Goal: Task Accomplishment & Management: Manage account settings

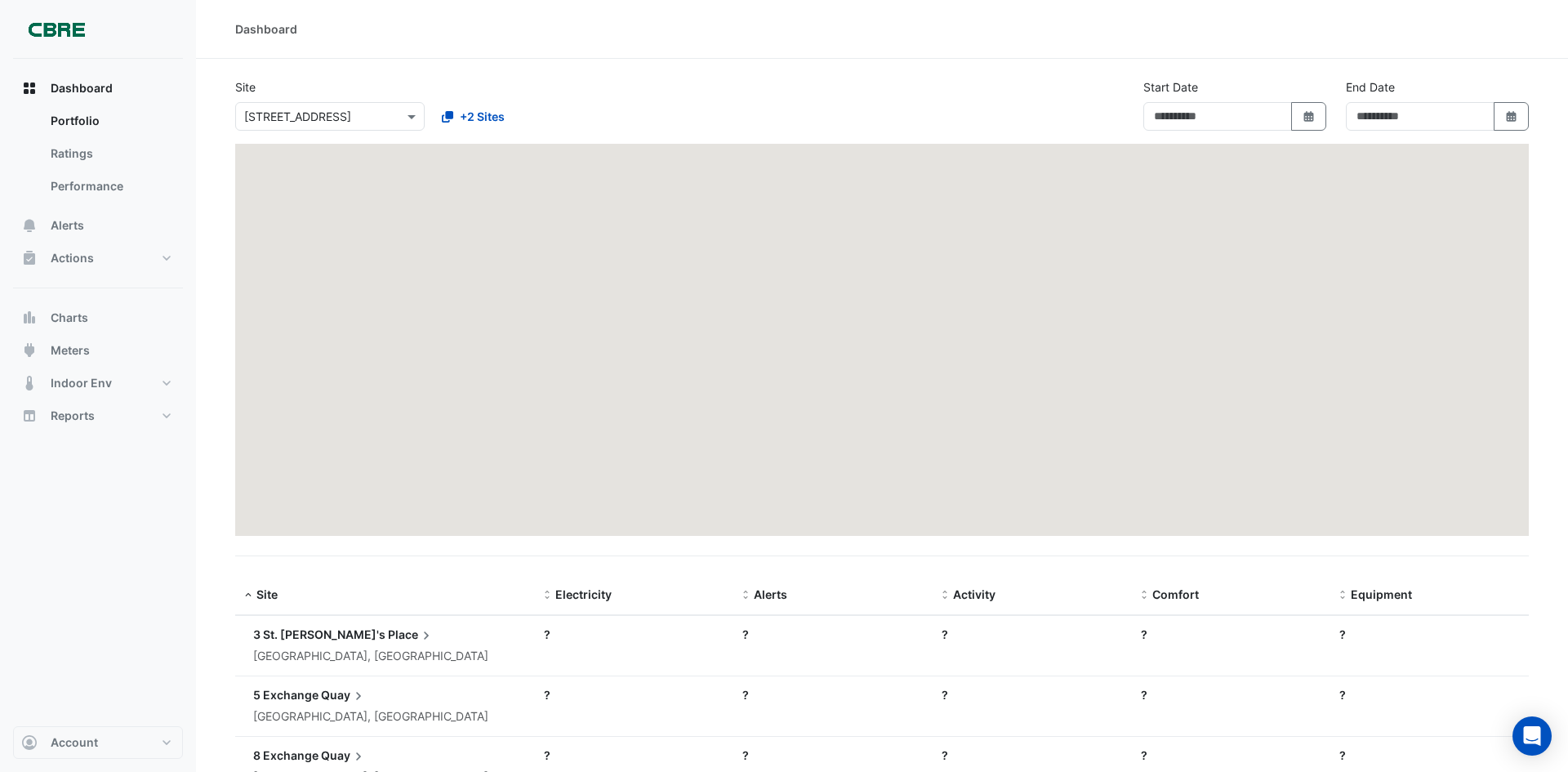
type input "**********"
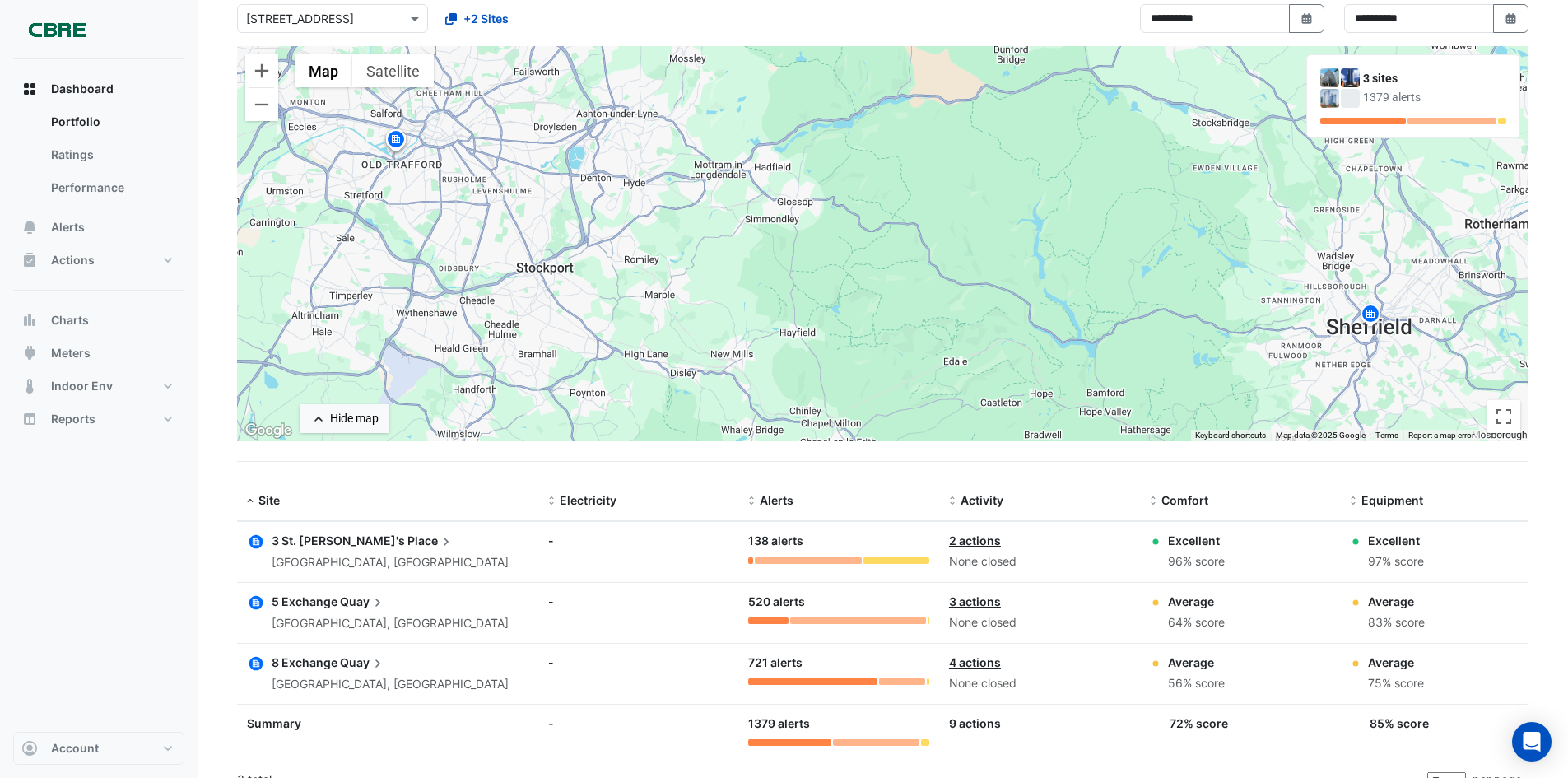
scroll to position [121, 0]
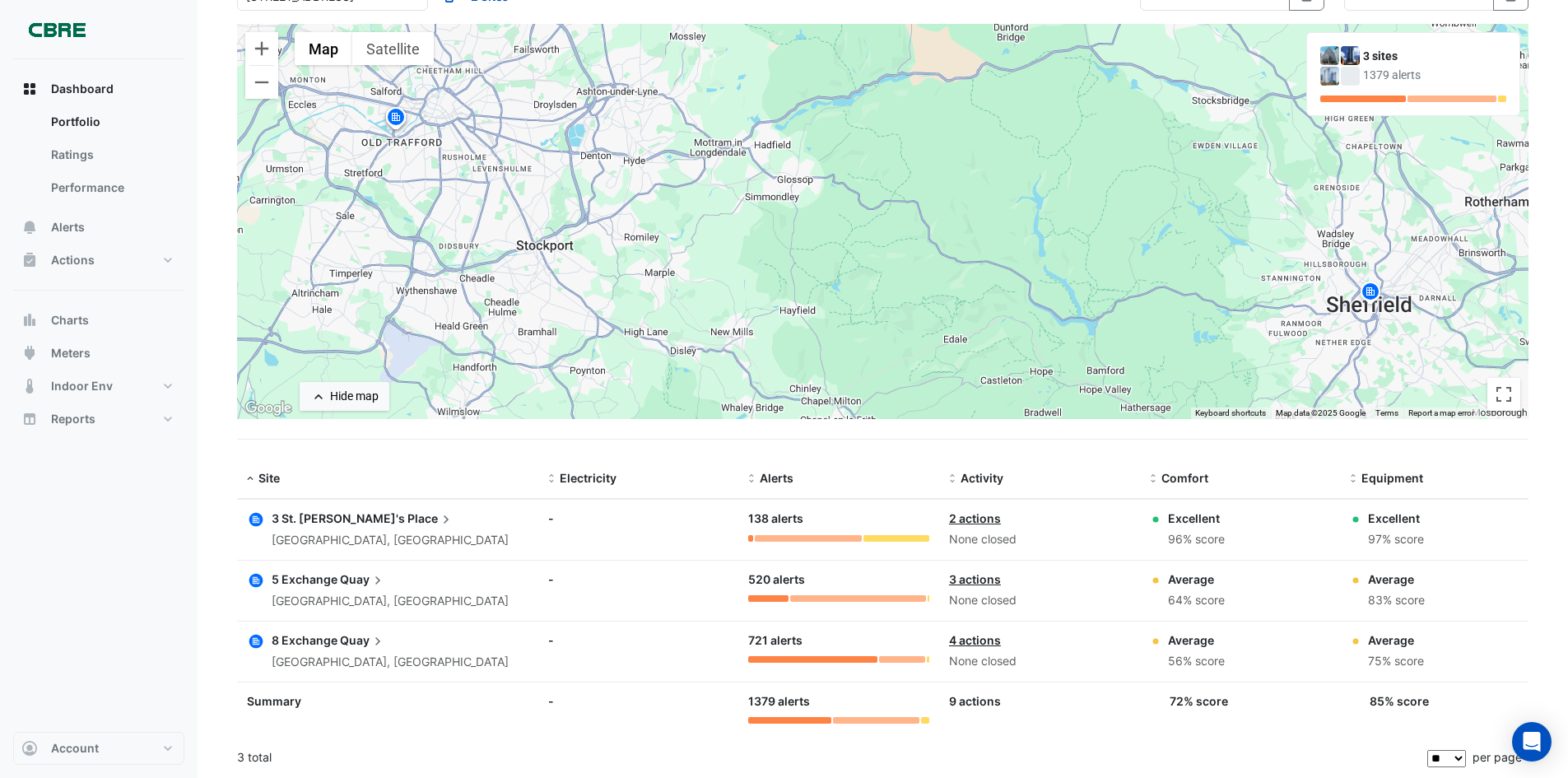
click at [977, 636] on link "4 actions" at bounding box center [974, 640] width 52 height 14
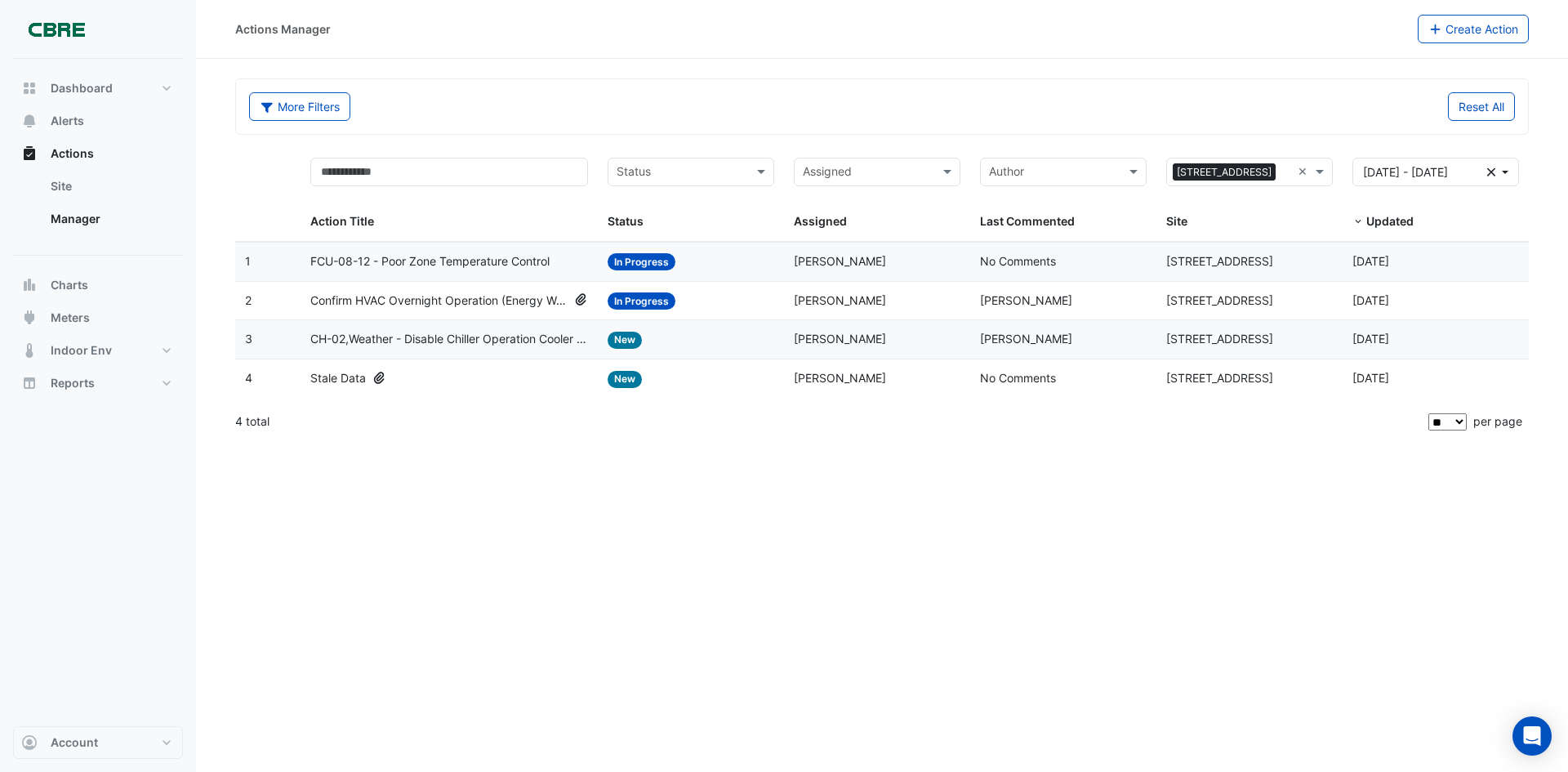
click at [454, 302] on span "Confirm HVAC Overnight Operation (Energy Waste)" at bounding box center [439, 301] width 258 height 19
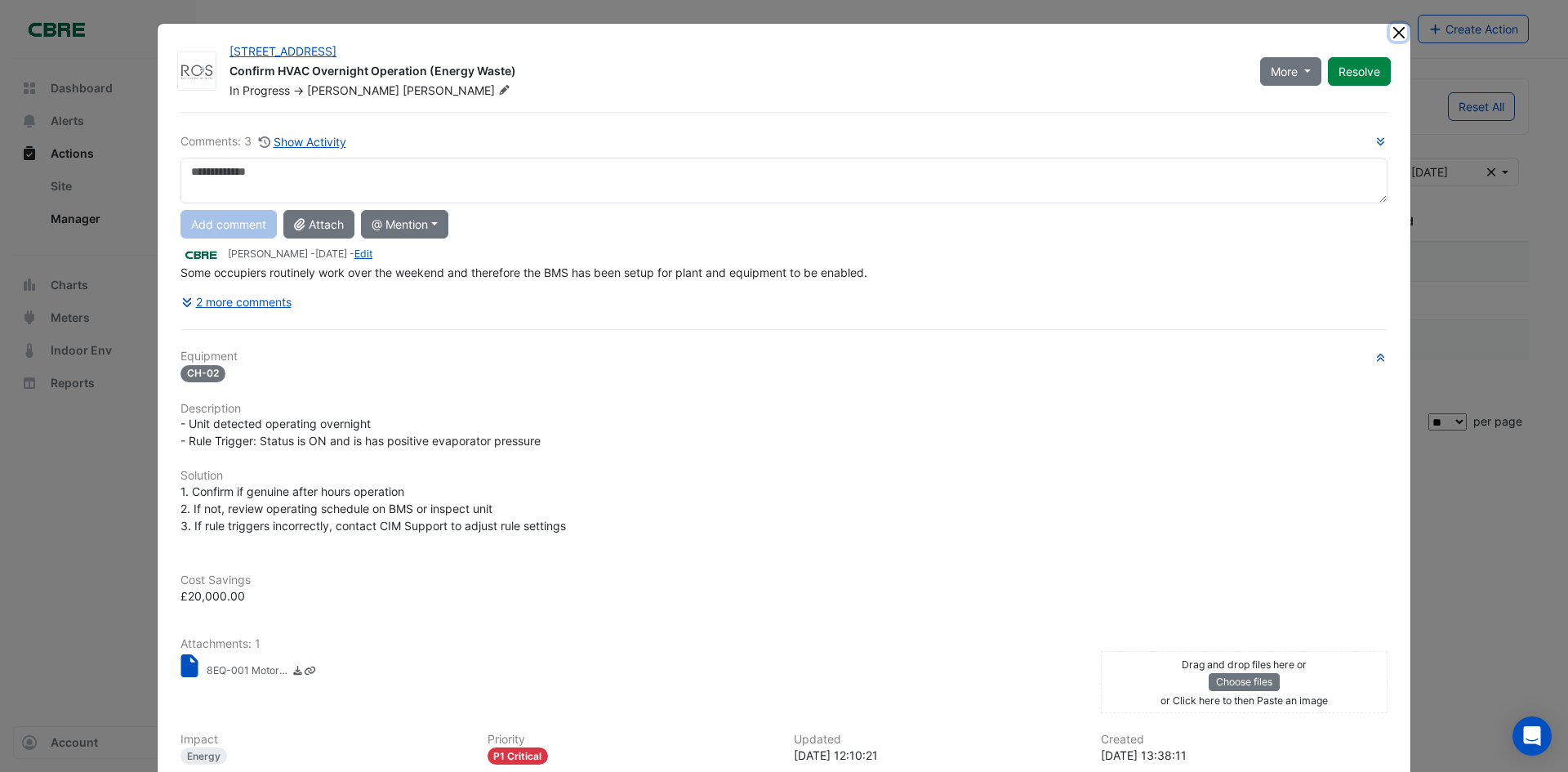
click at [1390, 31] on button "Close" at bounding box center [1399, 32] width 17 height 17
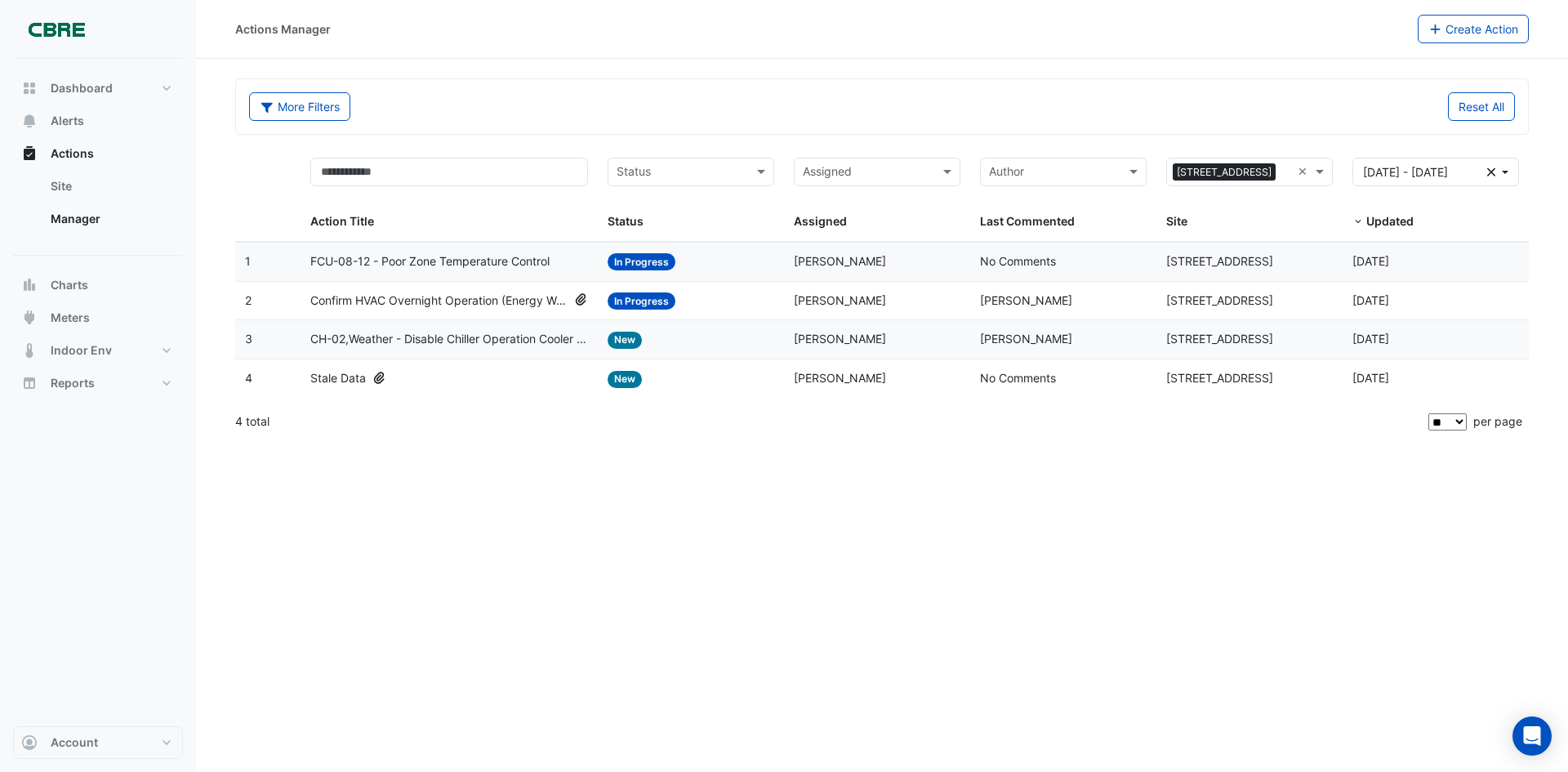
click at [873, 295] on div "Assigned: Spencer Hogg" at bounding box center [877, 301] width 167 height 19
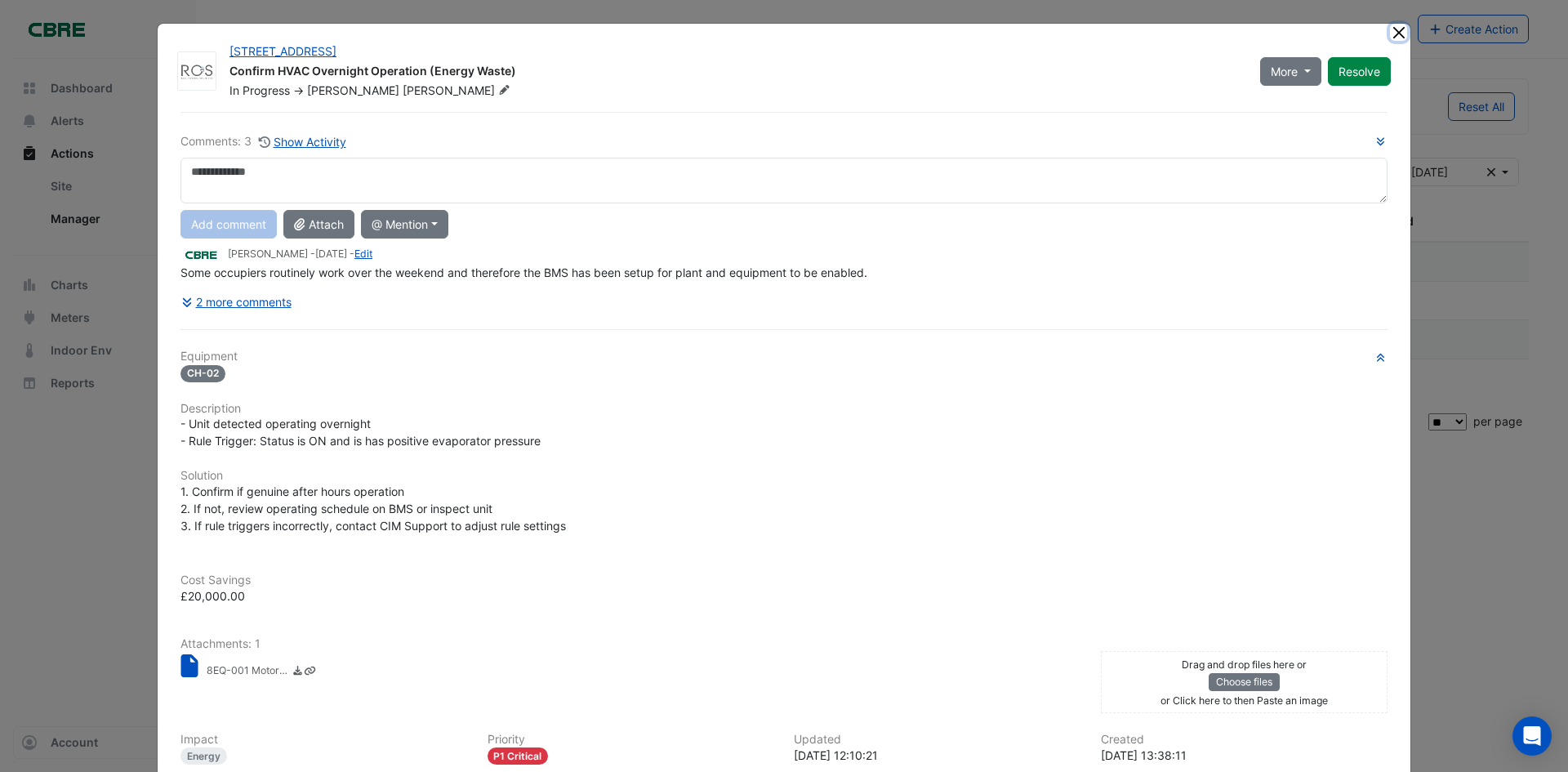
click at [1394, 31] on button "Close" at bounding box center [1399, 32] width 17 height 17
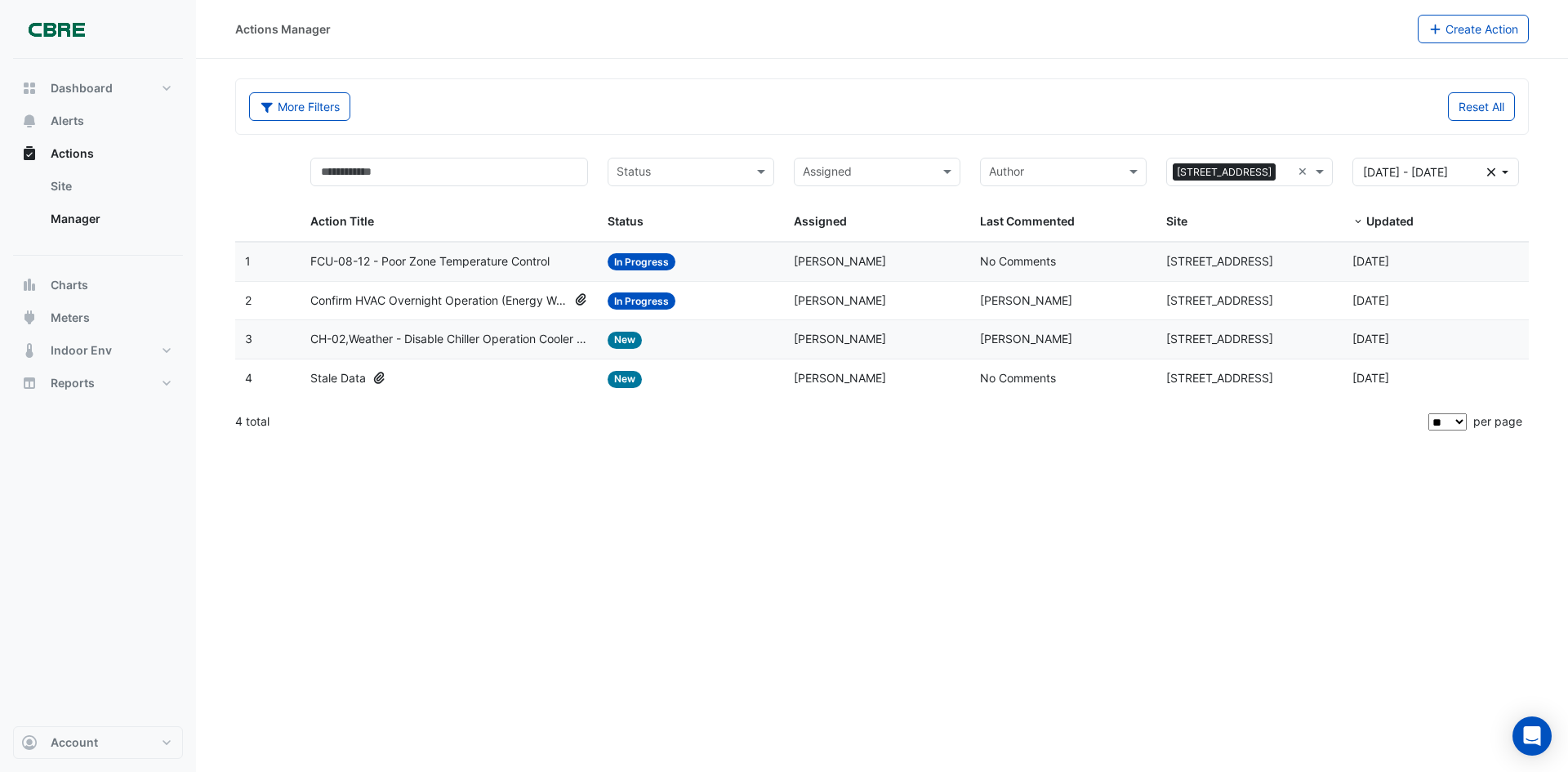
click at [422, 266] on span "FCU-08-12 - Poor Zone Temperature Control" at bounding box center [430, 262] width 240 height 19
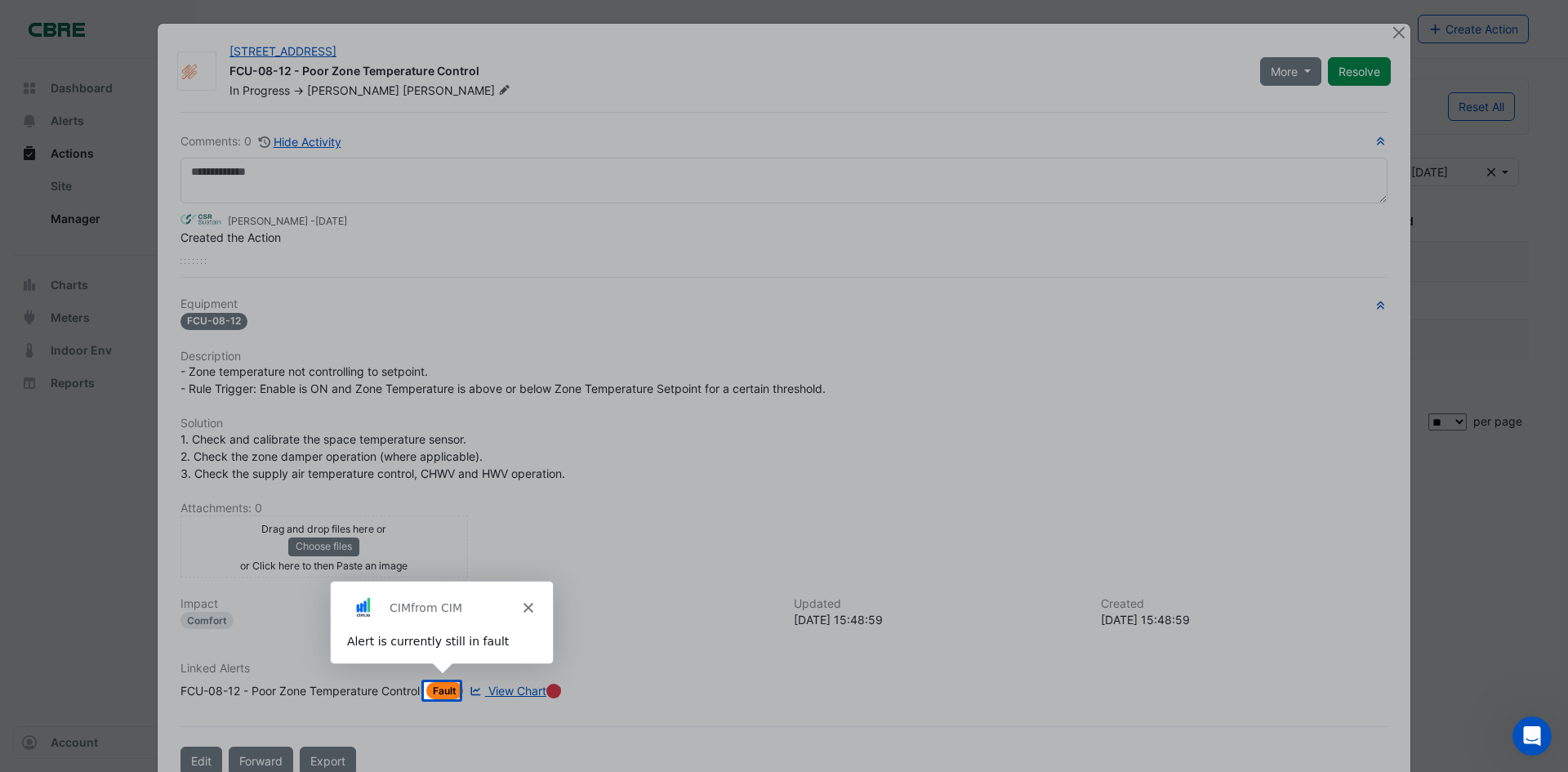
click at [532, 603] on div "CIM from CIM" at bounding box center [440, 605] width 223 height 52
click at [526, 606] on polygon "Close" at bounding box center [526, 606] width 9 height 9
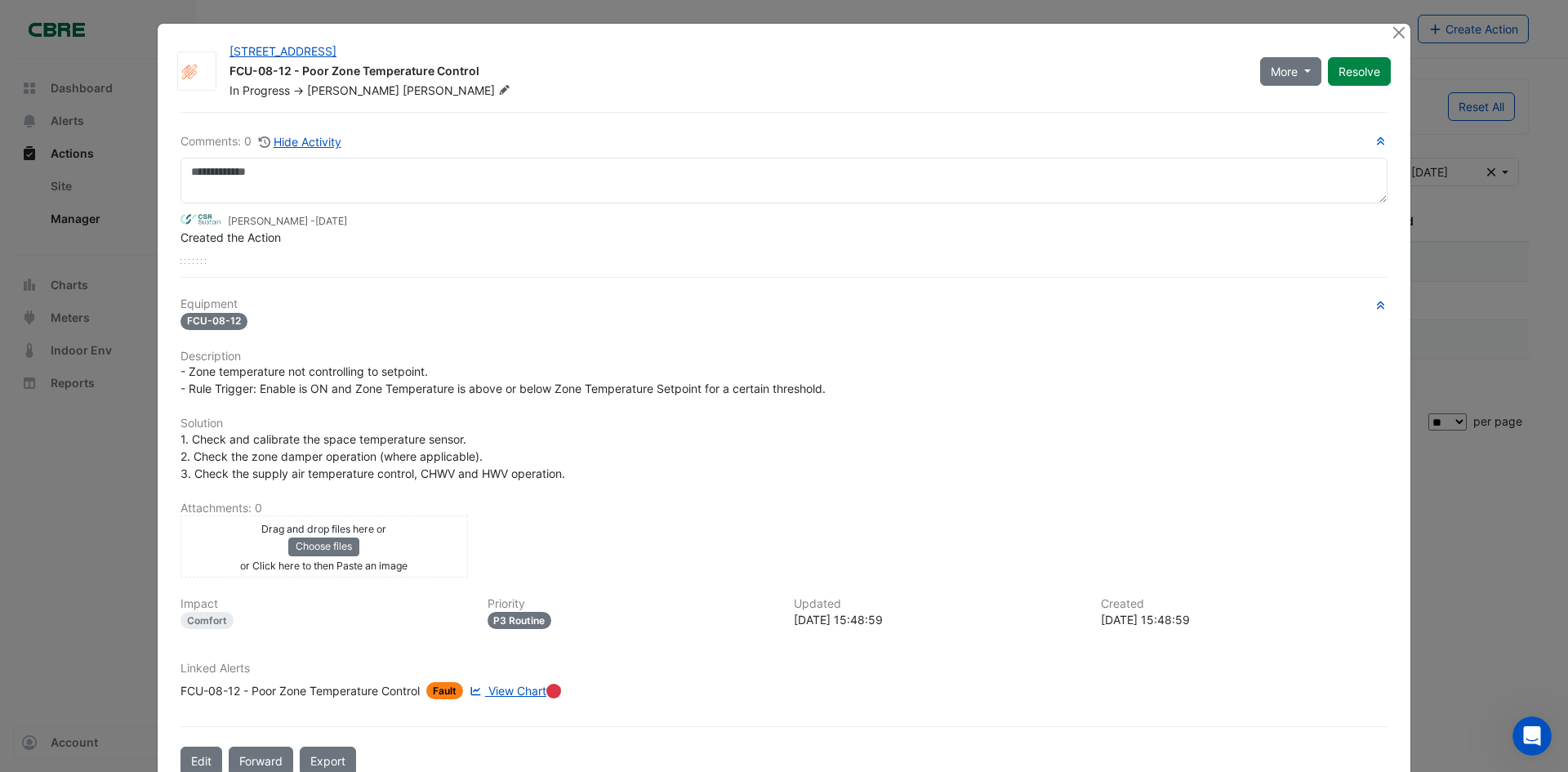
click at [502, 687] on span "View Chart" at bounding box center [517, 691] width 58 height 14
click at [1396, 33] on button "Close" at bounding box center [1399, 32] width 17 height 17
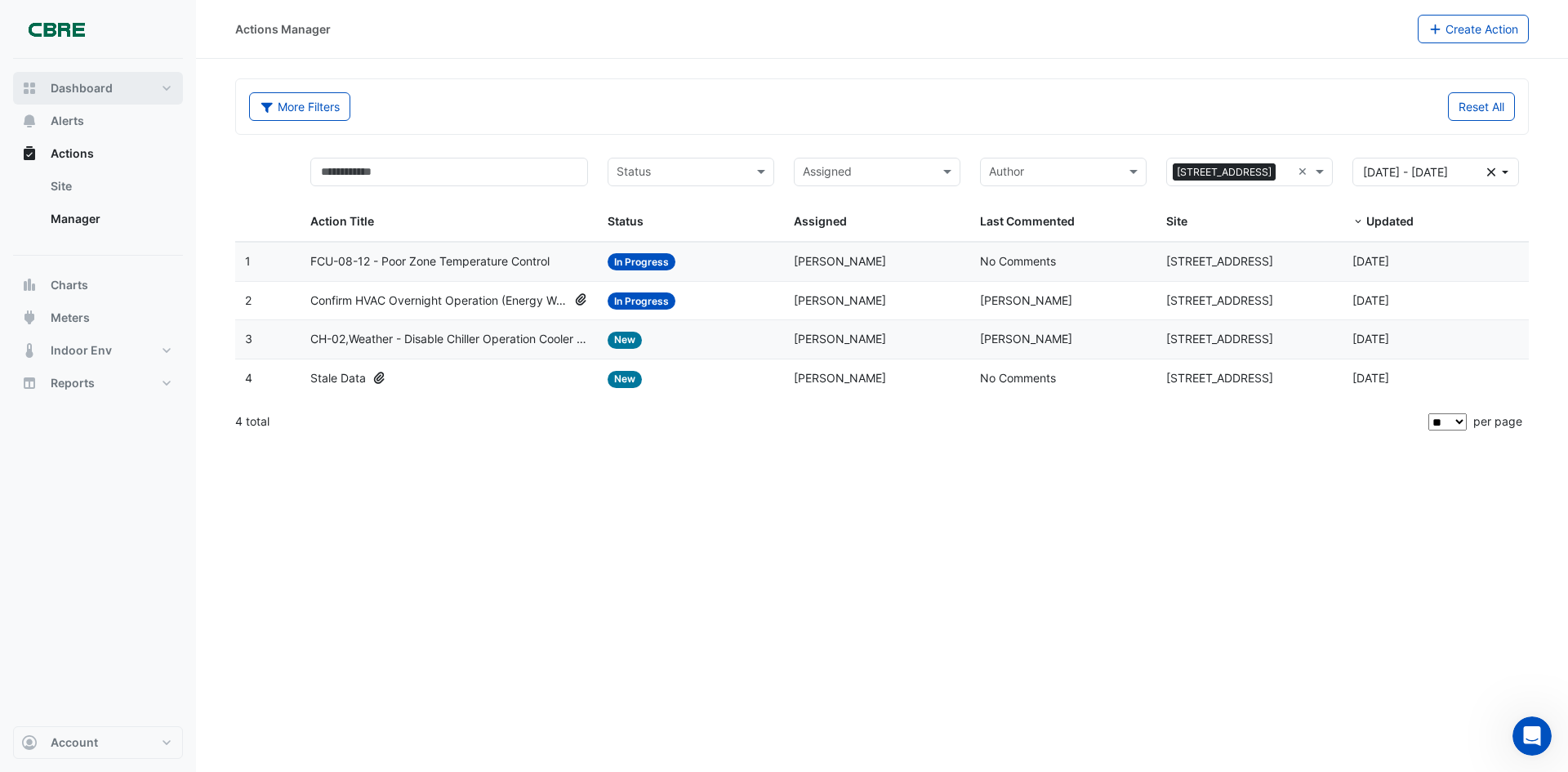
click at [75, 87] on span "Dashboard" at bounding box center [81, 88] width 62 height 16
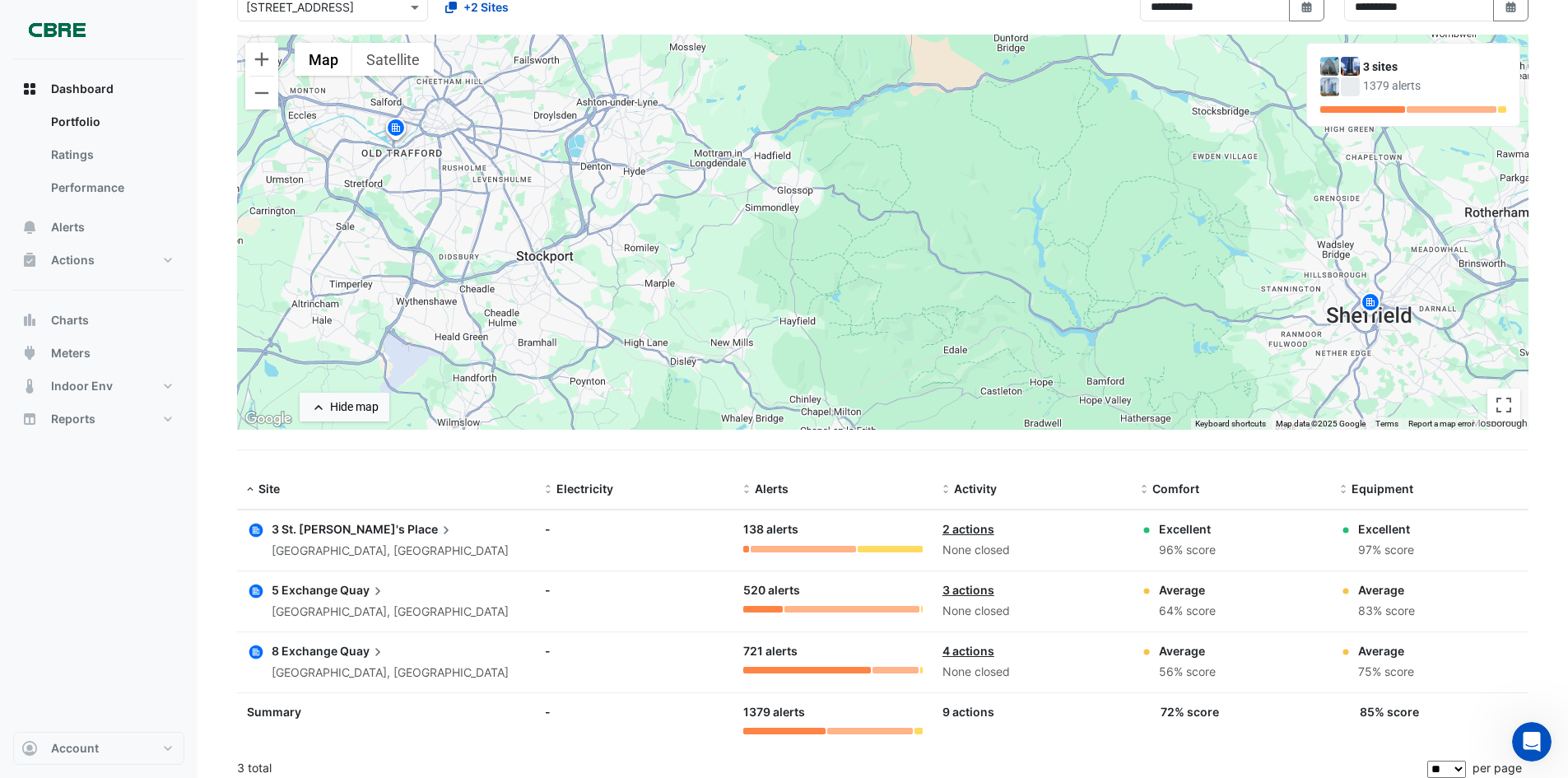
scroll to position [121, 0]
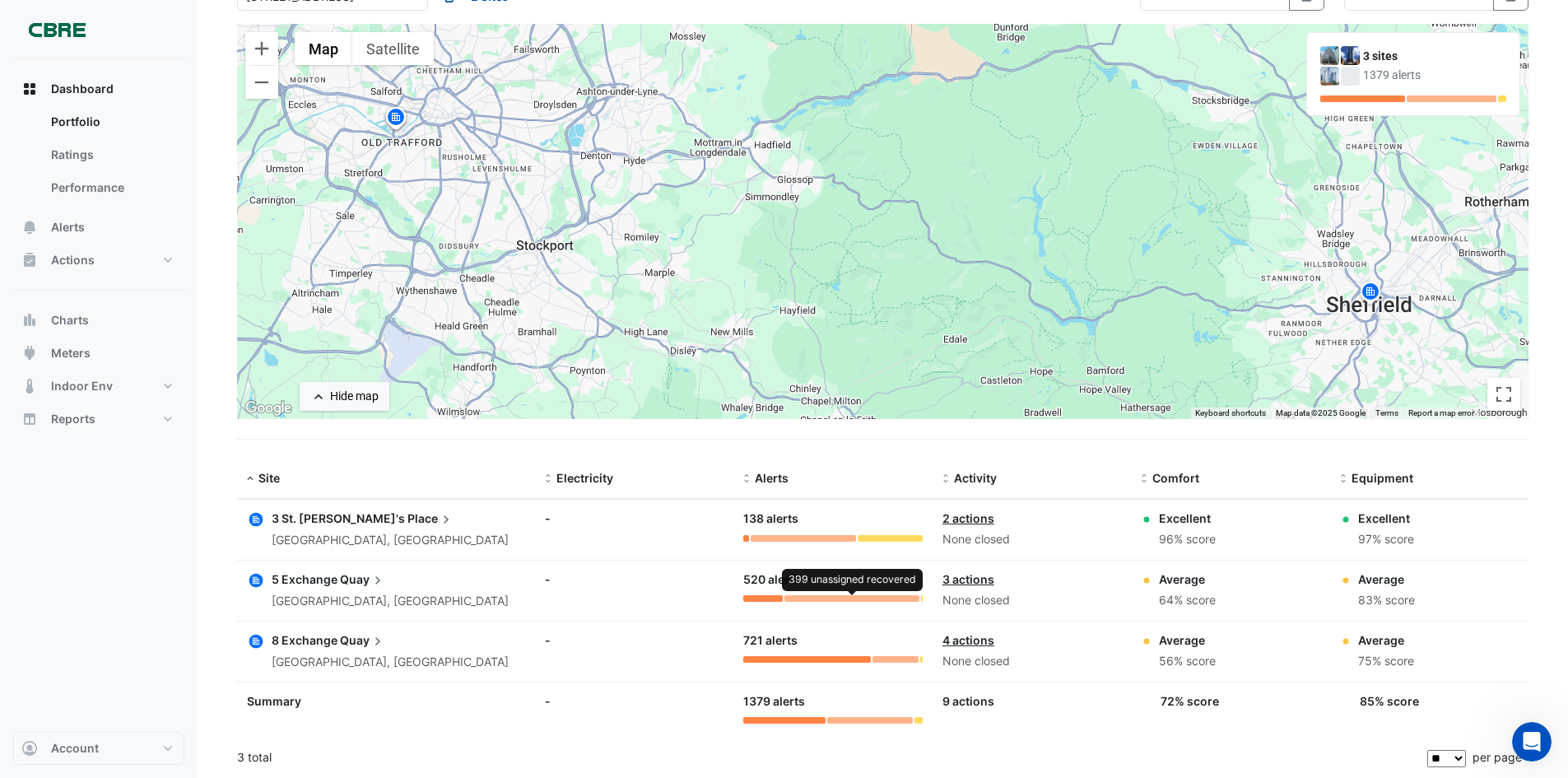
click at [812, 599] on div at bounding box center [851, 599] width 135 height 7
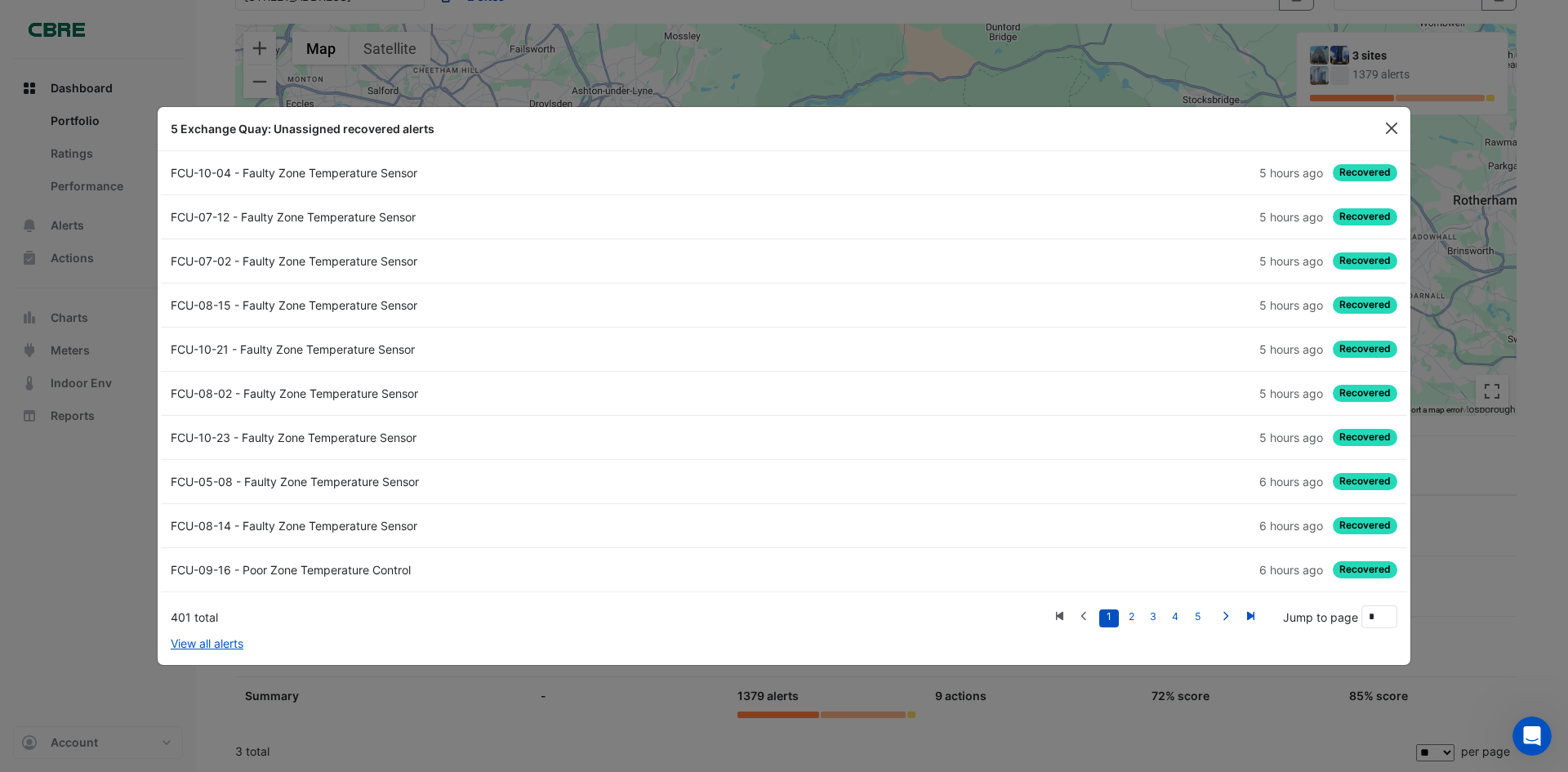
click at [1393, 129] on button "Close" at bounding box center [1392, 128] width 25 height 25
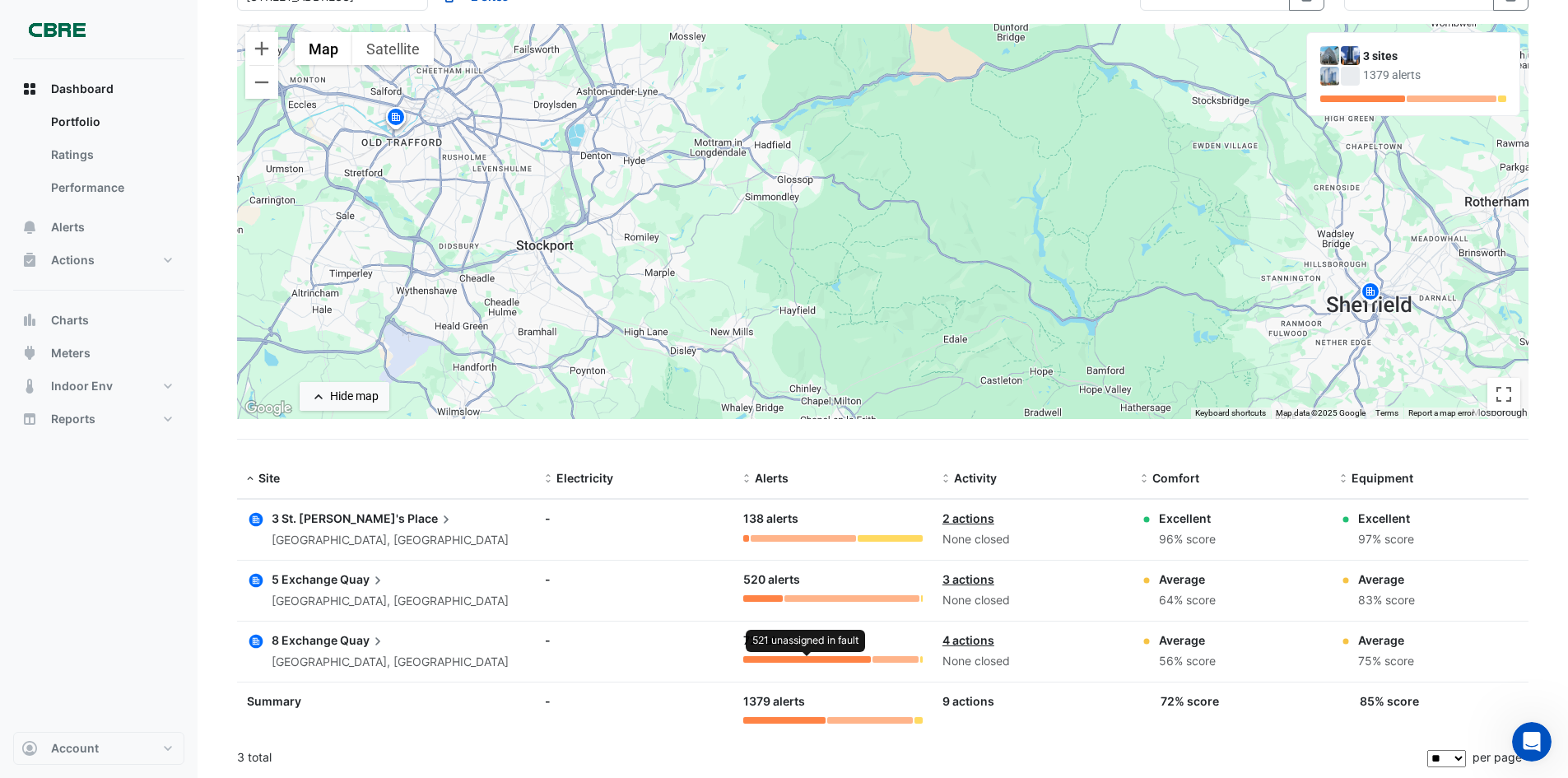
click at [761, 658] on div at bounding box center [806, 659] width 127 height 7
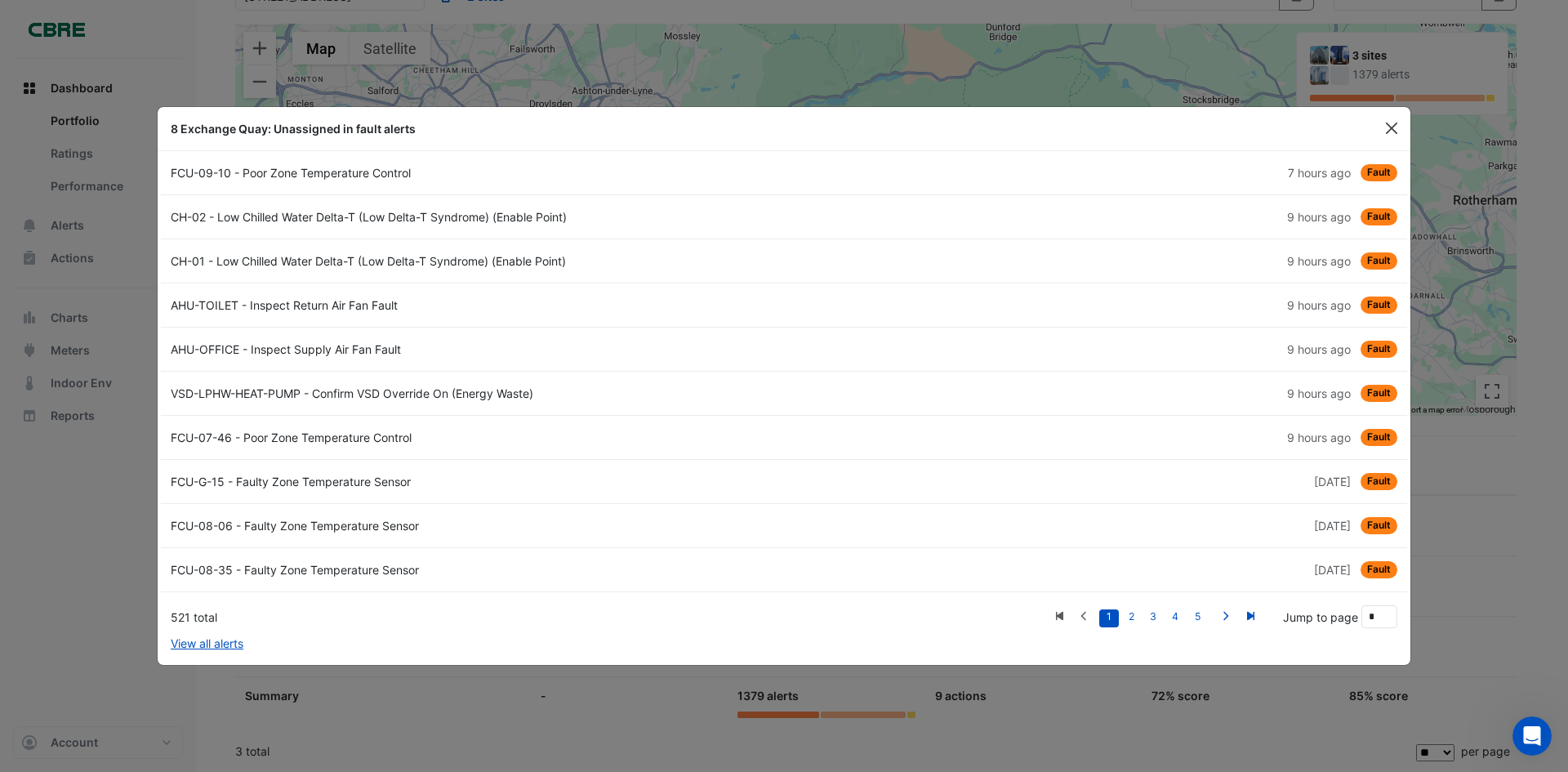
click at [1381, 123] on button "Close" at bounding box center [1392, 128] width 25 height 25
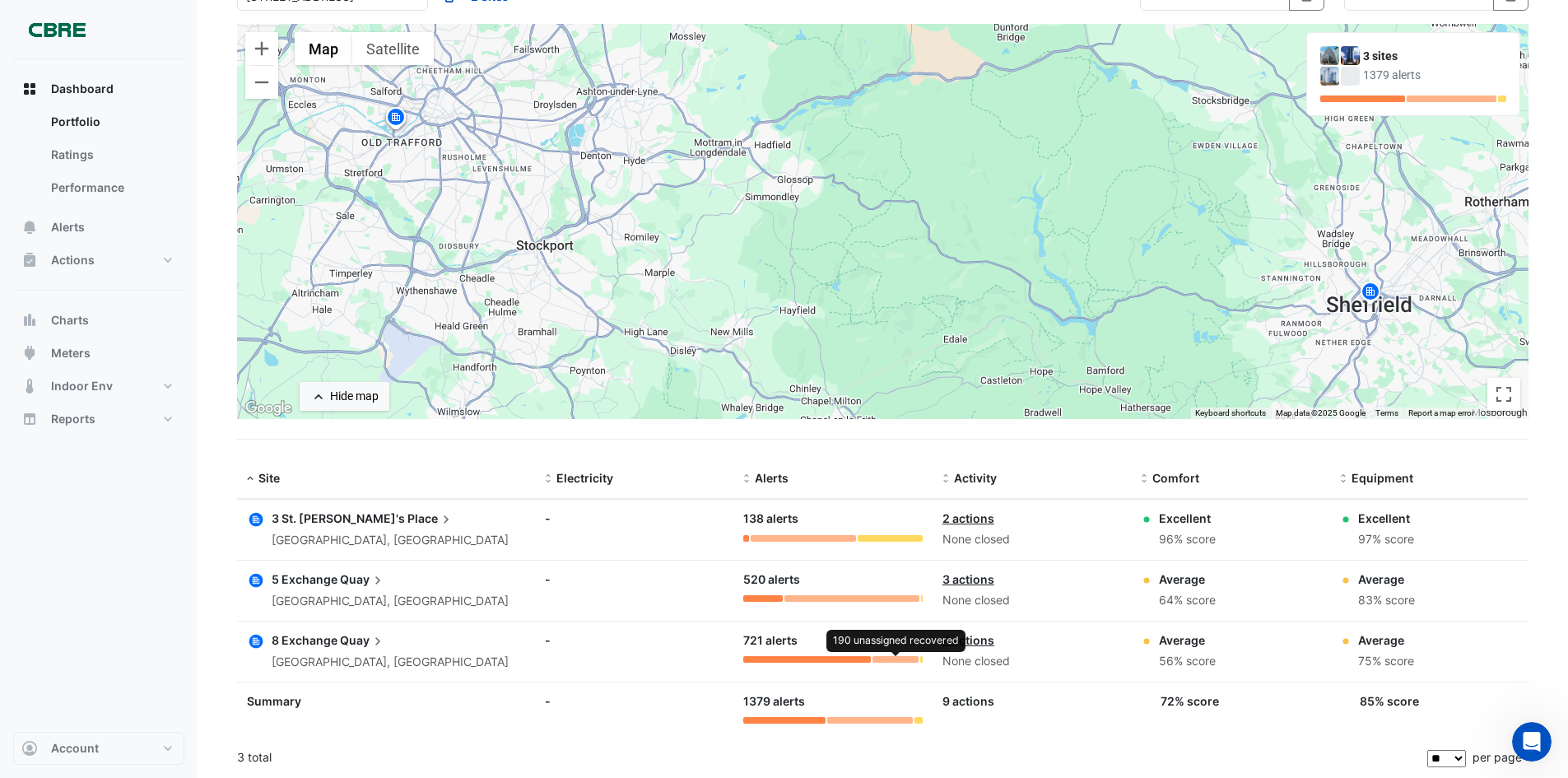
click at [895, 658] on div at bounding box center [895, 659] width 46 height 7
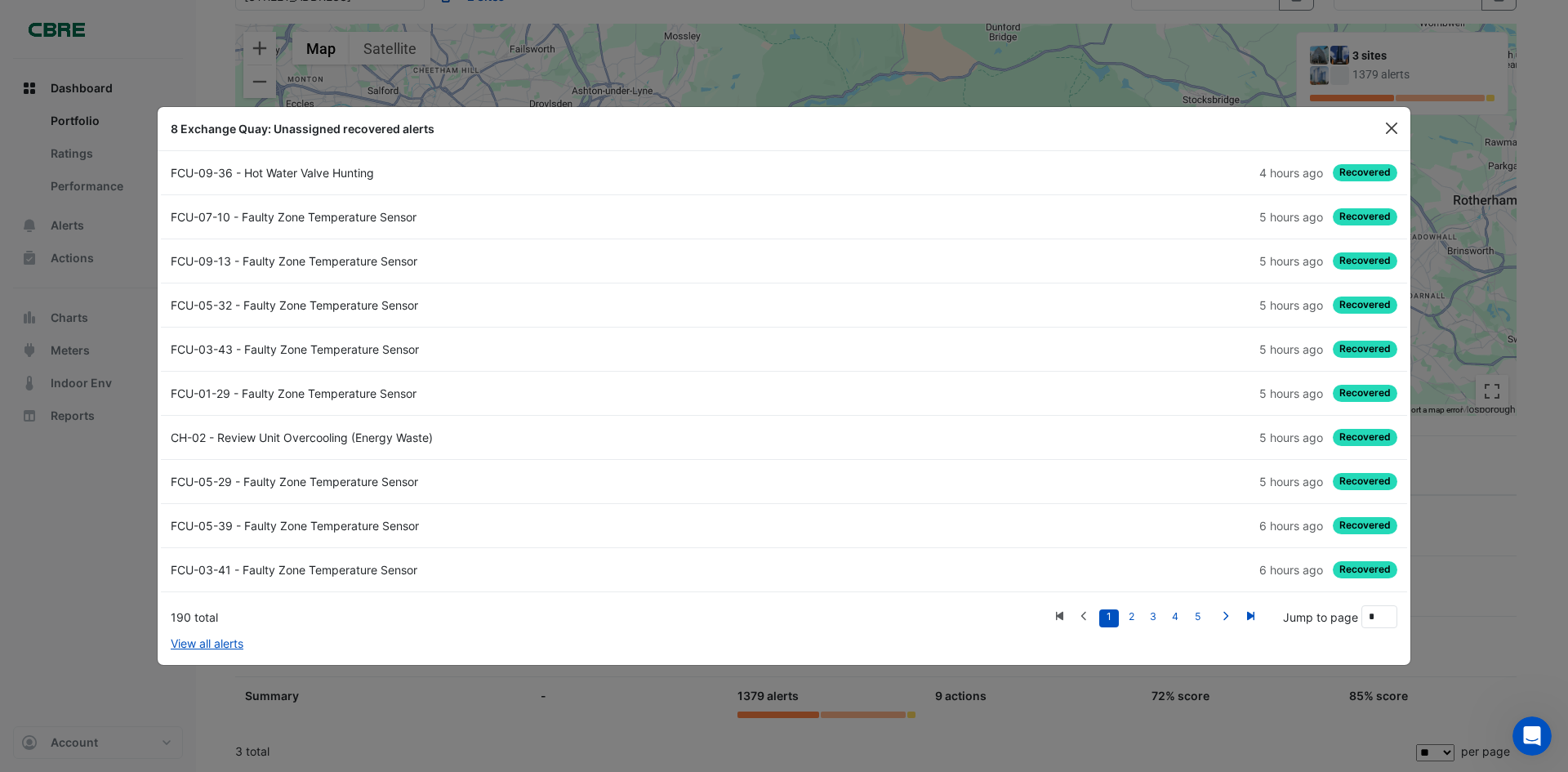
click at [1390, 130] on button "Close" at bounding box center [1392, 128] width 25 height 25
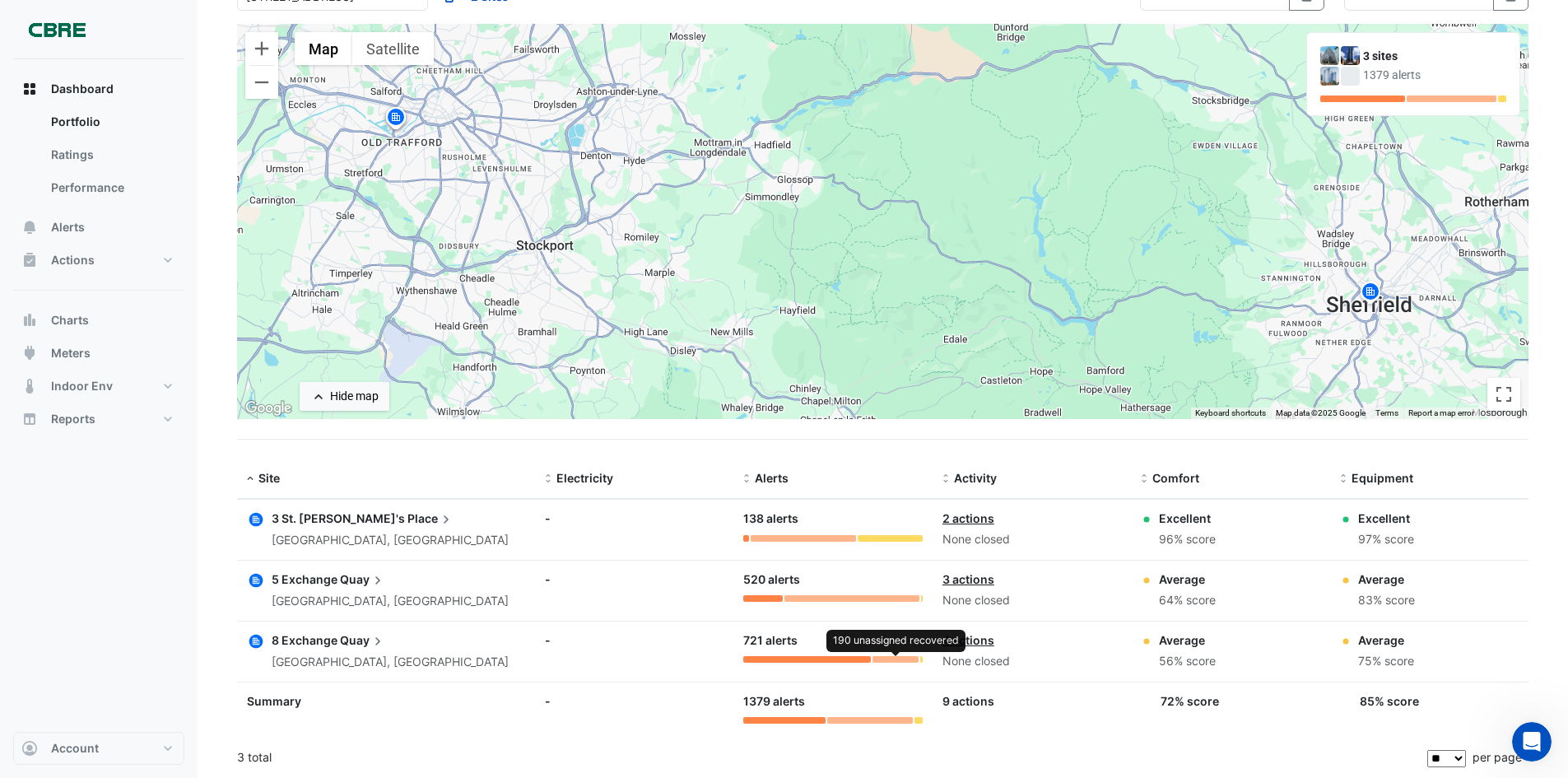
drag, startPoint x: 892, startPoint y: 650, endPoint x: 892, endPoint y: 664, distance: 14.0
click at [892, 664] on datatable-body-cell "Alerts: 721 alerts 190 unassigned recovered" at bounding box center [833, 651] width 199 height 60
click at [892, 664] on datatable-body-cell "Alerts: 721 alerts" at bounding box center [833, 651] width 199 height 60
click at [892, 661] on div at bounding box center [895, 659] width 46 height 7
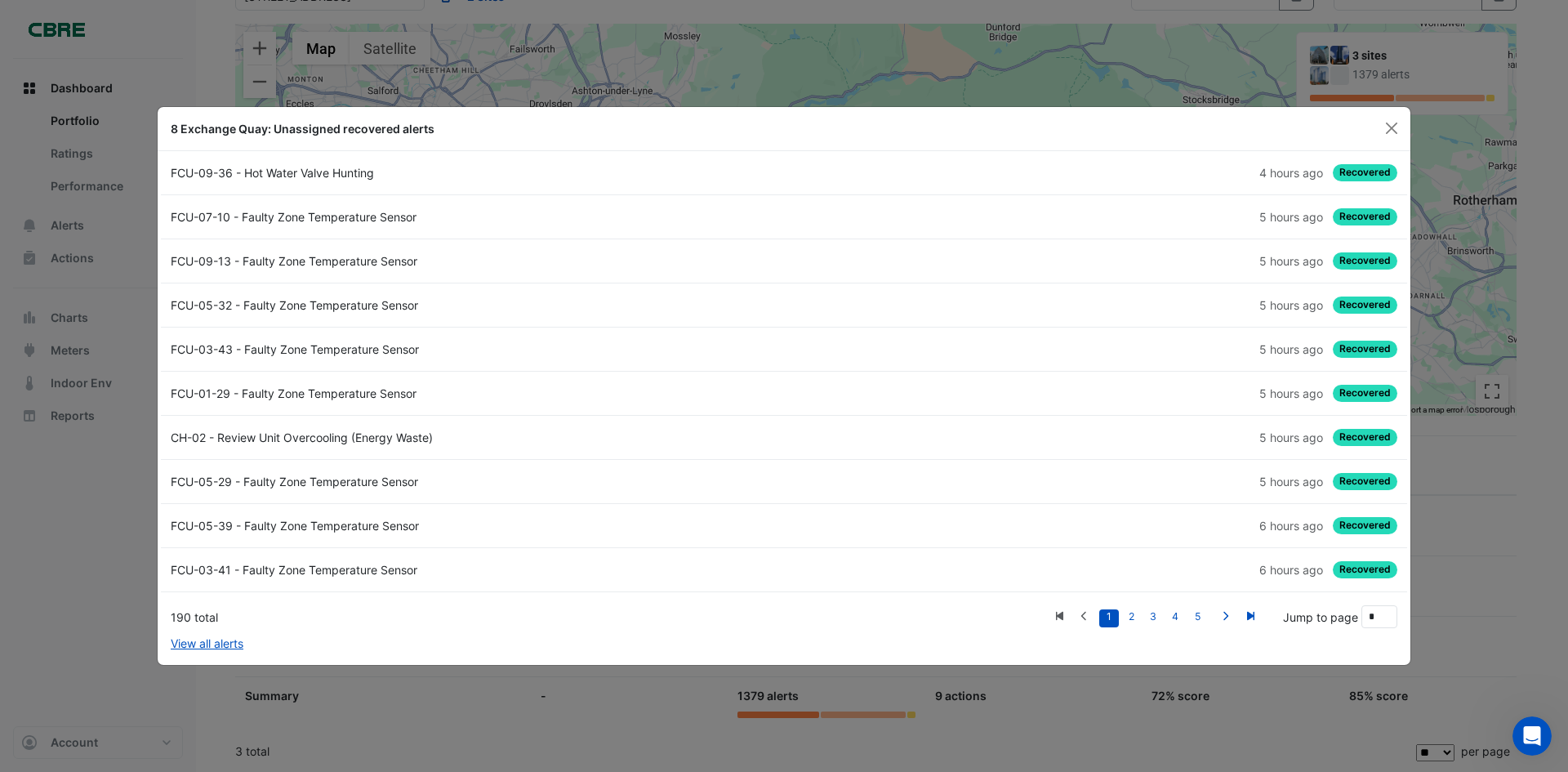
click at [347, 302] on div "FCU-05-32 - Faulty Zone Temperature Sensor" at bounding box center [472, 305] width 623 height 17
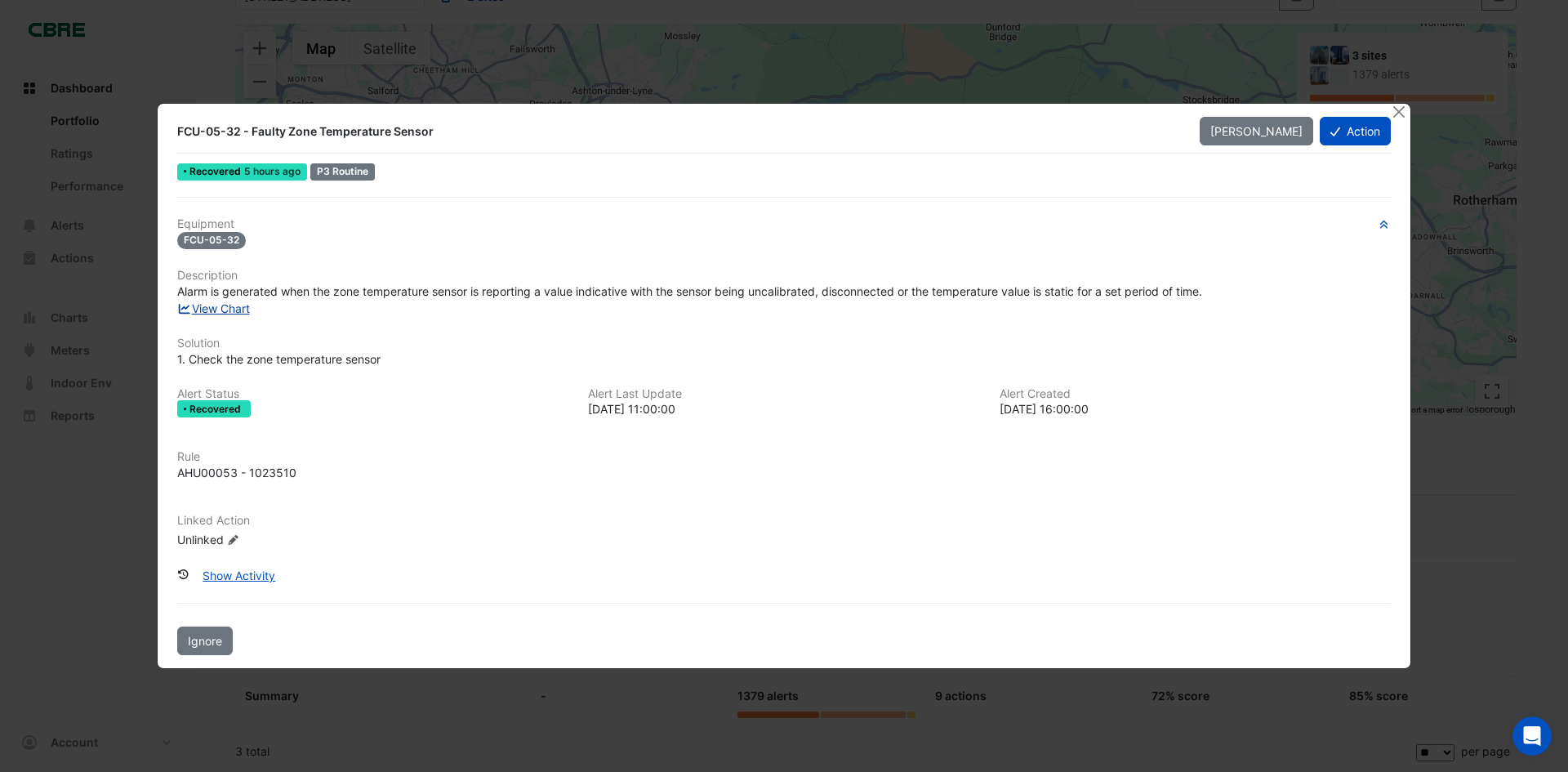
click at [229, 309] on link "View Chart" at bounding box center [213, 308] width 73 height 14
click at [1409, 108] on div at bounding box center [1400, 114] width 21 height 19
click at [1398, 114] on button "Close" at bounding box center [1399, 113] width 17 height 17
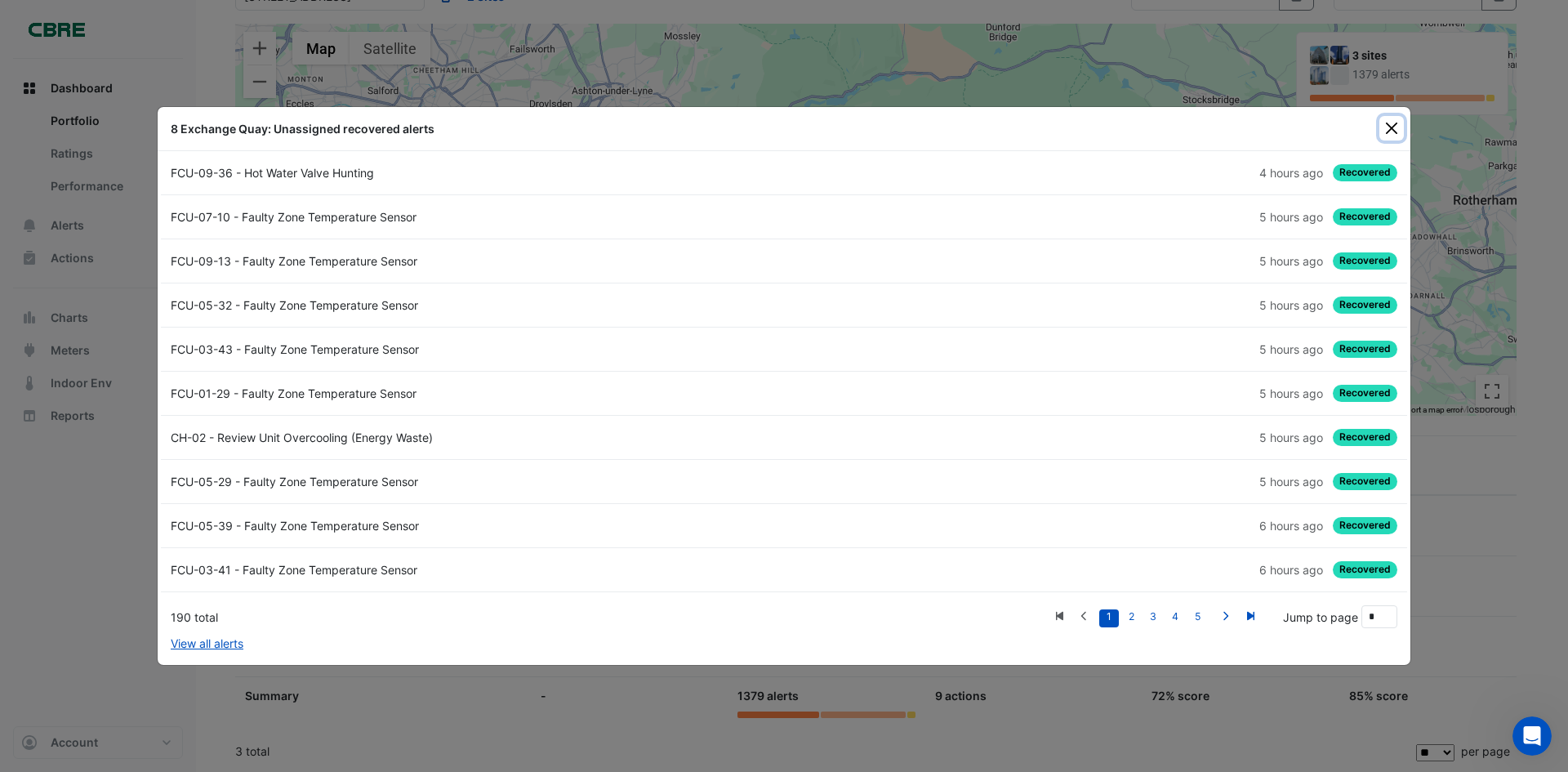
click at [1384, 124] on button "Close" at bounding box center [1392, 128] width 25 height 25
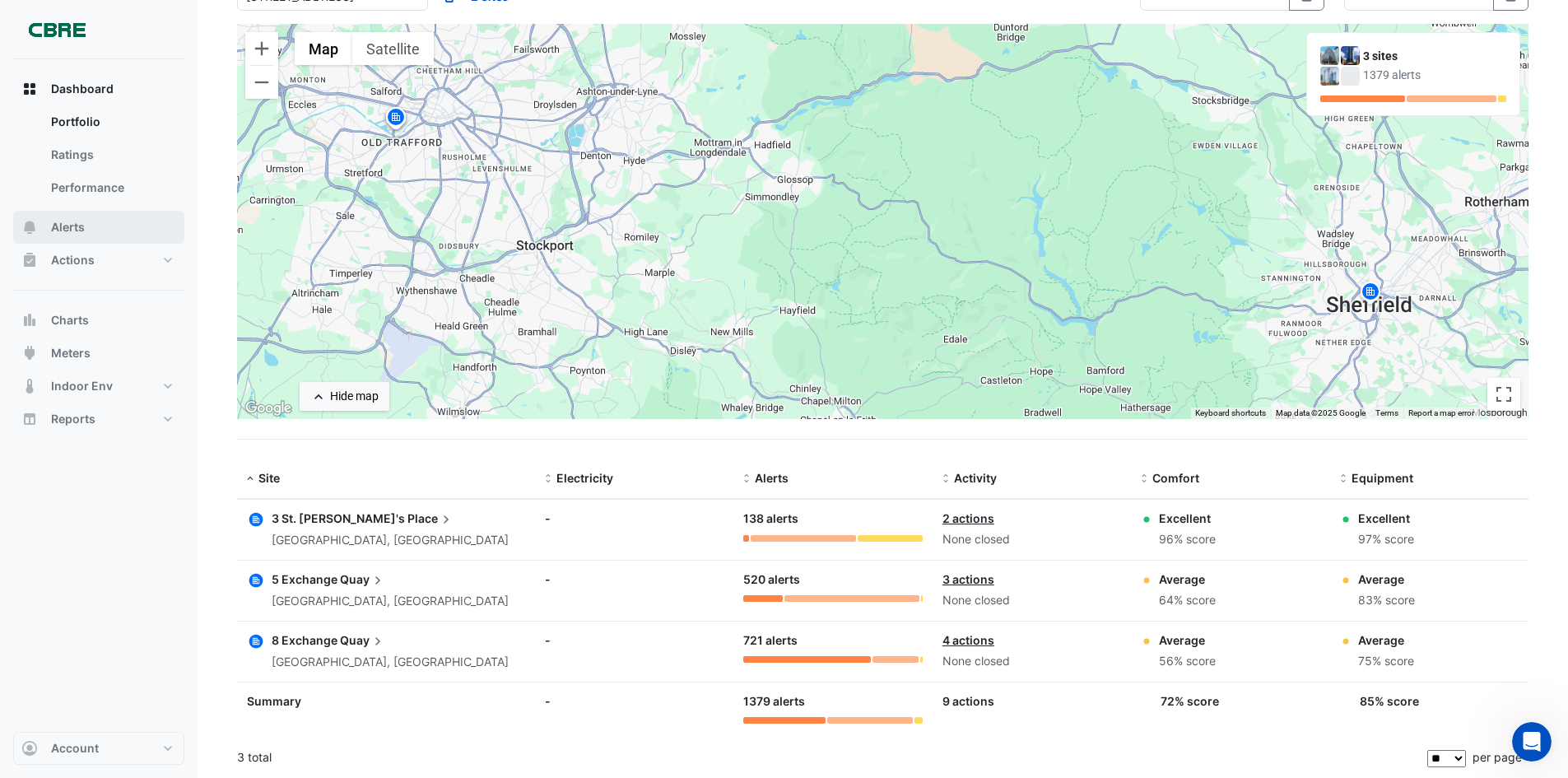
click at [65, 217] on button "Alerts" at bounding box center [98, 227] width 171 height 33
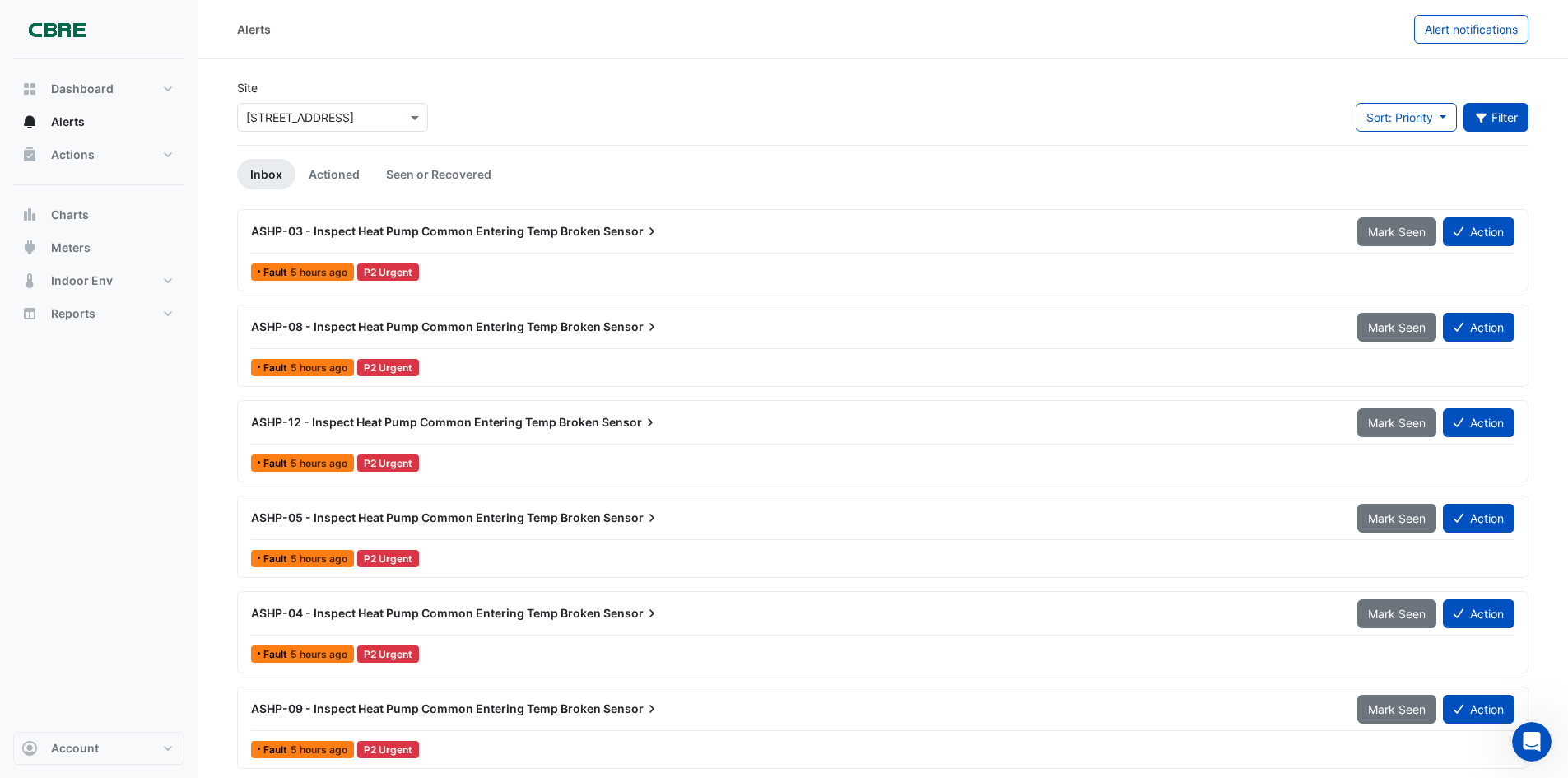
click at [1488, 119] on button "Filter" at bounding box center [1496, 117] width 66 height 29
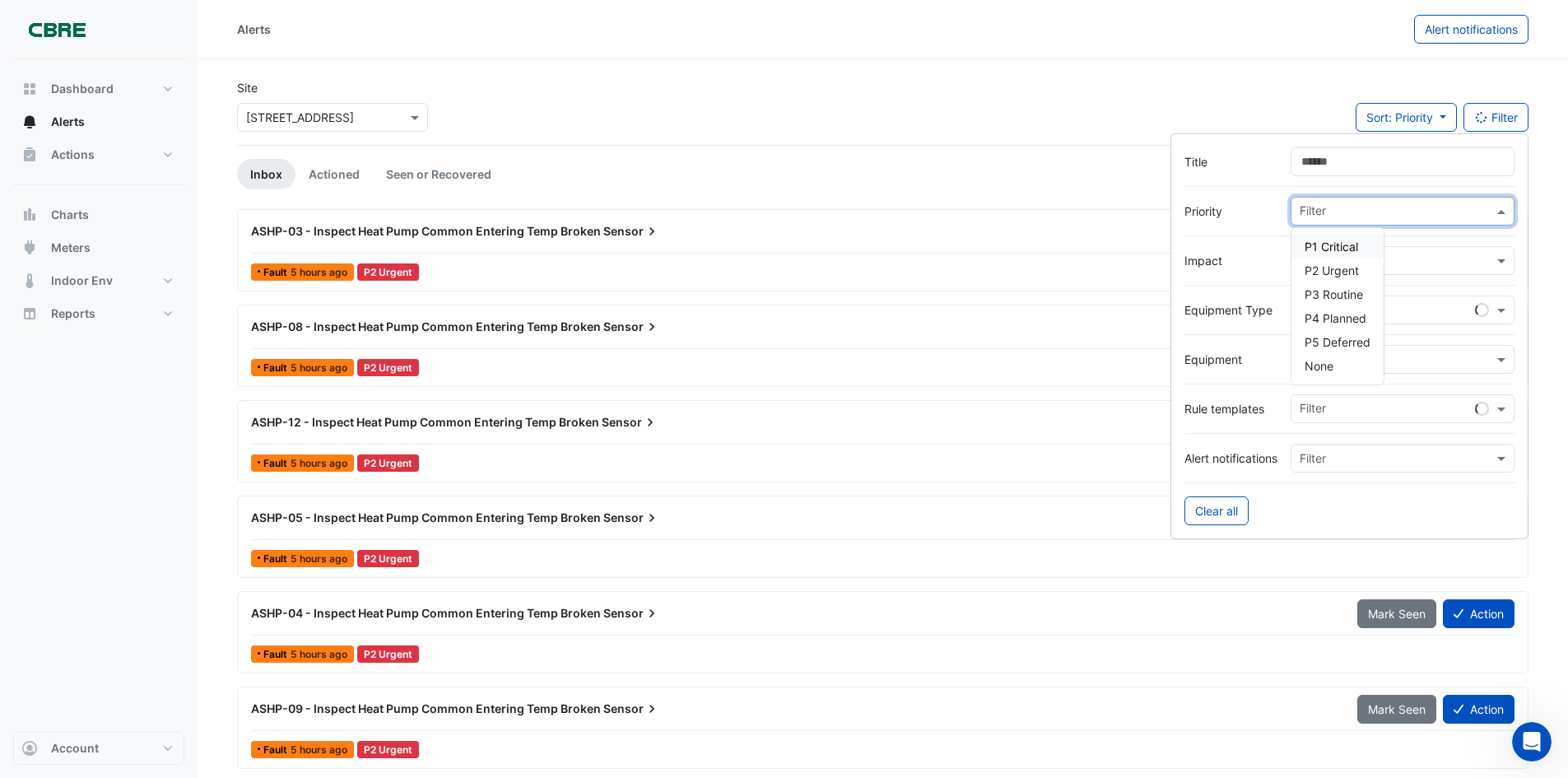
click at [1313, 204] on input "text" at bounding box center [1396, 213] width 194 height 17
click at [1298, 251] on div "P1 Critical" at bounding box center [1337, 246] width 93 height 24
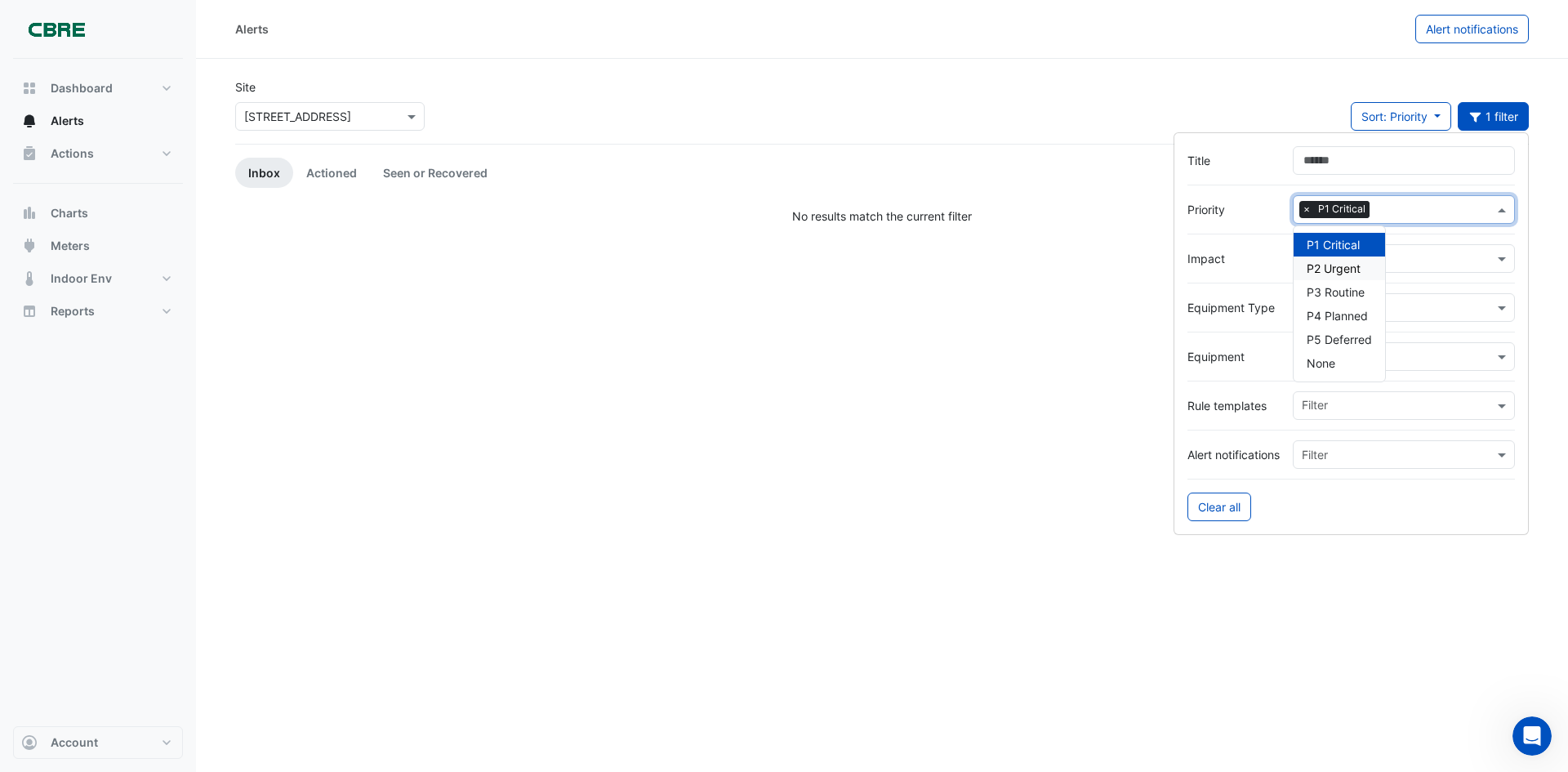
click at [1345, 266] on span "P2 Urgent" at bounding box center [1333, 268] width 54 height 14
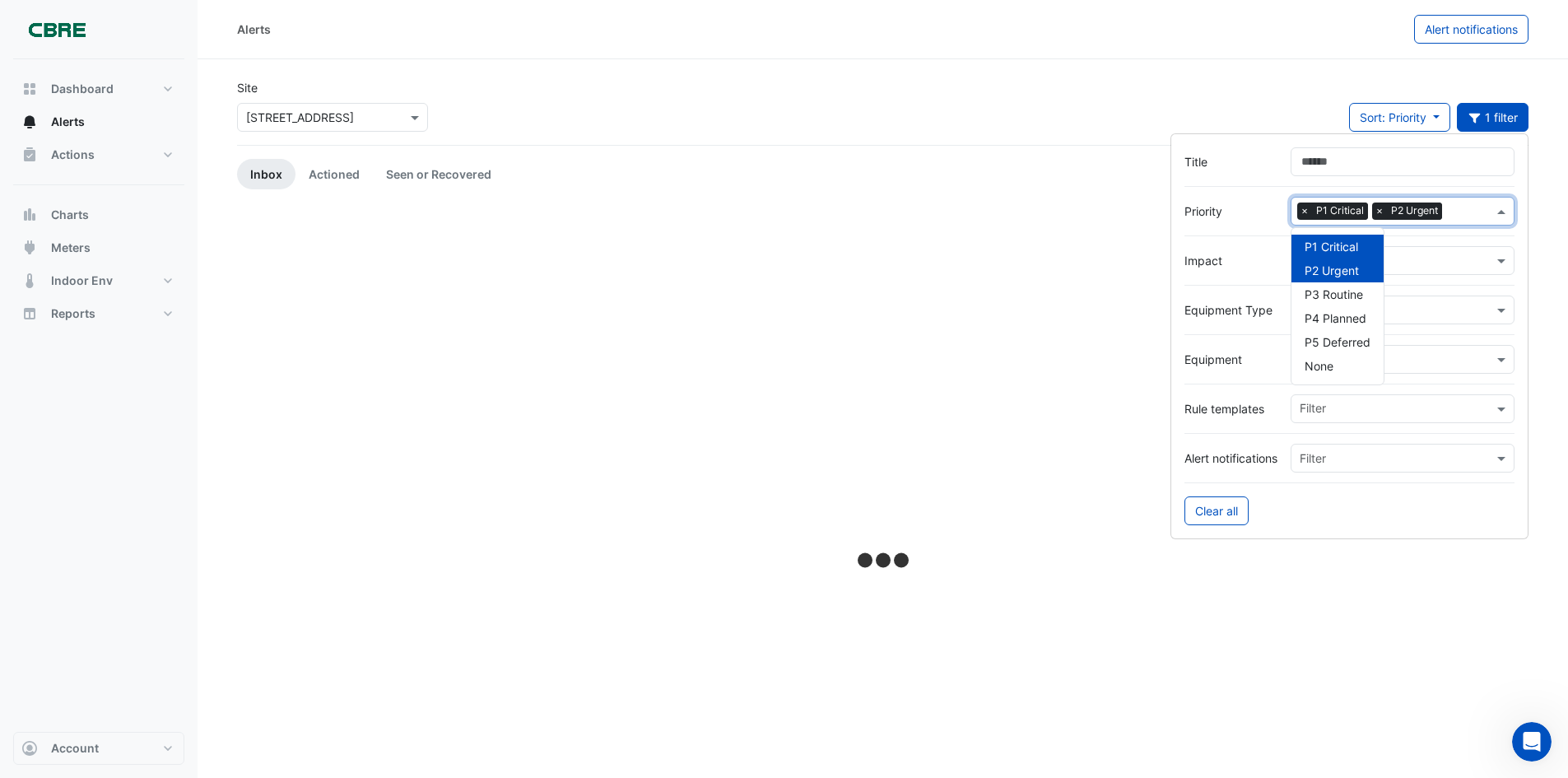
click at [1343, 242] on span "P1 Critical" at bounding box center [1331, 246] width 53 height 14
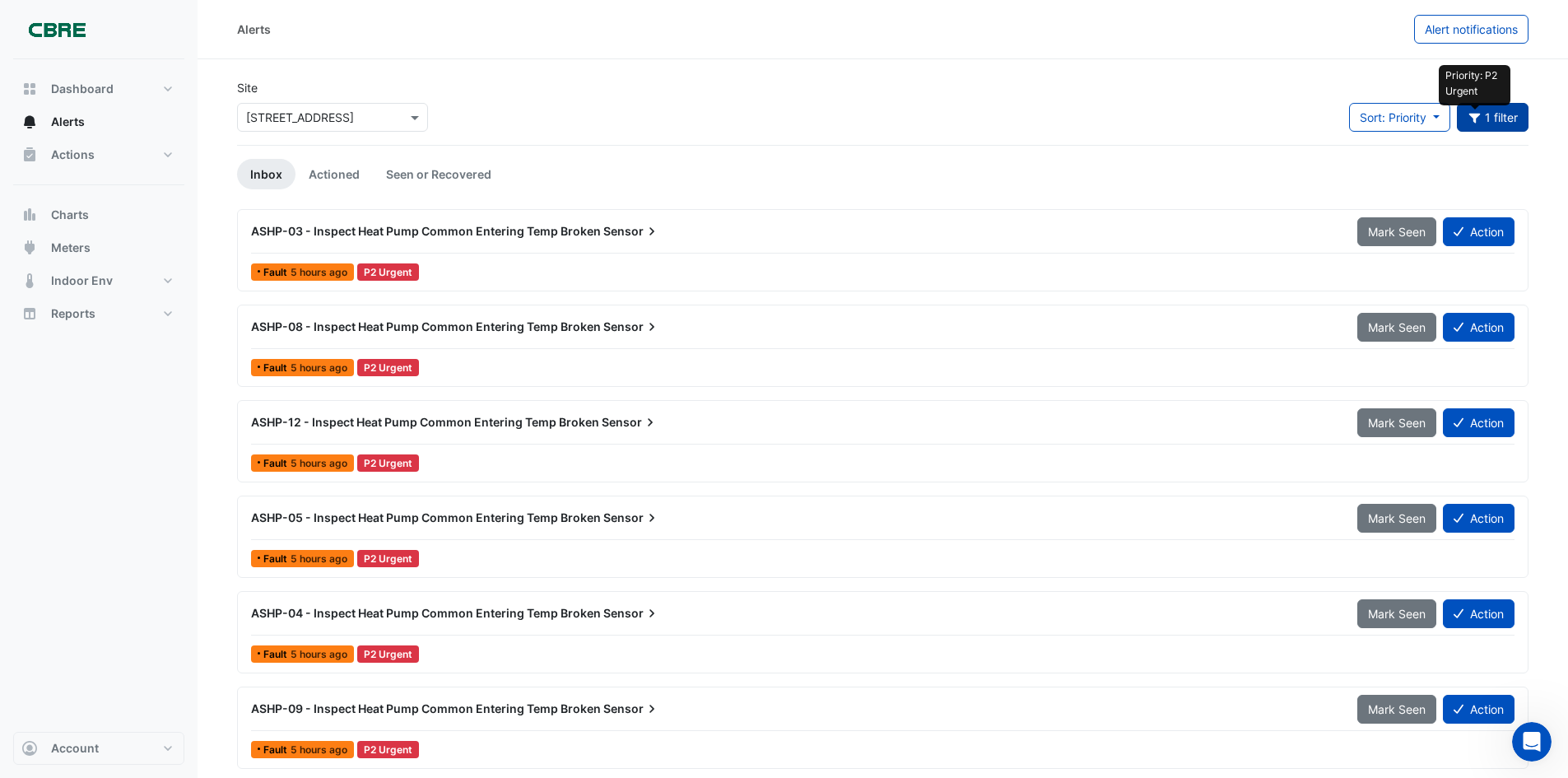
click at [1472, 116] on icon "button" at bounding box center [1474, 118] width 11 height 10
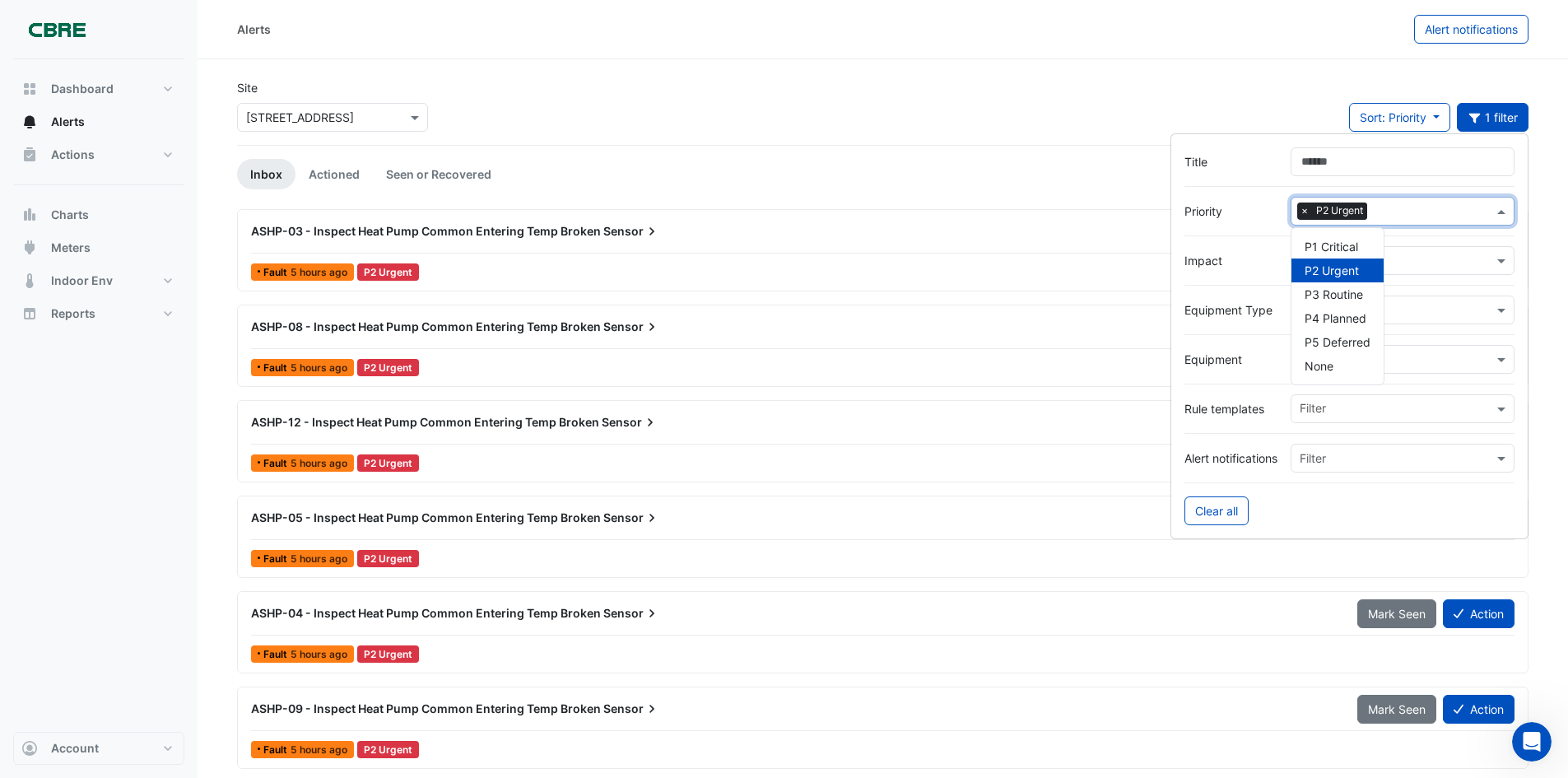
click at [1396, 216] on input "text" at bounding box center [1433, 213] width 119 height 17
click at [1307, 214] on span "×" at bounding box center [1305, 210] width 15 height 16
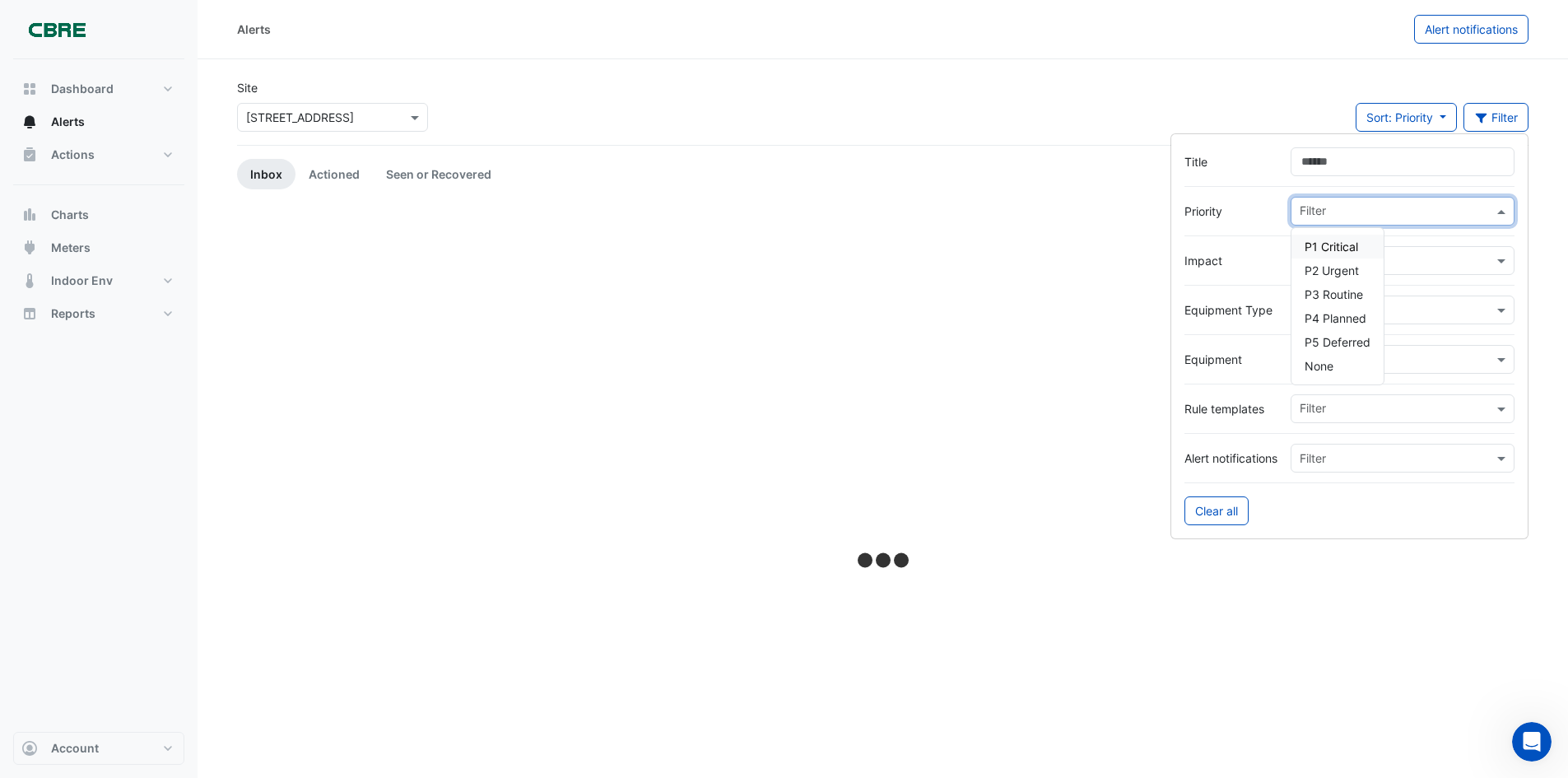
click at [1263, 221] on div "Priority Filter P1 Critical P2 Urgent P3 Routine P4 Planned P5 Deferred None" at bounding box center [1349, 211] width 330 height 29
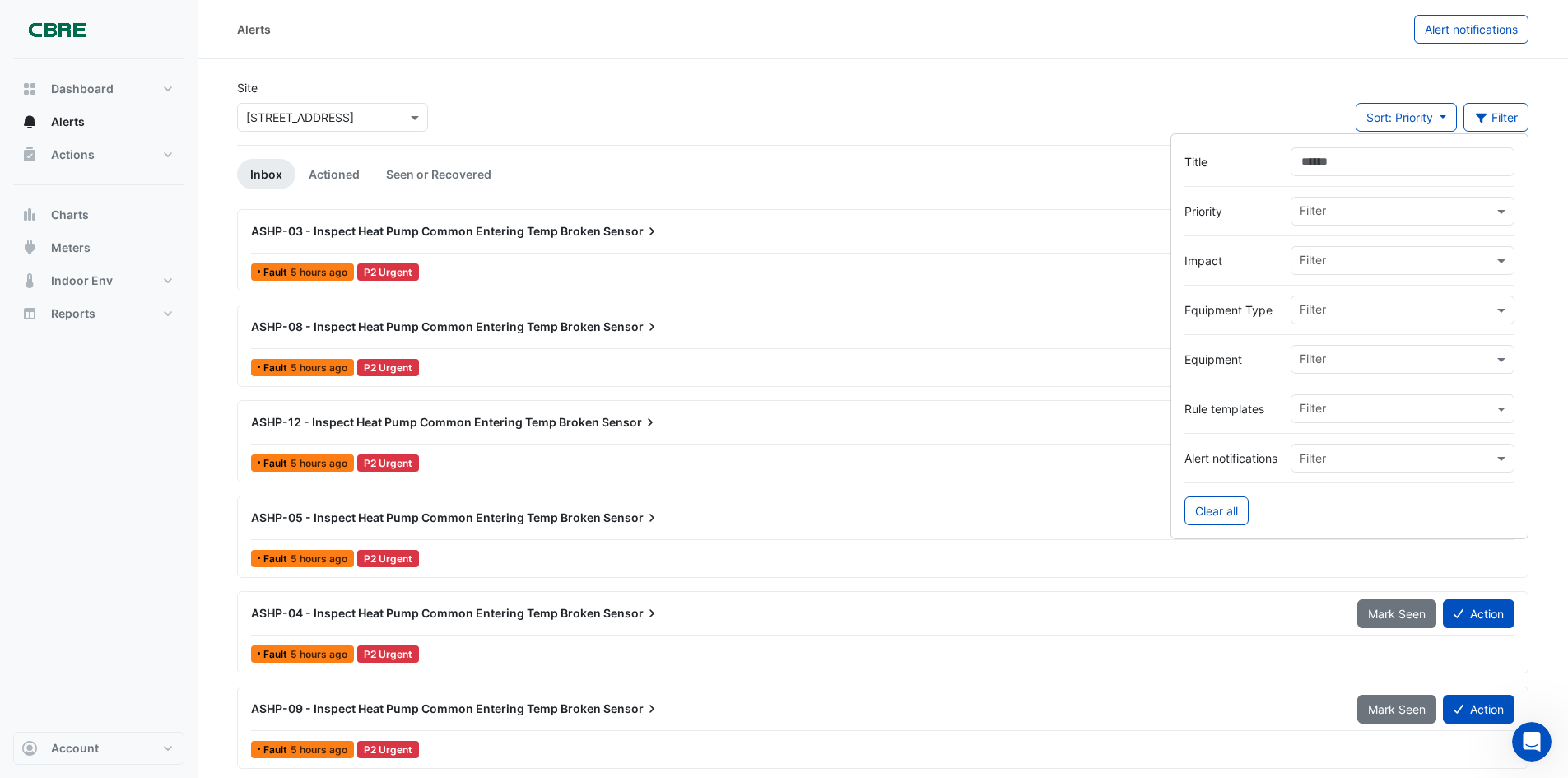
click at [1319, 270] on div at bounding box center [1394, 263] width 196 height 21
click at [1321, 299] on span "Comfort" at bounding box center [1327, 296] width 44 height 14
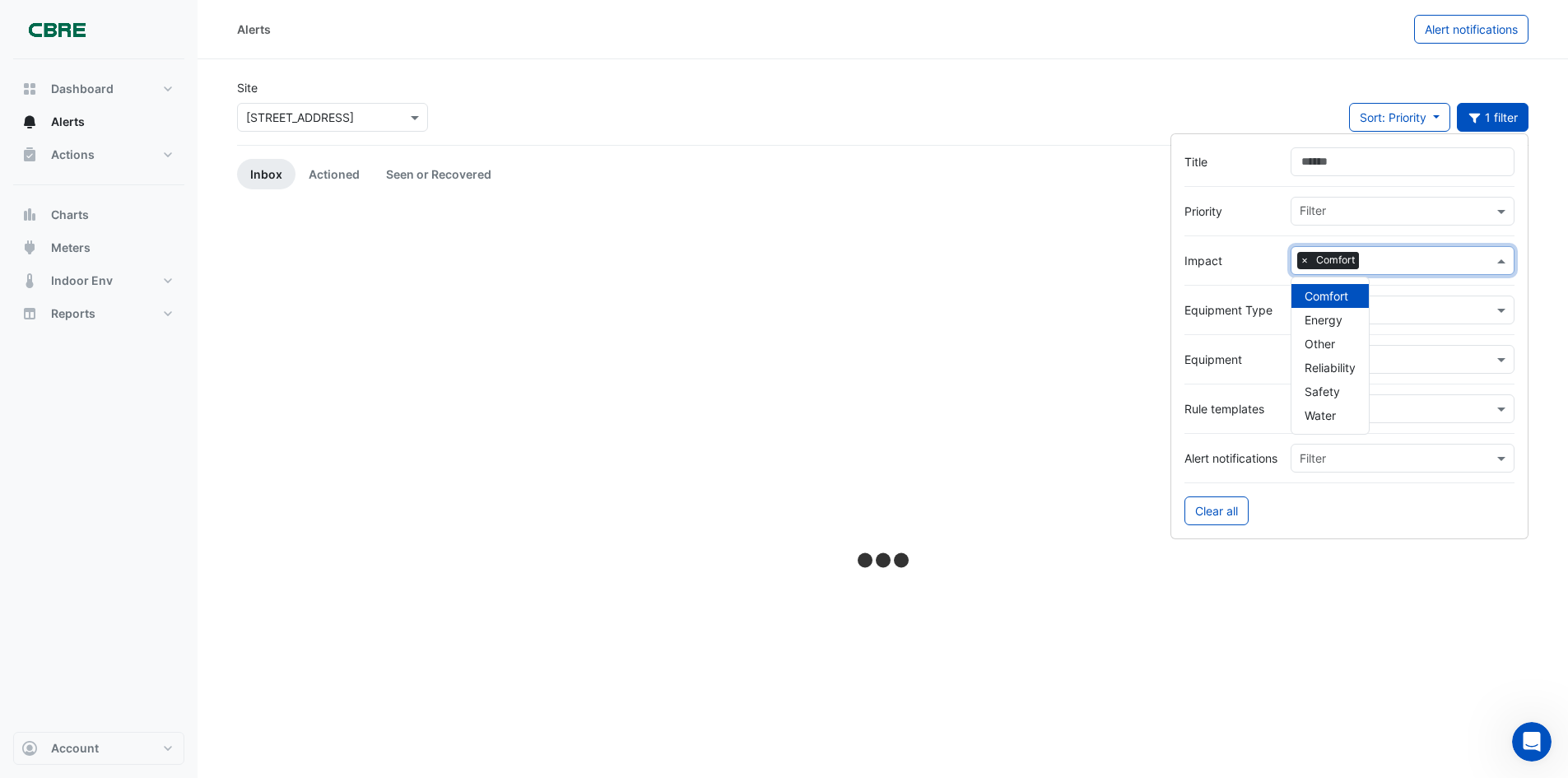
click at [1091, 82] on div "Site × 8 Exchange Quay Sort: Priority Priority Updated 1 filter" at bounding box center [883, 112] width 1311 height 66
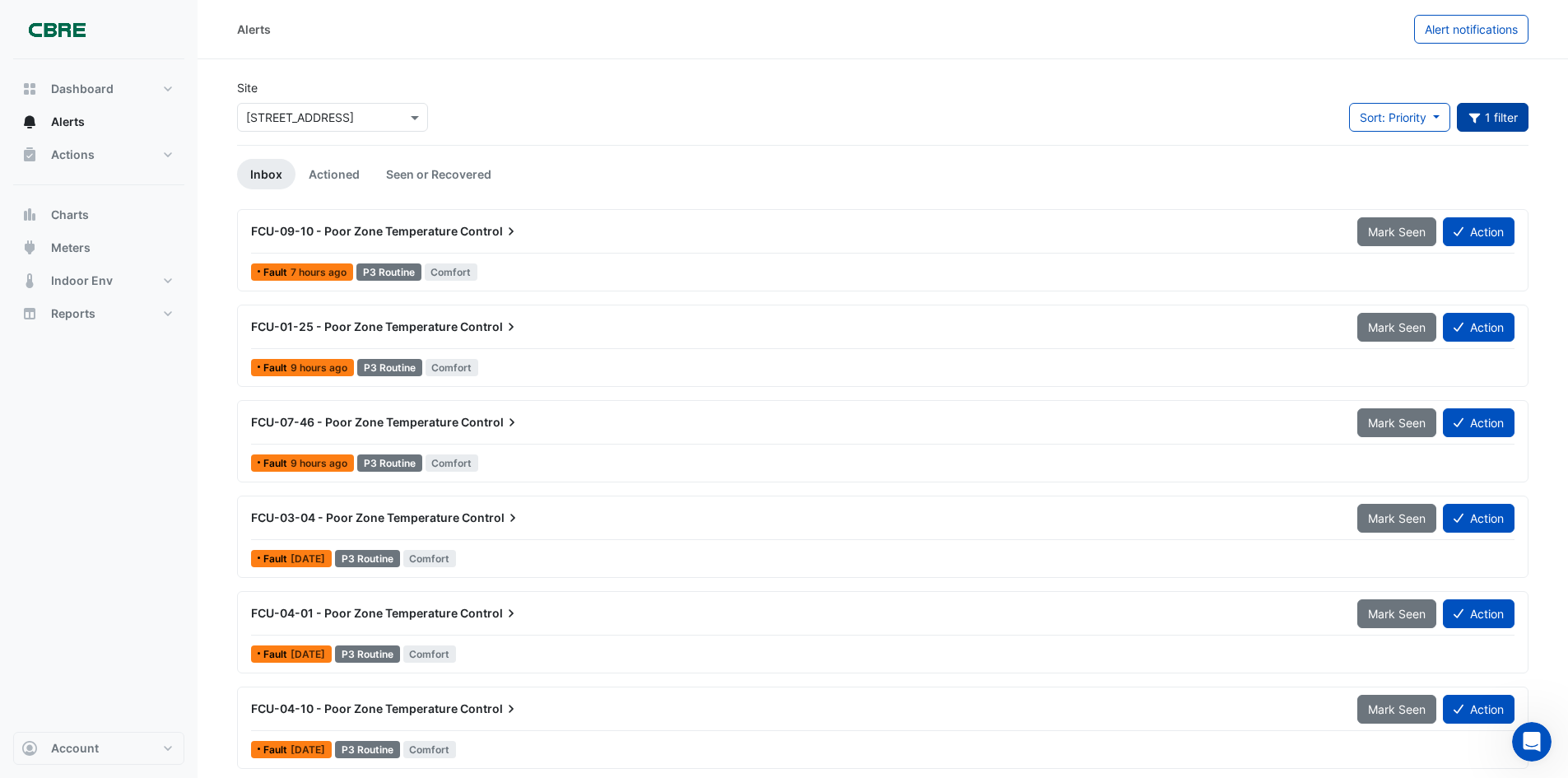
click at [1496, 112] on button "1 filter" at bounding box center [1494, 117] width 73 height 29
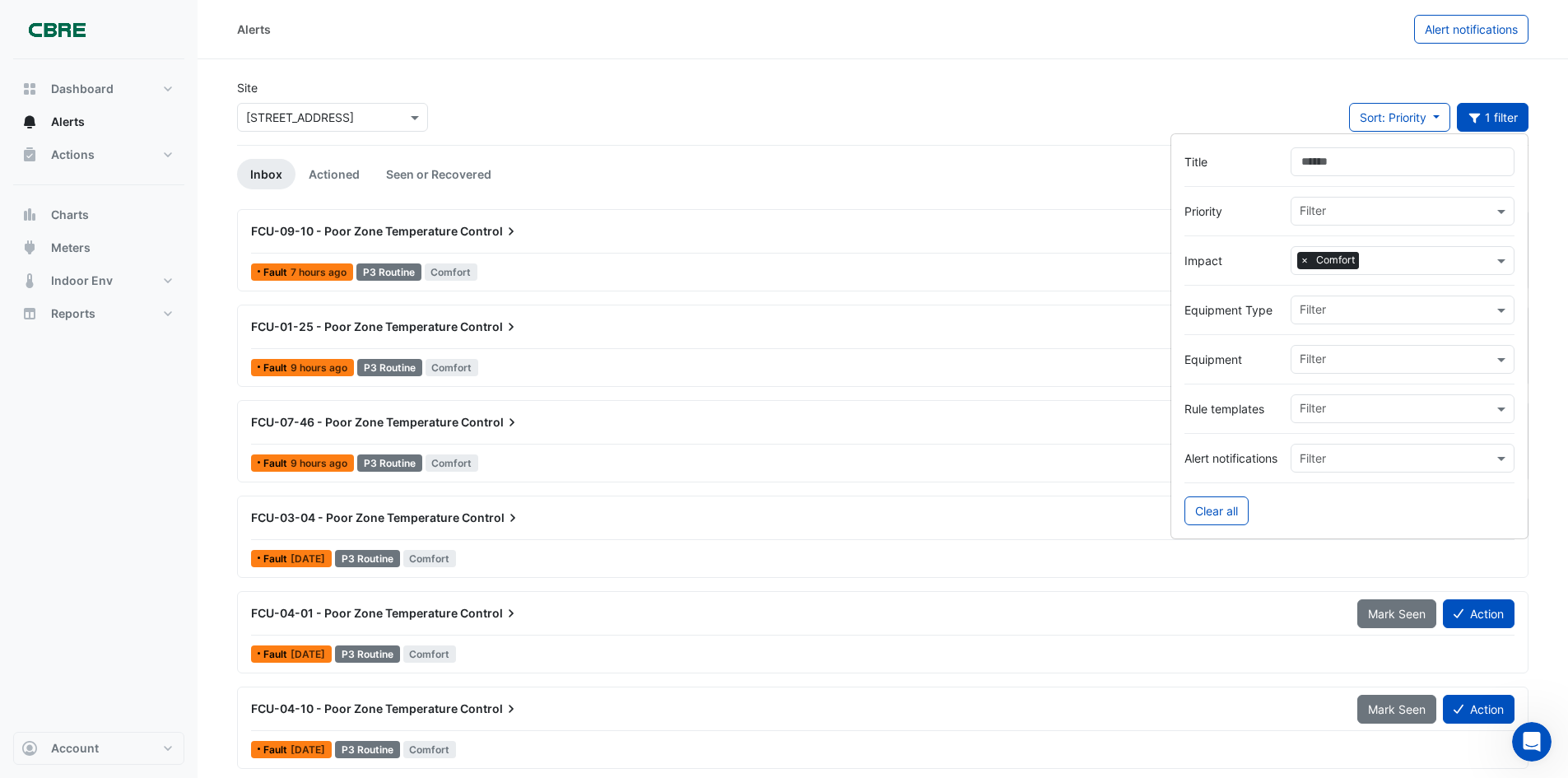
click at [1340, 155] on input "Title" at bounding box center [1402, 161] width 224 height 29
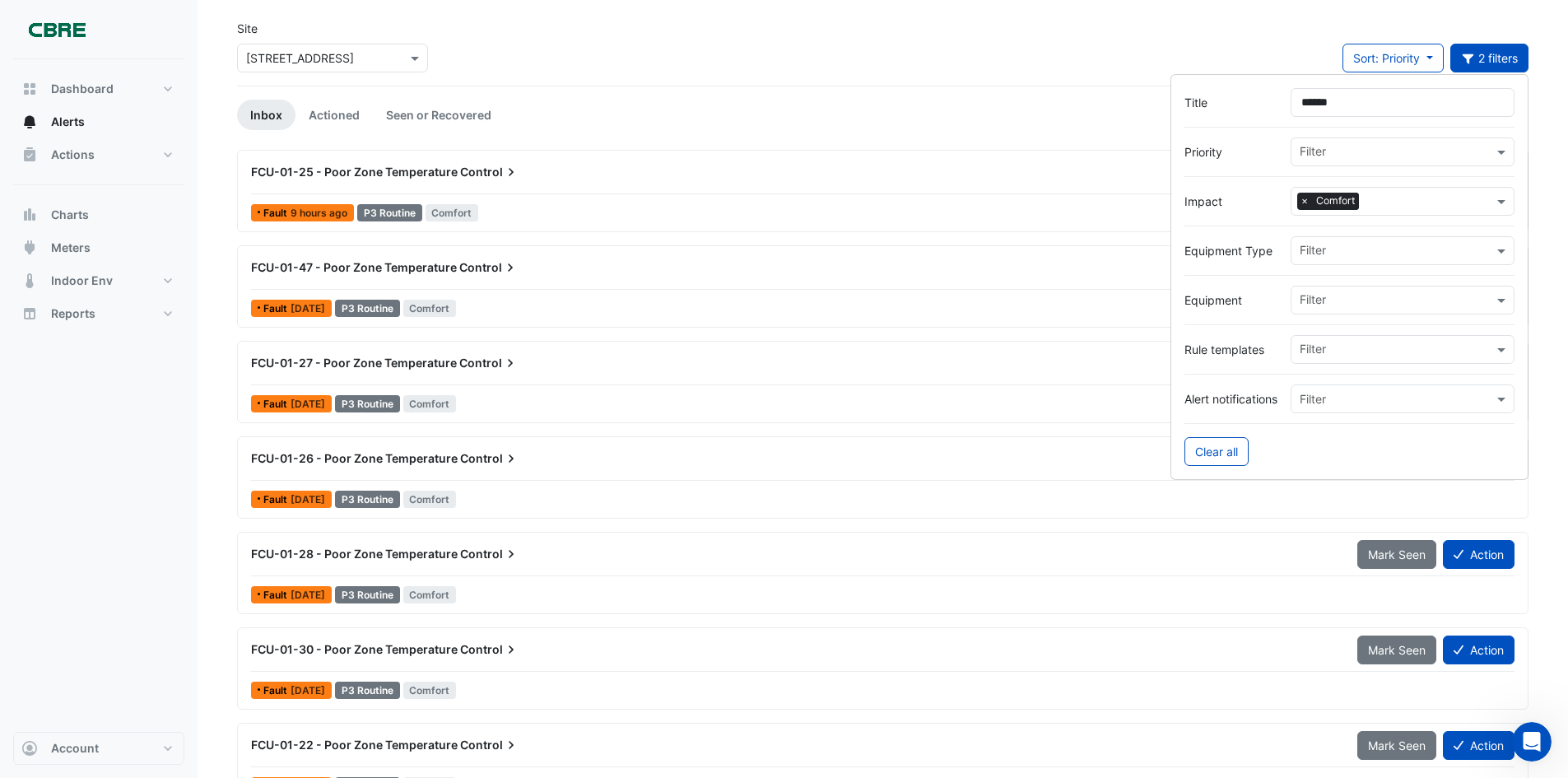
scroll to position [60, 0]
type input "******"
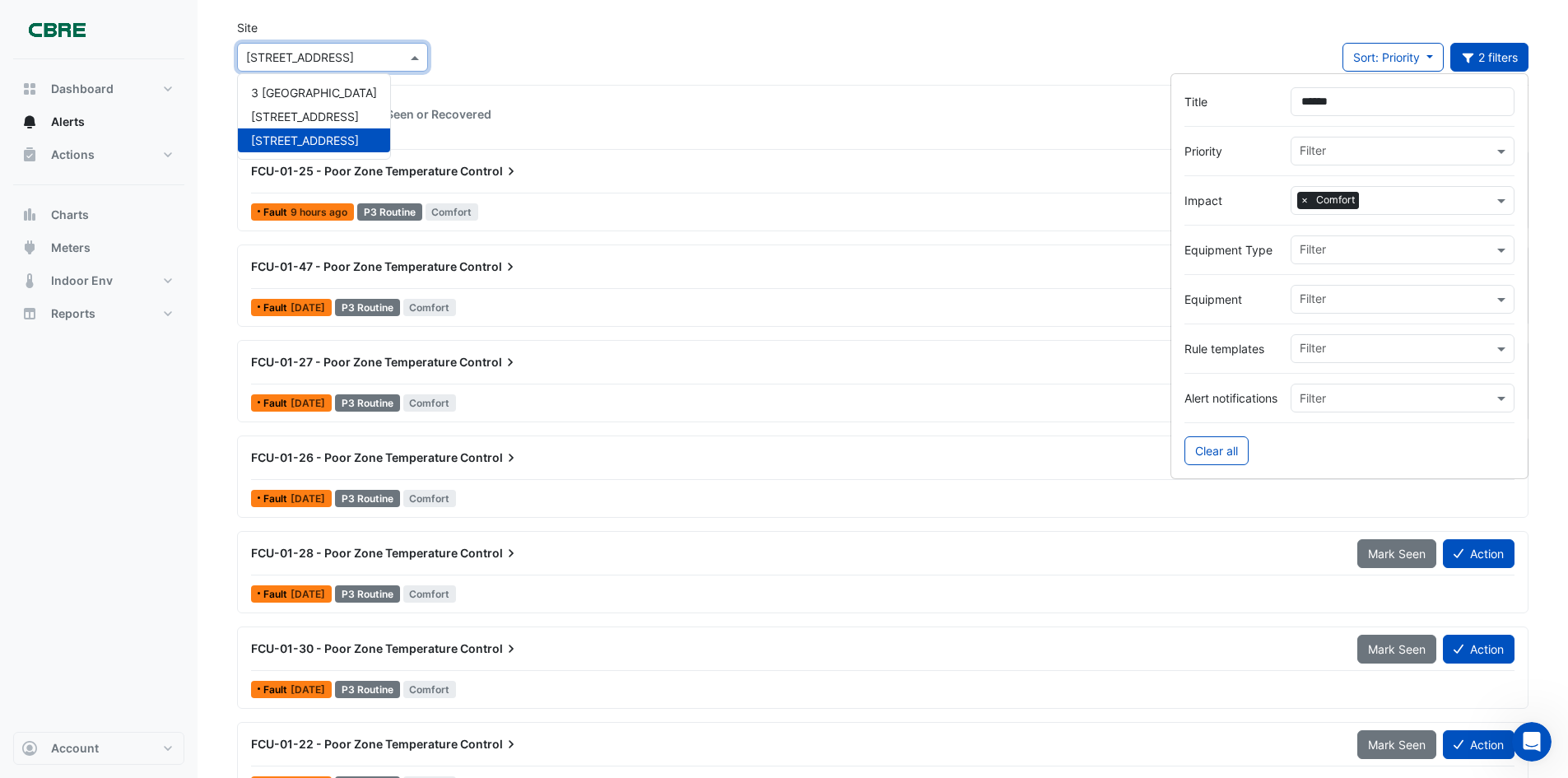
click at [242, 54] on div at bounding box center [332, 57] width 189 height 19
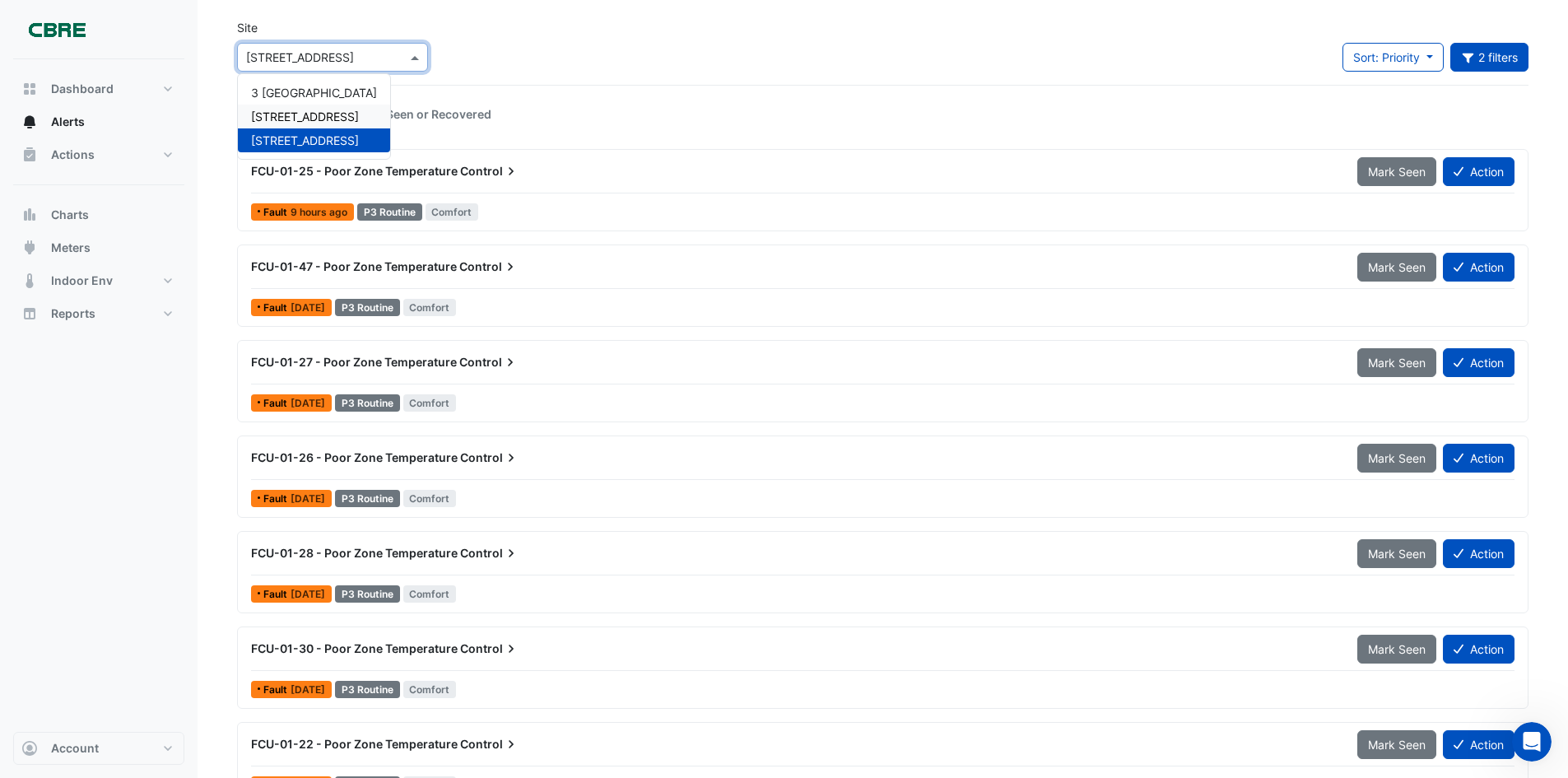
click at [494, 74] on div "Site × 8 Exchange Quay 3 St. Paul's Place 5 Exchange Quay 8 Exchange Quay Sort:…" at bounding box center [883, 52] width 1311 height 66
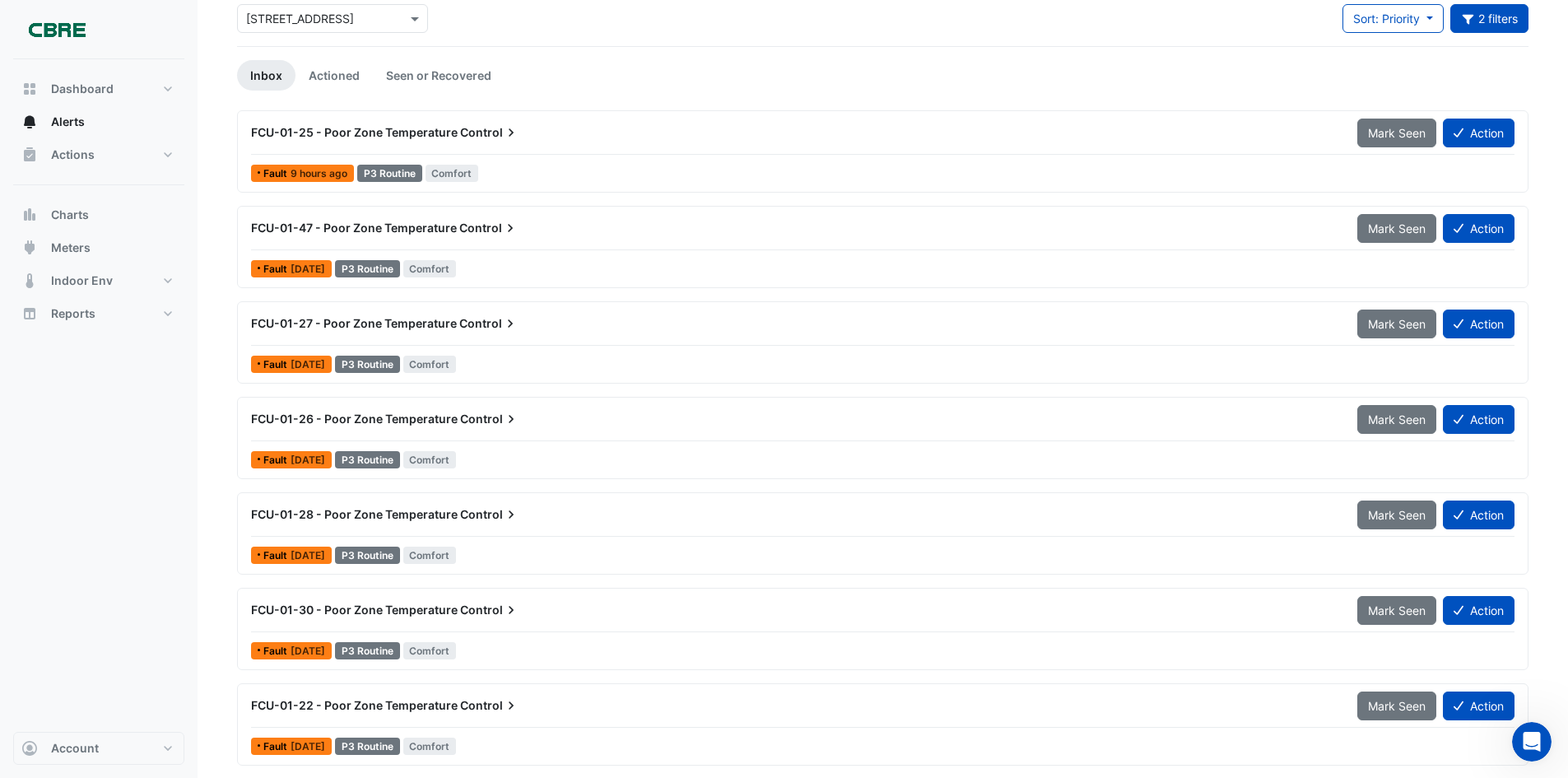
scroll to position [0, 0]
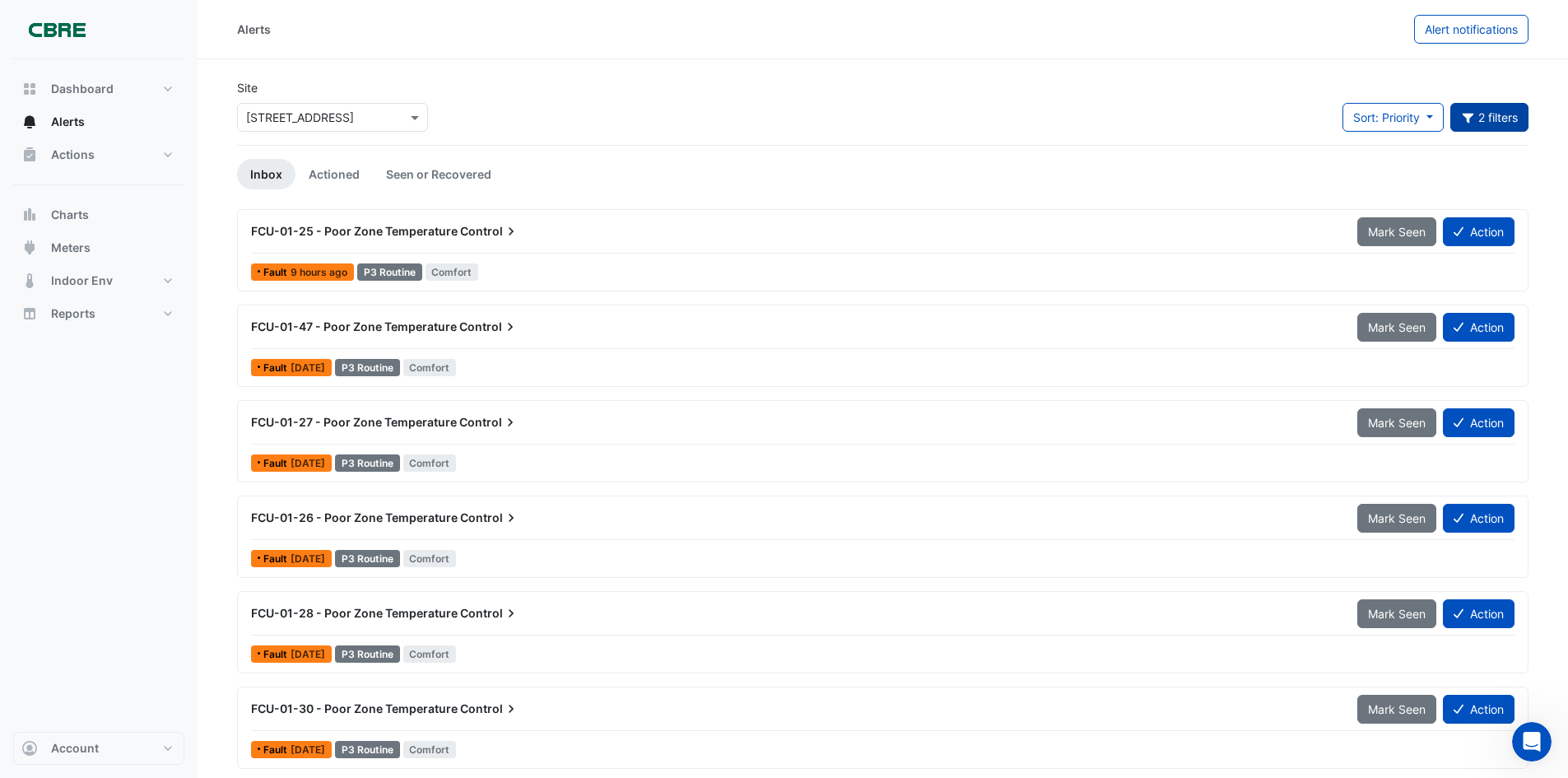
click at [1486, 129] on button "2 filters" at bounding box center [1490, 117] width 79 height 29
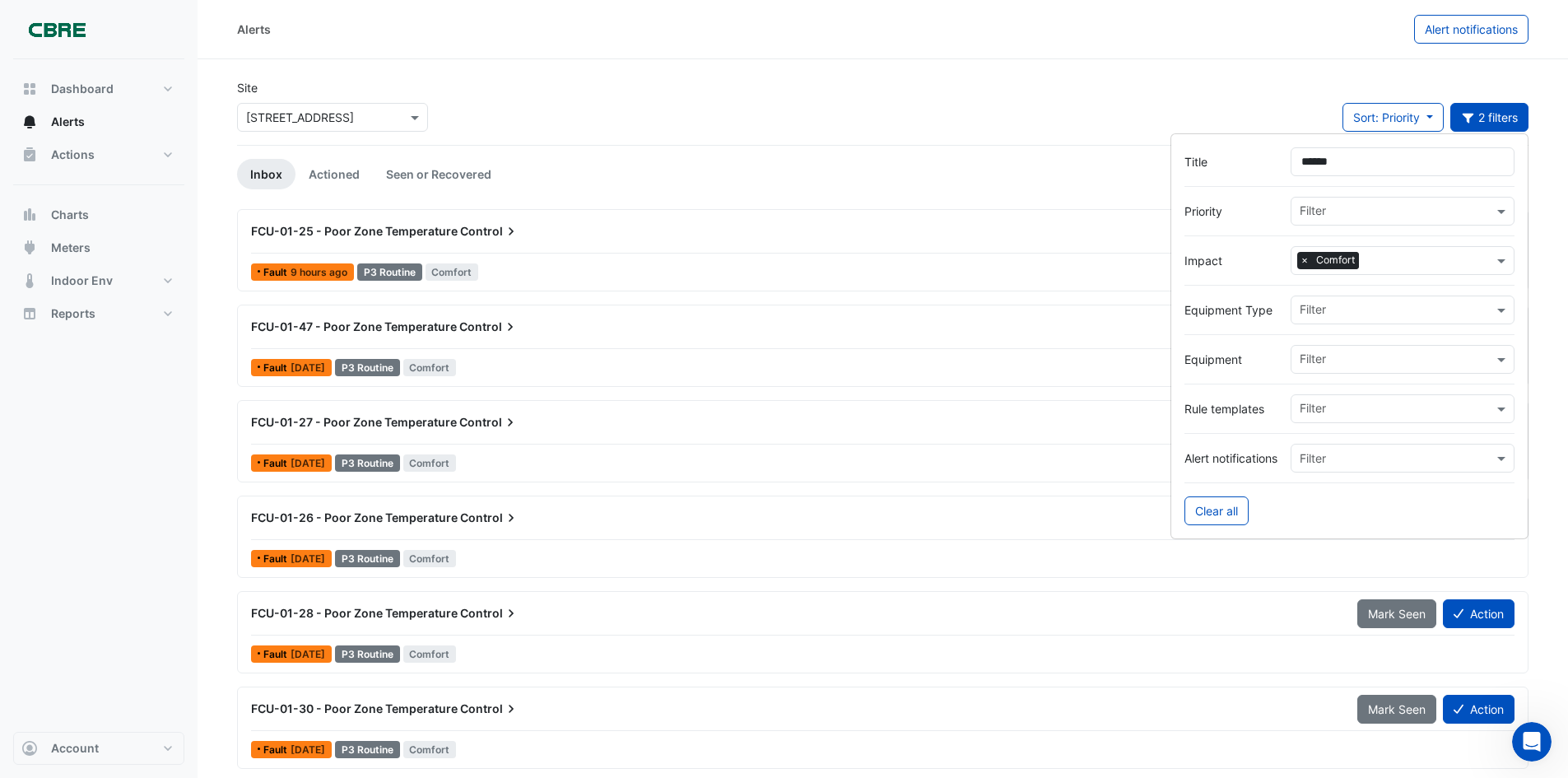
click at [1339, 162] on input "******" at bounding box center [1402, 161] width 224 height 29
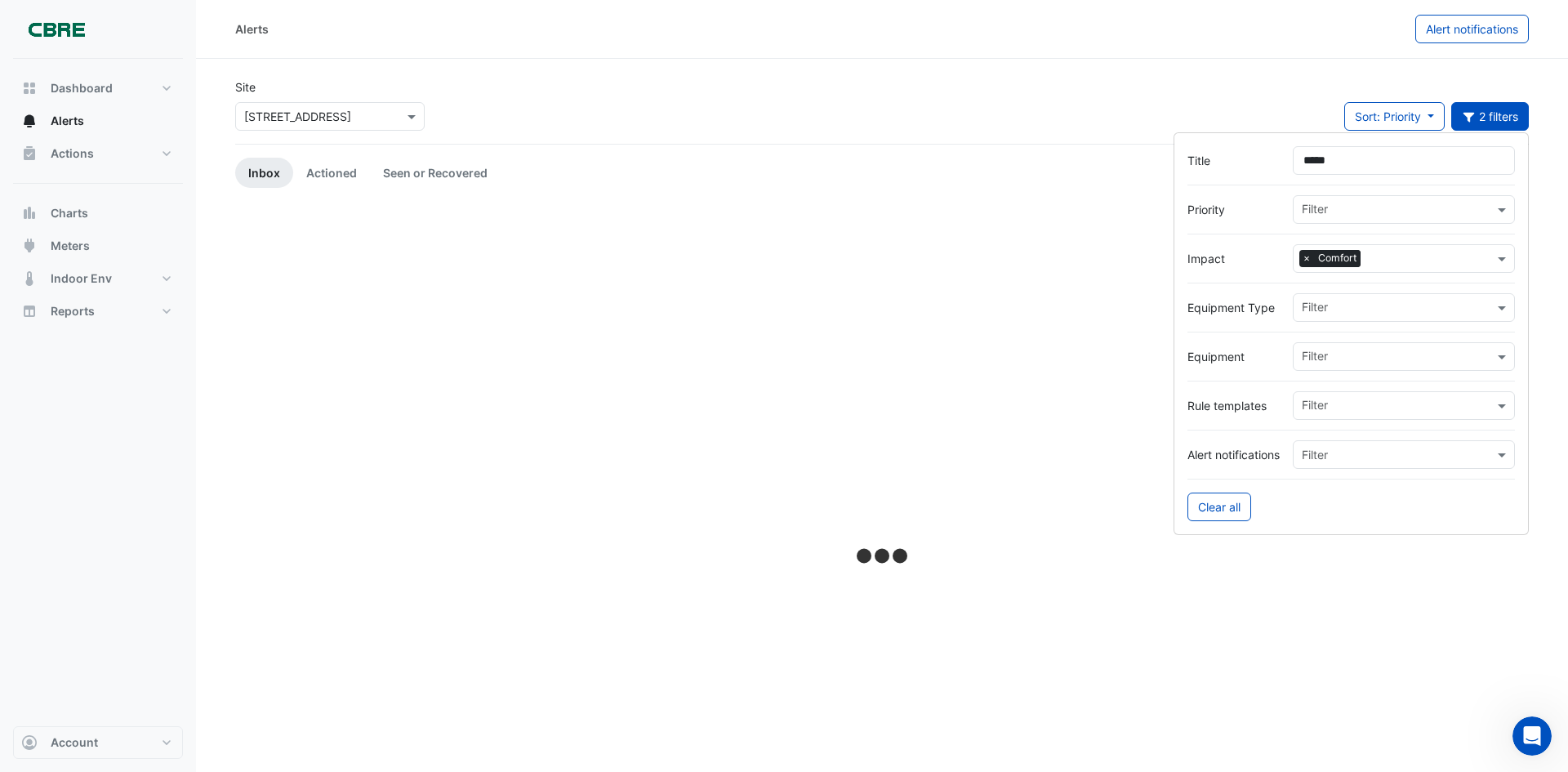
type input "******"
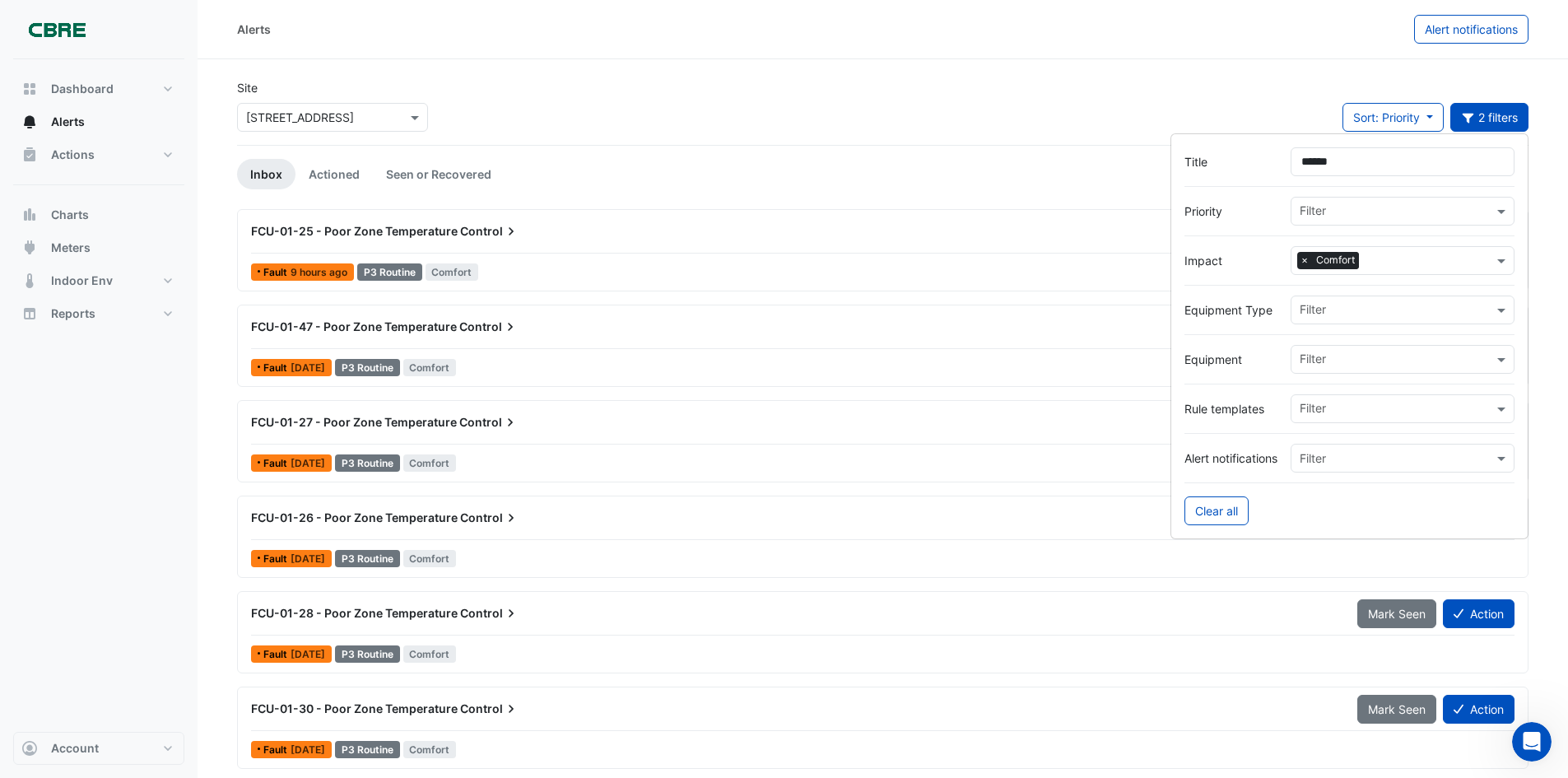
click at [1216, 94] on div "Site × 8 Exchange Quay Sort: Priority Priority Updated 2 filters" at bounding box center [883, 112] width 1311 height 66
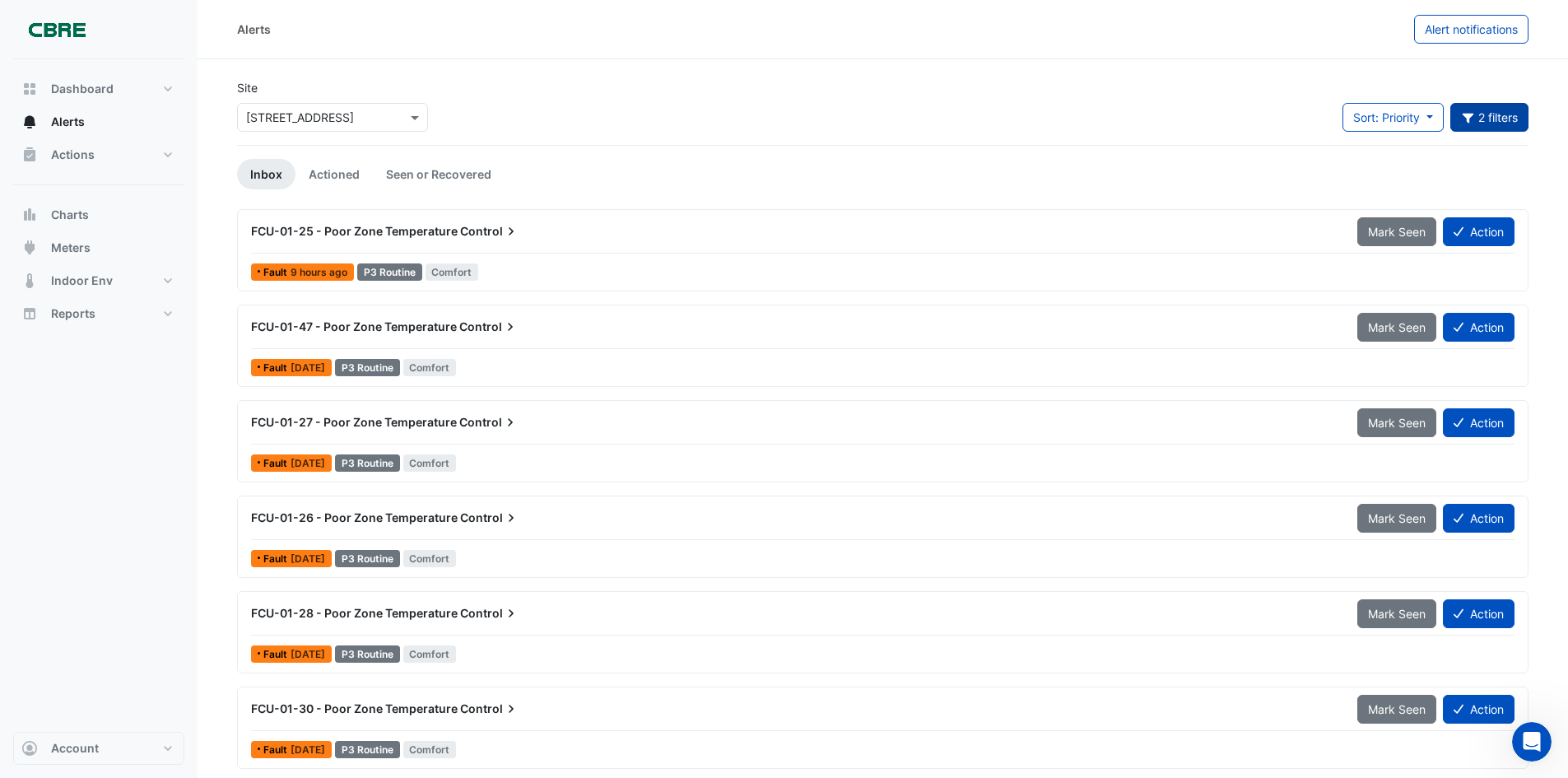
click at [1474, 116] on button "2 filters" at bounding box center [1490, 117] width 79 height 29
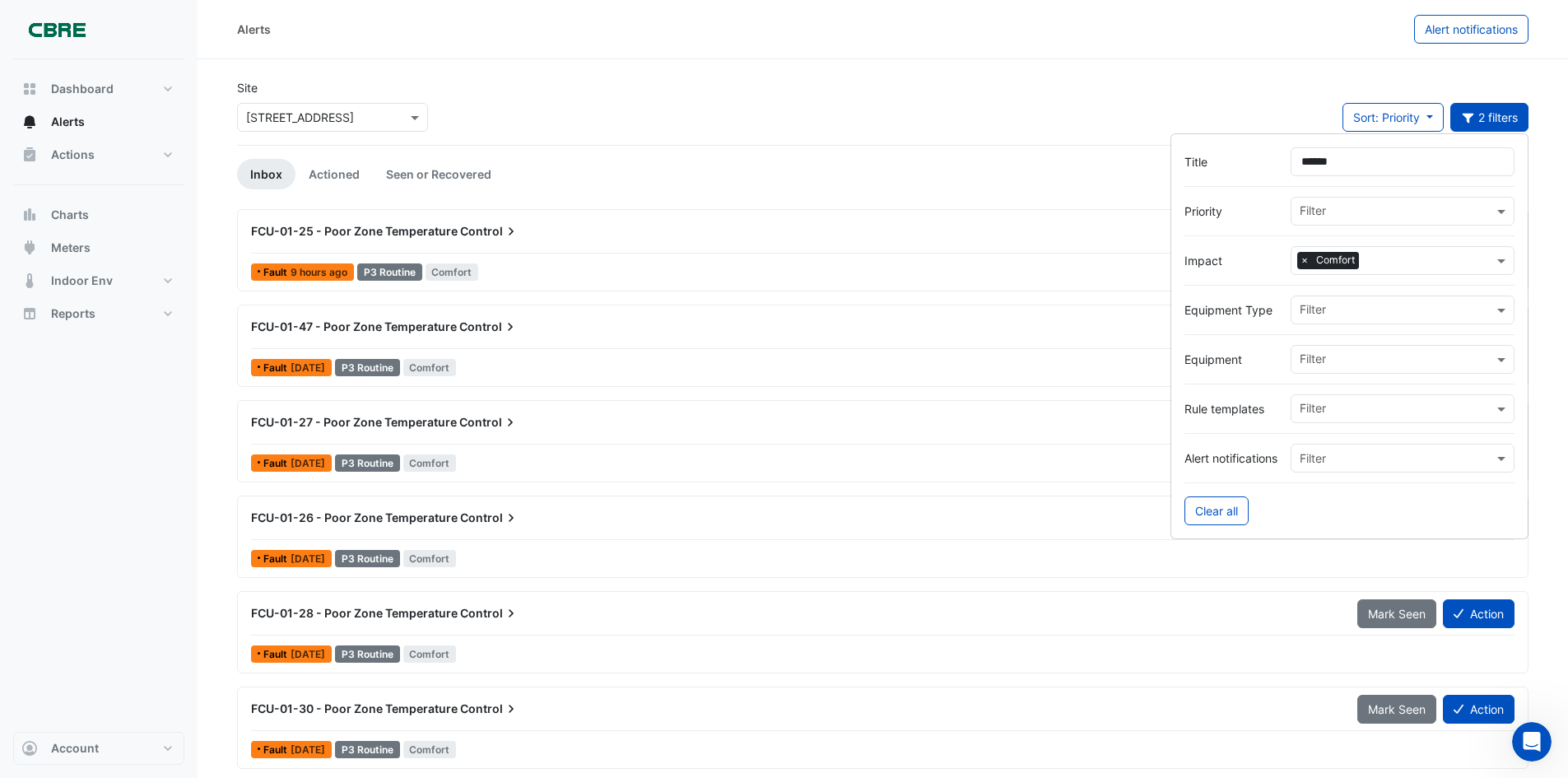
click at [1341, 154] on input "******" at bounding box center [1402, 161] width 224 height 29
type input "******"
click at [1494, 261] on span at bounding box center [1504, 261] width 21 height 17
click at [1321, 326] on span "Energy" at bounding box center [1324, 320] width 38 height 14
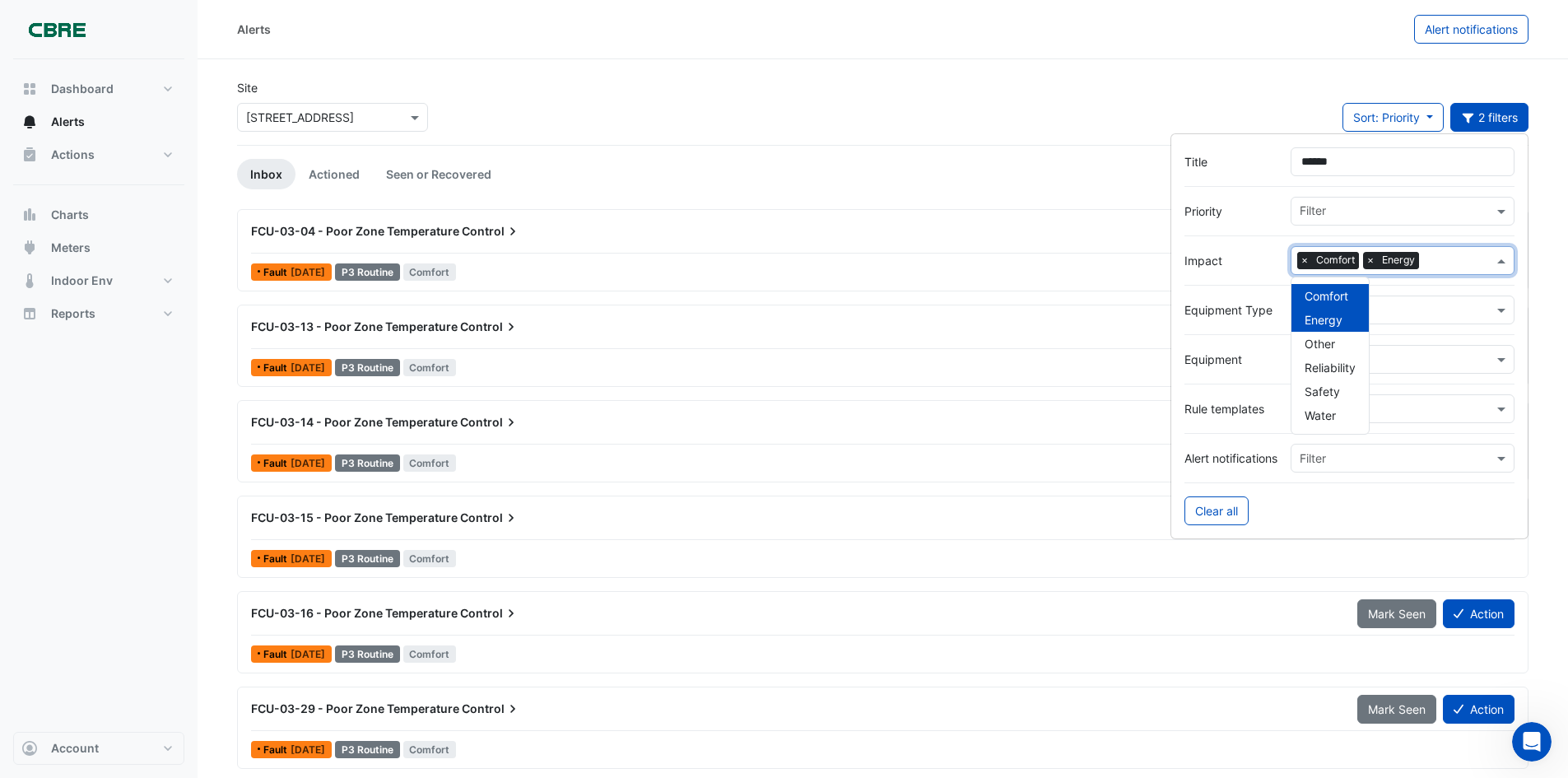
click at [1301, 260] on span "×" at bounding box center [1305, 260] width 15 height 16
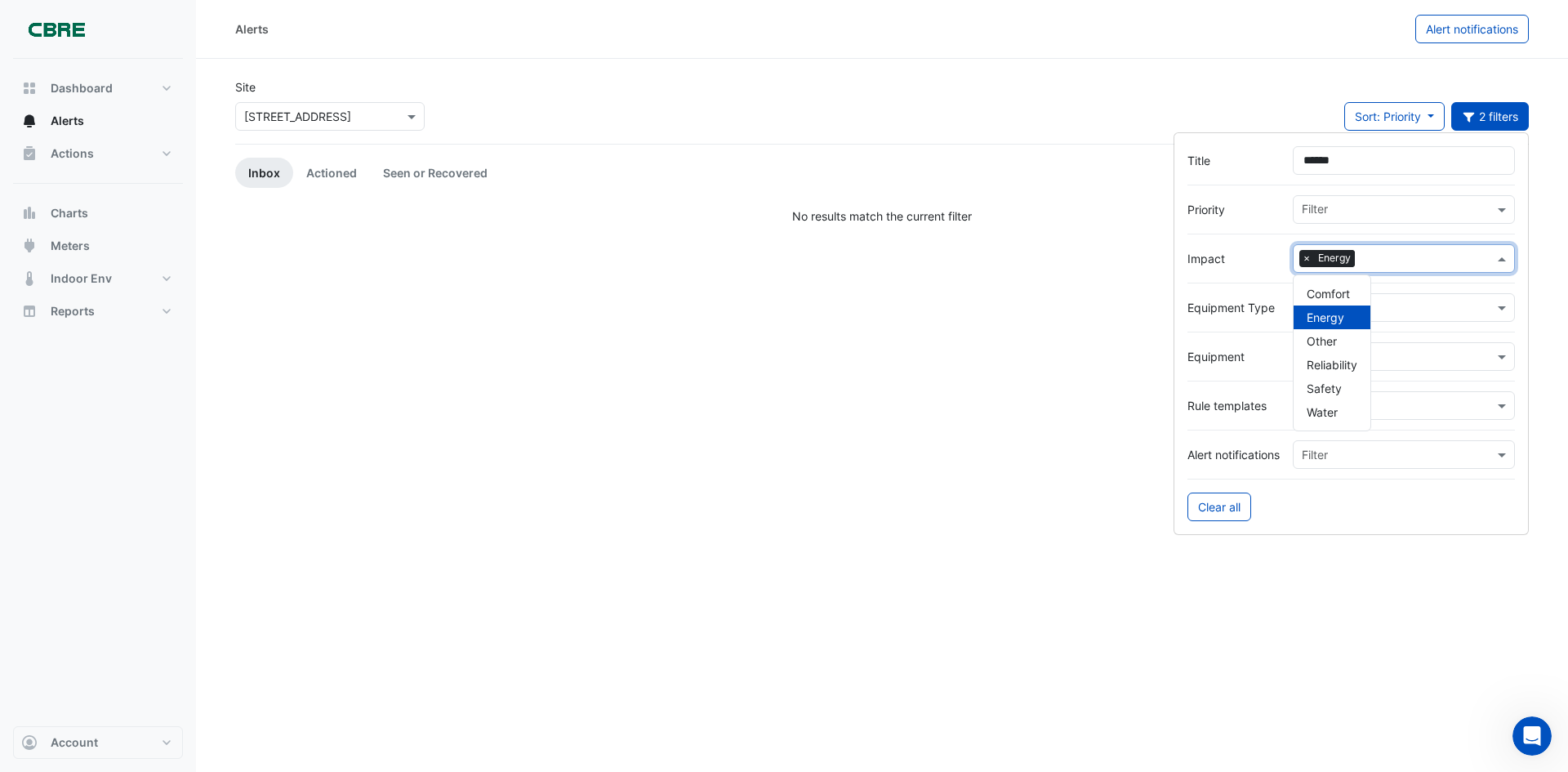
click at [1384, 58] on div "Alerts Alert notifications" at bounding box center [882, 29] width 1372 height 59
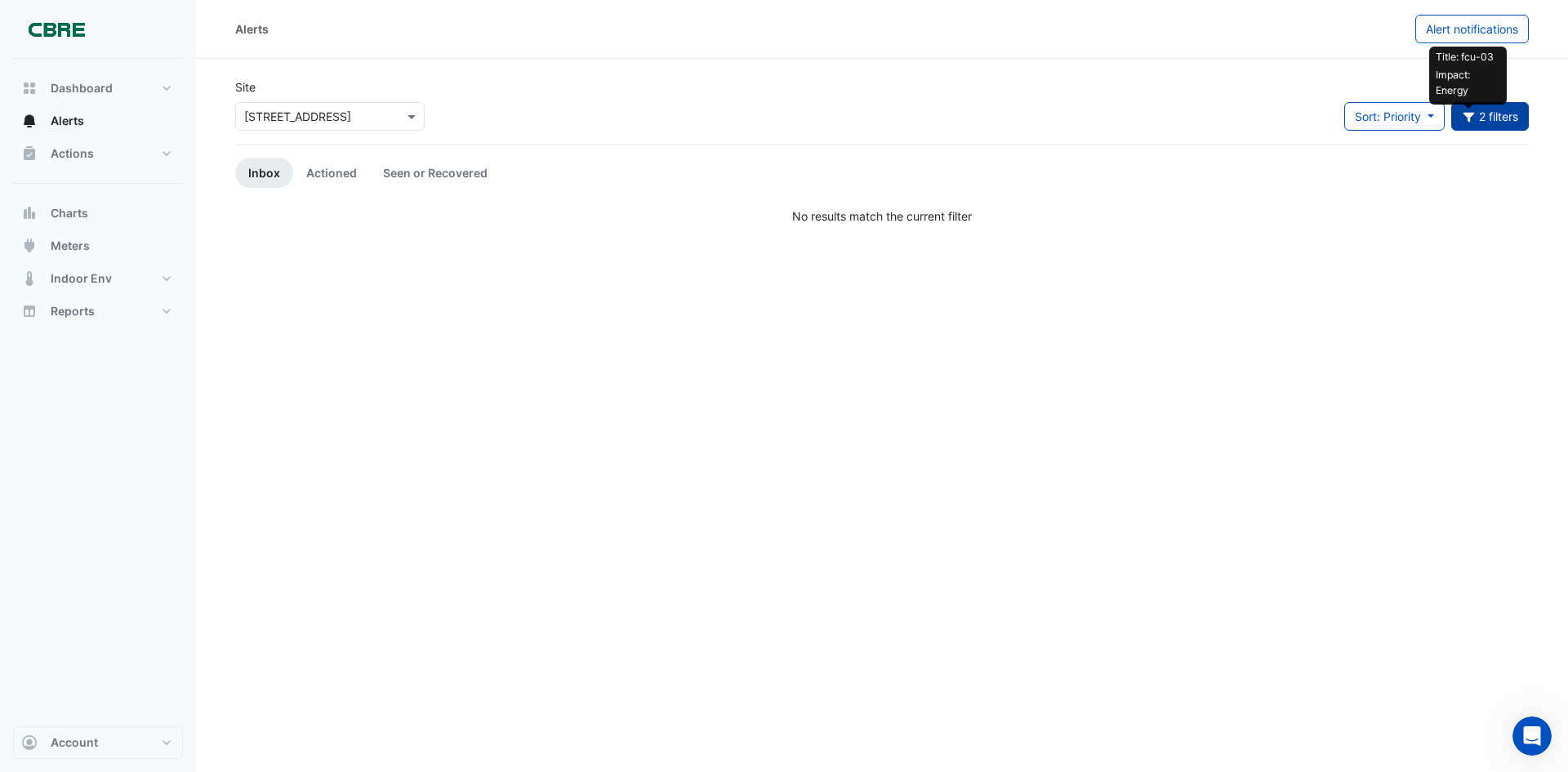
click at [1462, 116] on icon "button" at bounding box center [1470, 117] width 15 height 11
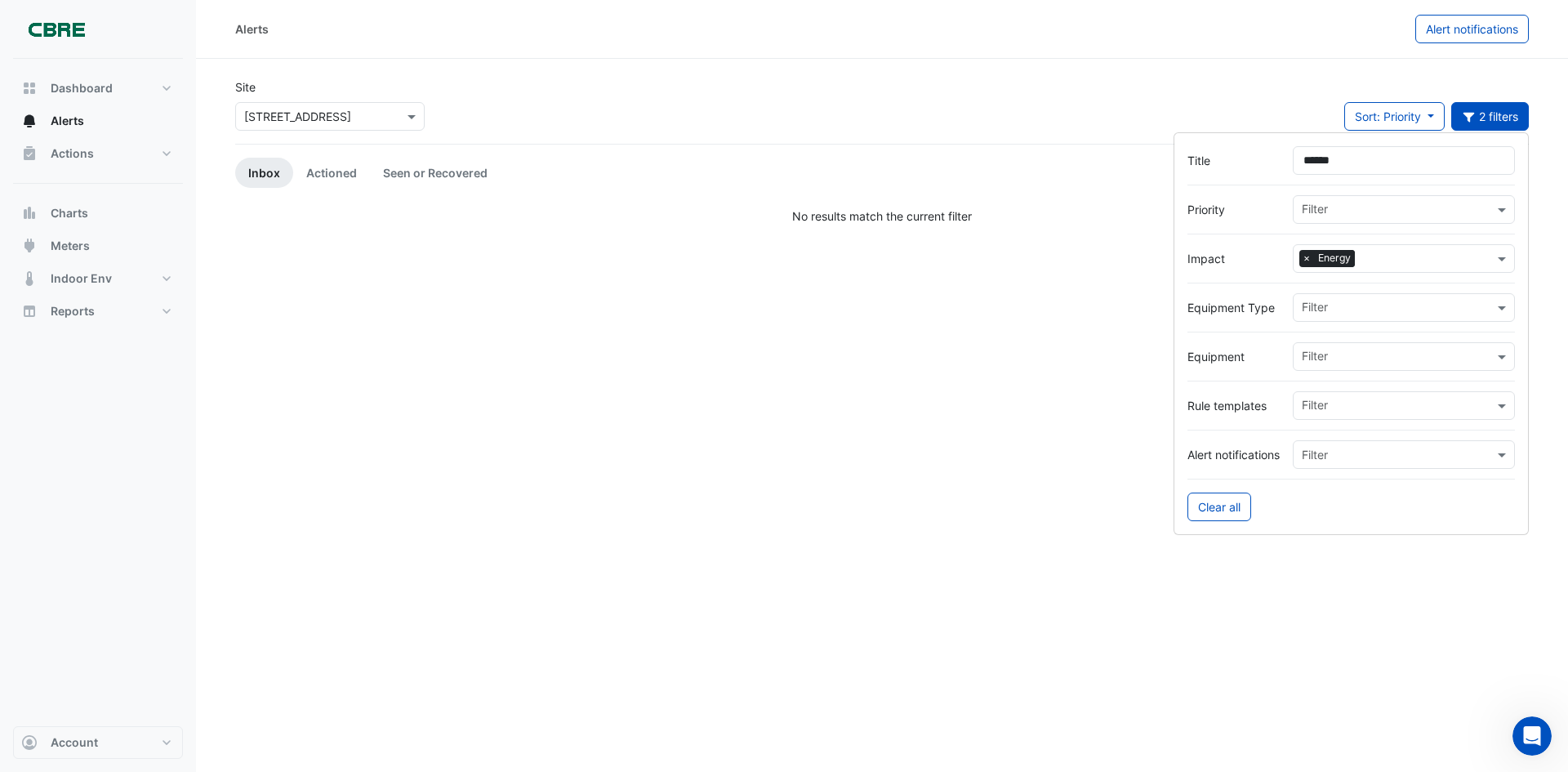
click at [1361, 157] on input "******" at bounding box center [1403, 160] width 223 height 28
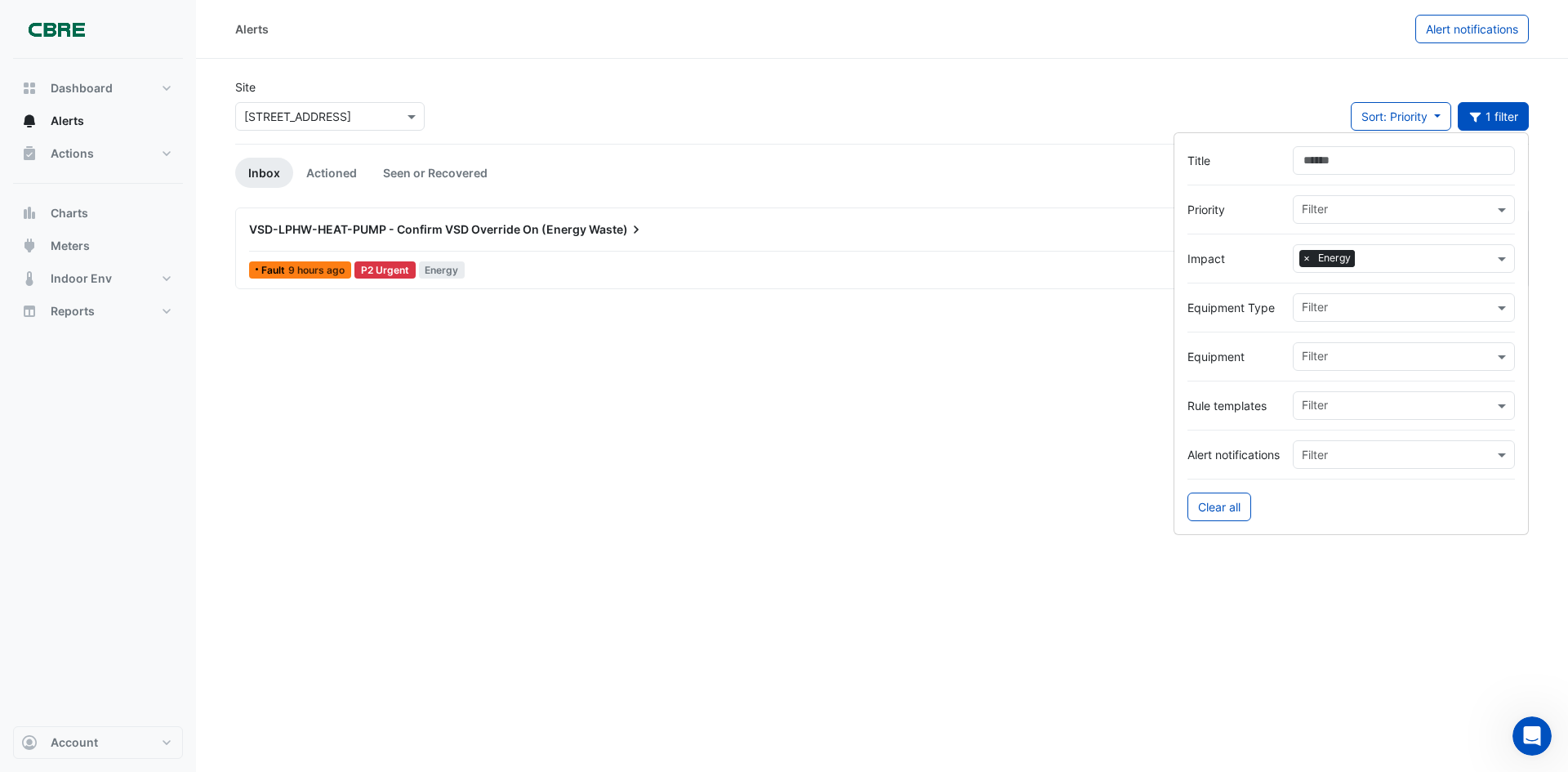
click at [979, 27] on div "Alerts" at bounding box center [825, 29] width 1180 height 28
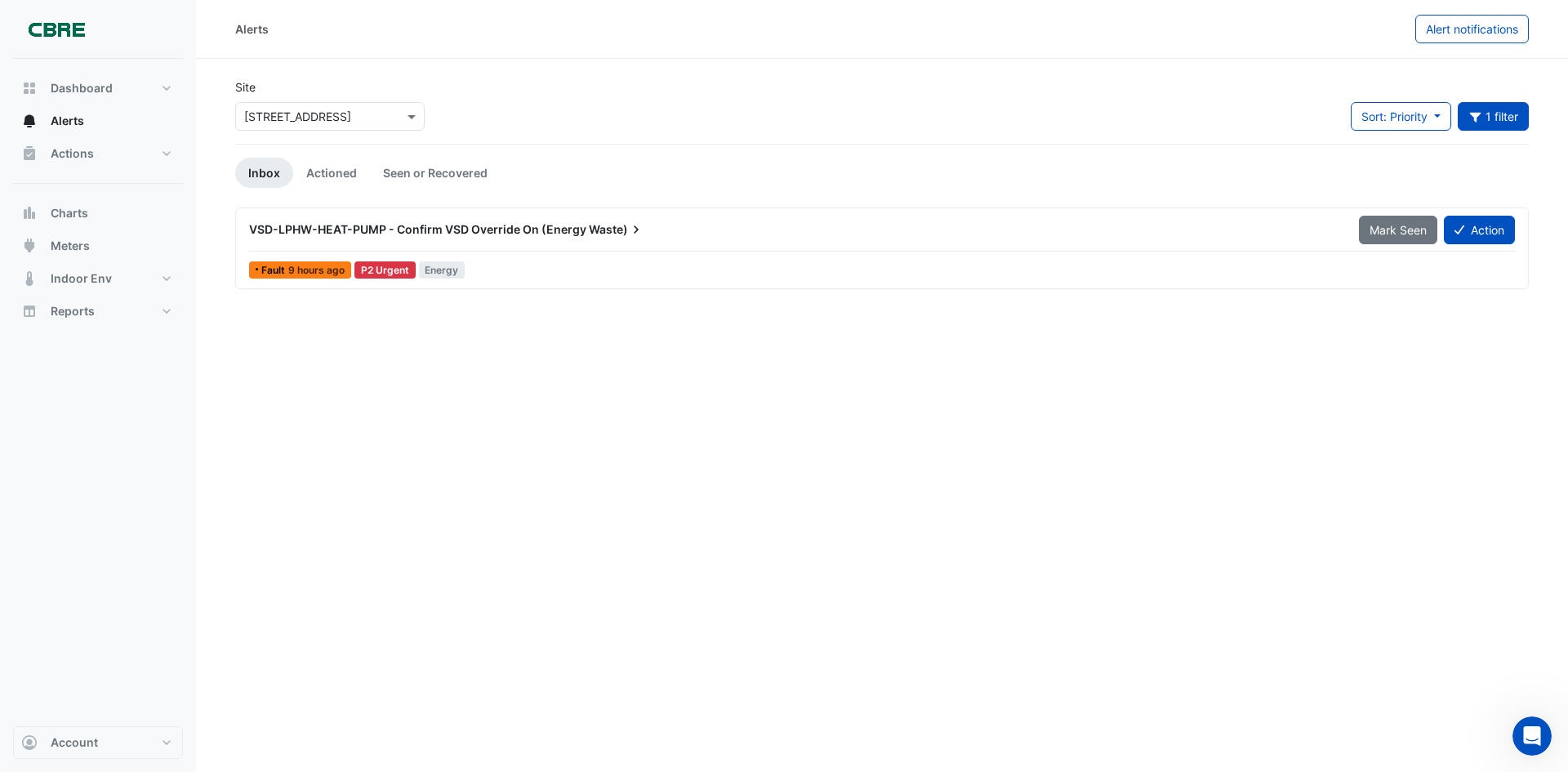
click at [491, 234] on span "VSD-LPHW-HEAT-PUMP - Confirm VSD Override On (Energy" at bounding box center [418, 229] width 337 height 14
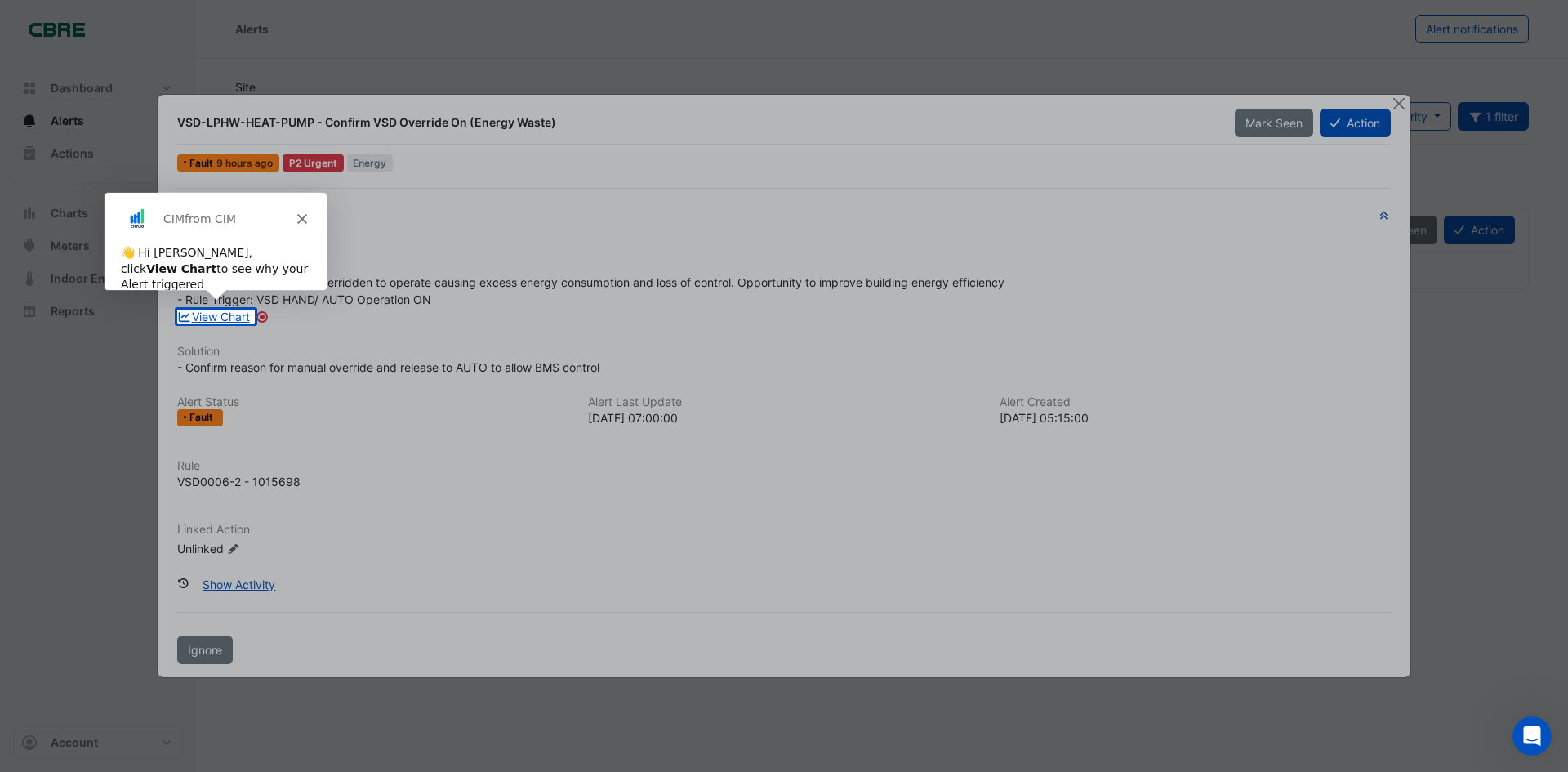
click at [298, 214] on polygon "Close" at bounding box center [301, 218] width 9 height 9
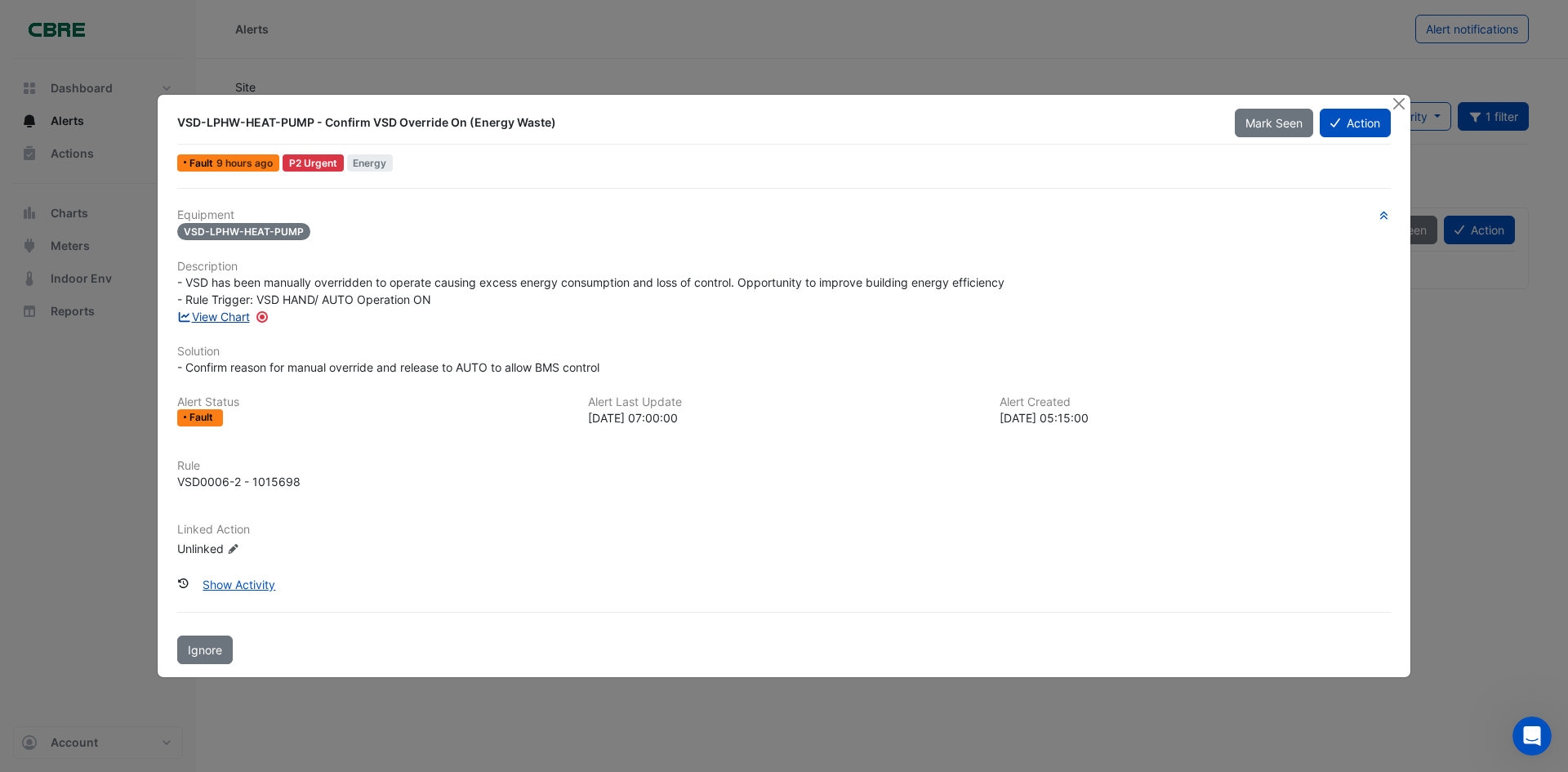
click at [232, 318] on link "View Chart" at bounding box center [213, 316] width 73 height 14
click at [1343, 128] on button "Action" at bounding box center [1355, 123] width 71 height 28
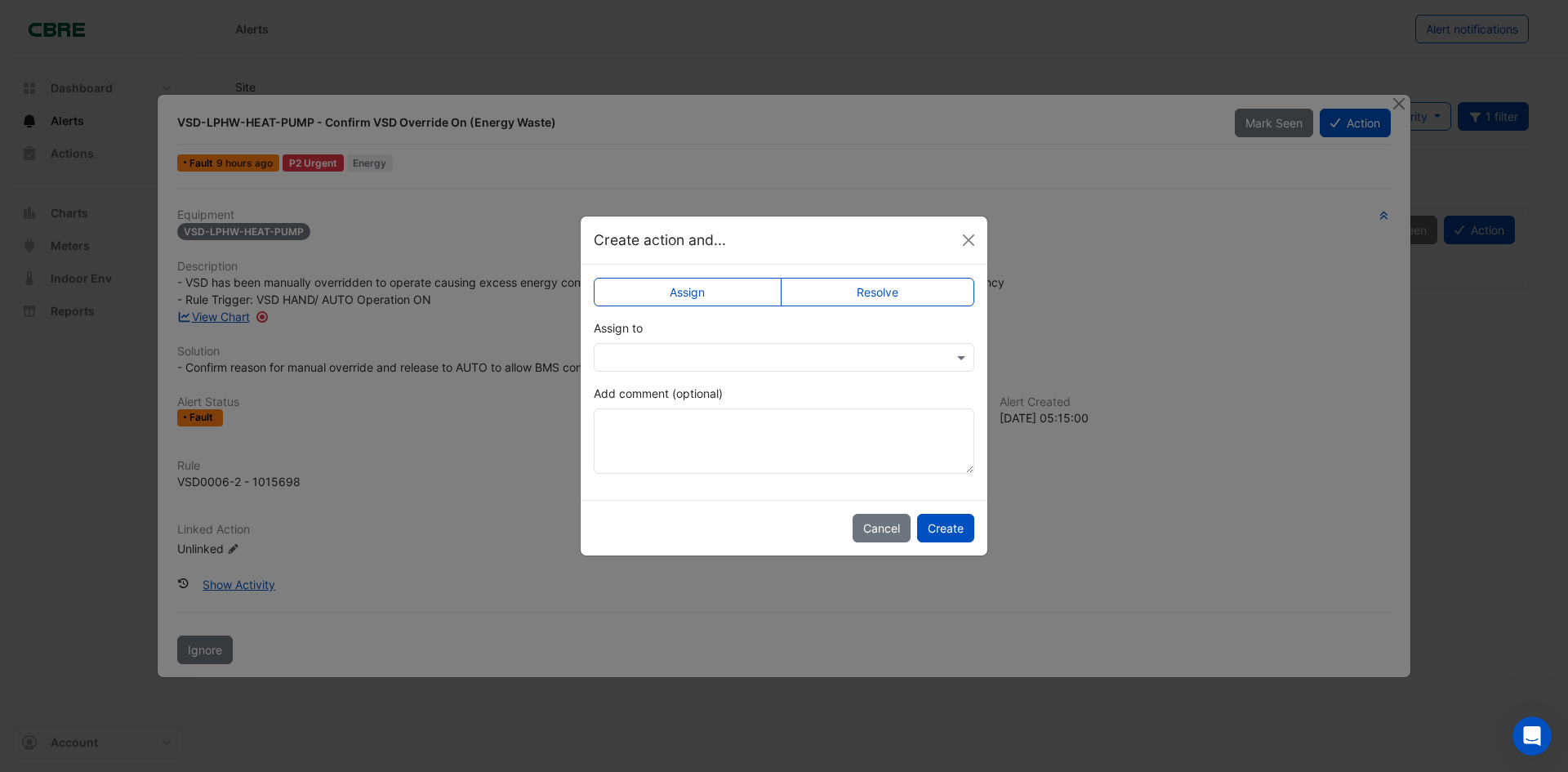
click at [775, 346] on div at bounding box center [784, 357] width 381 height 28
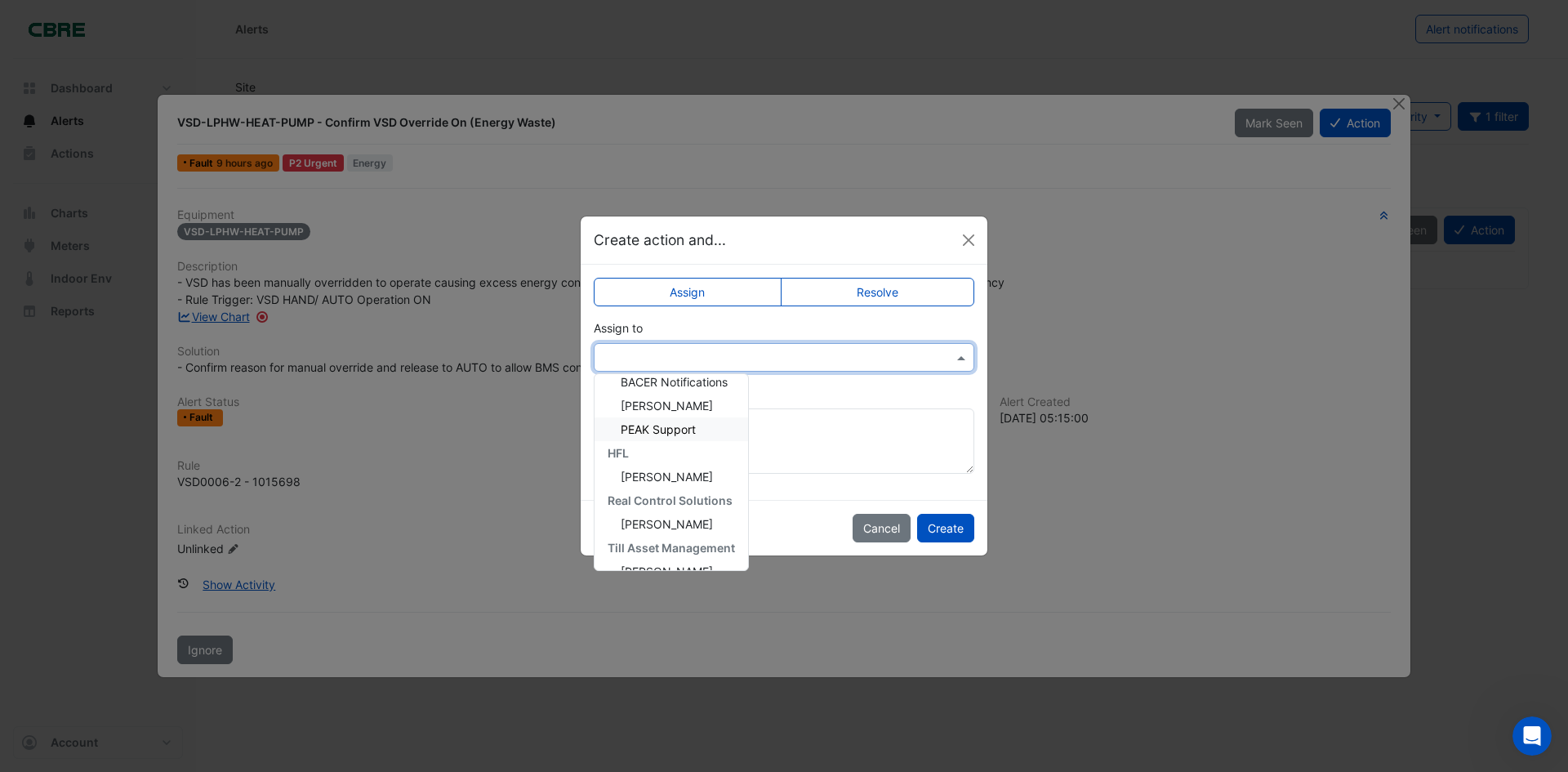
scroll to position [205, 0]
click at [664, 462] on div "Gary Ellis" at bounding box center [671, 472] width 153 height 24
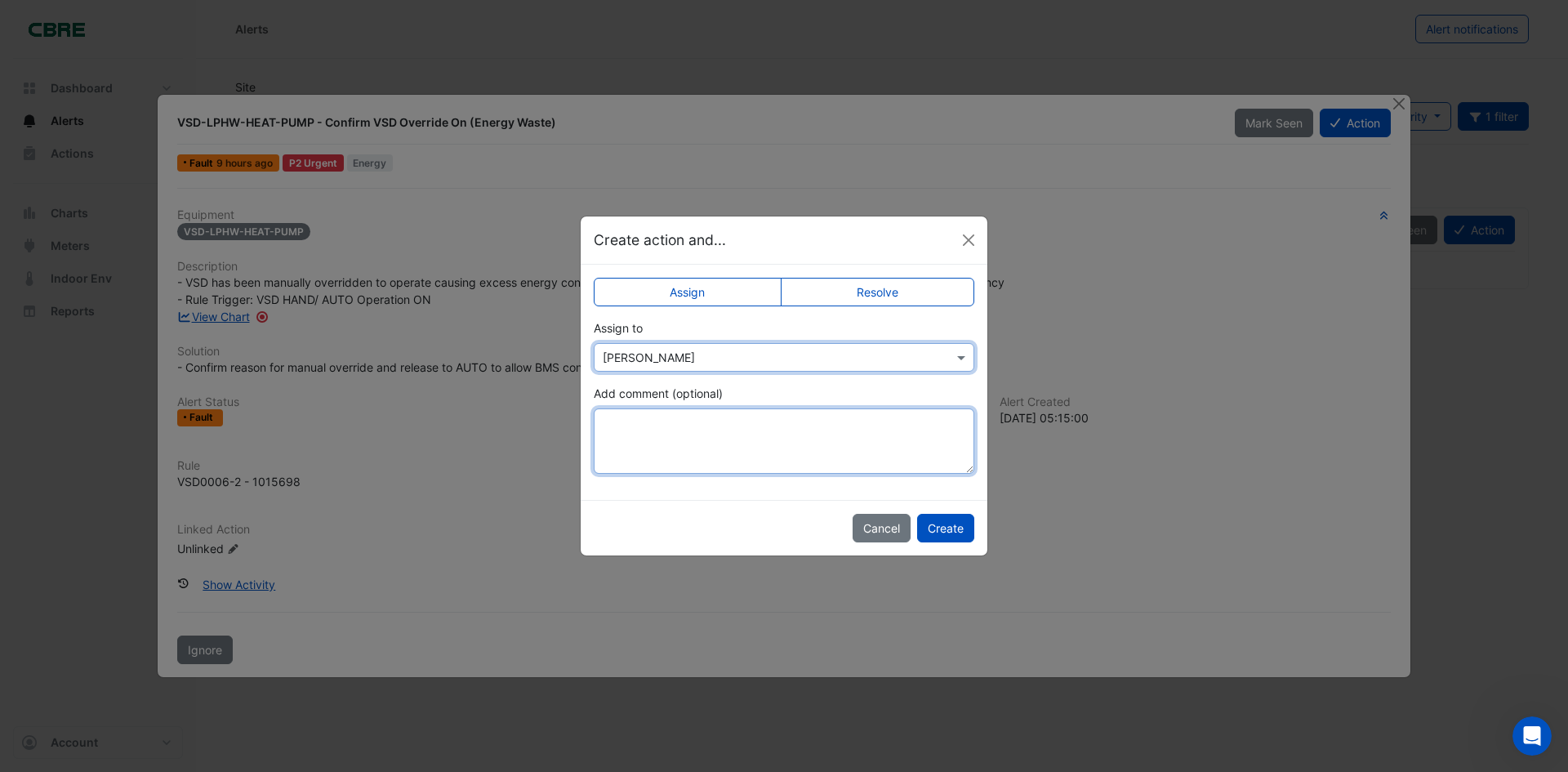
click at [724, 453] on textarea "Add comment (optional)" at bounding box center [784, 440] width 381 height 65
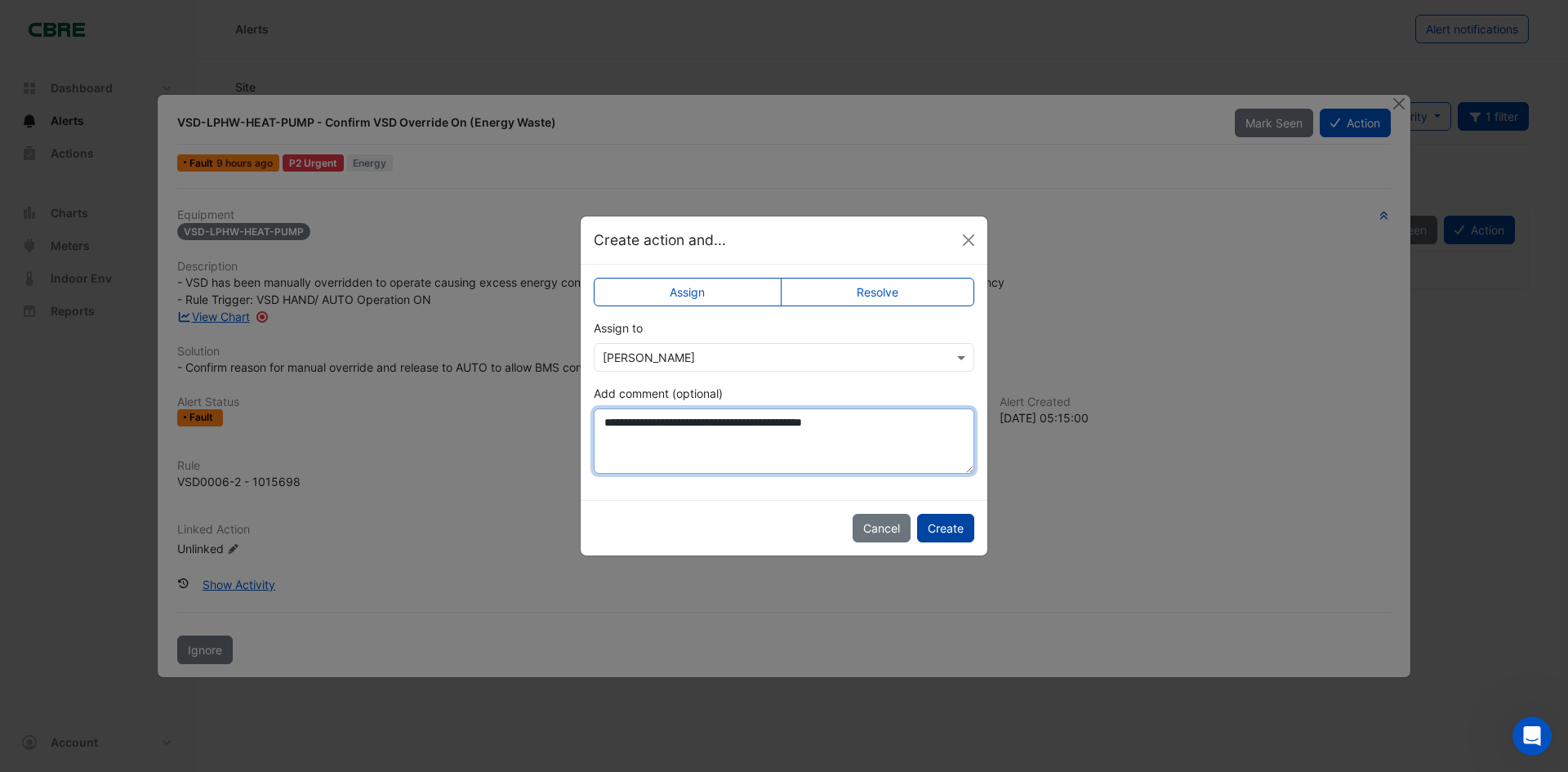
type textarea "**********"
click at [947, 529] on button "Create" at bounding box center [946, 529] width 57 height 28
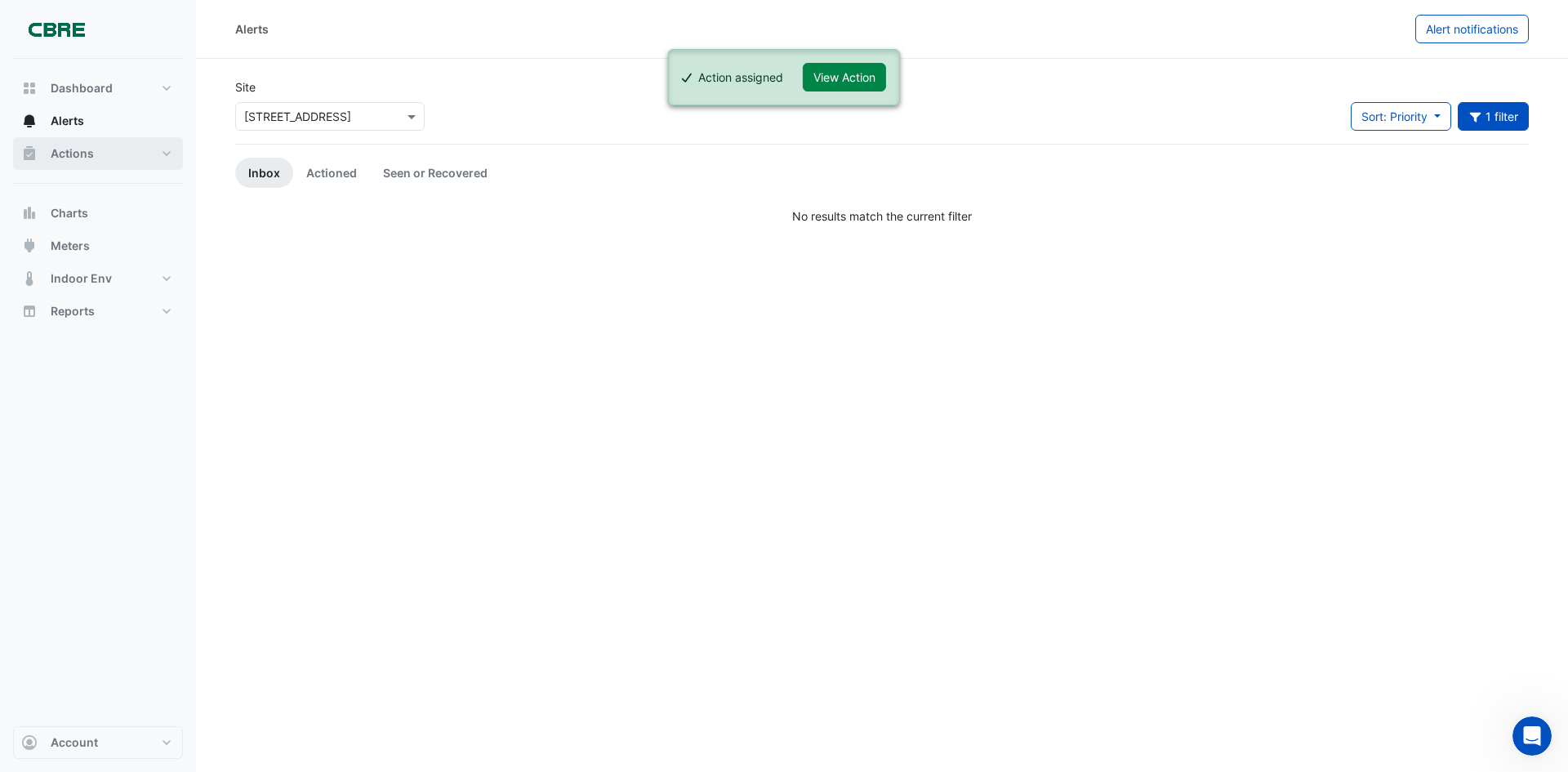
click at [48, 164] on button "Actions" at bounding box center [98, 153] width 169 height 33
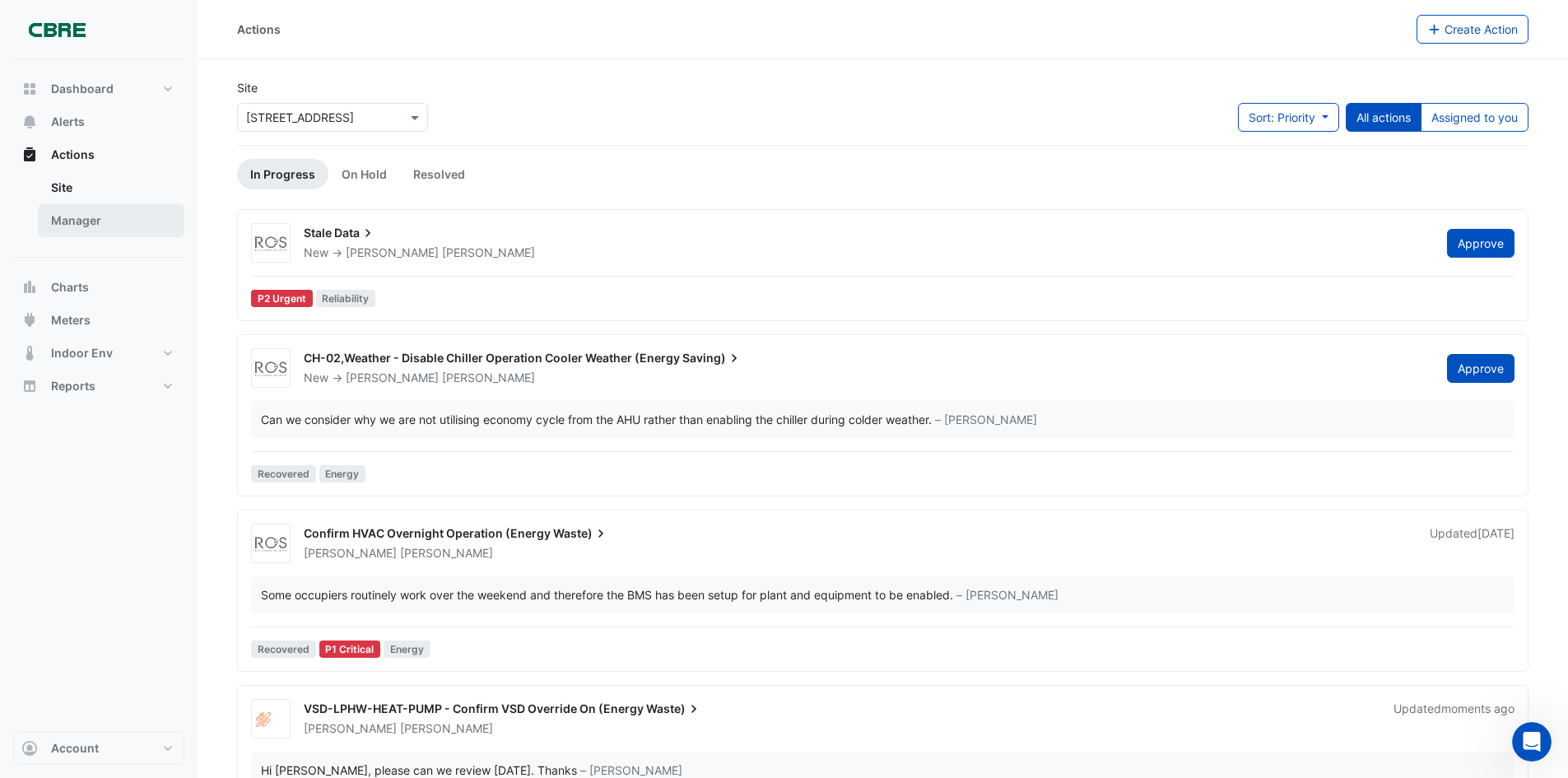
click at [160, 212] on link "Manager" at bounding box center [112, 221] width 147 height 33
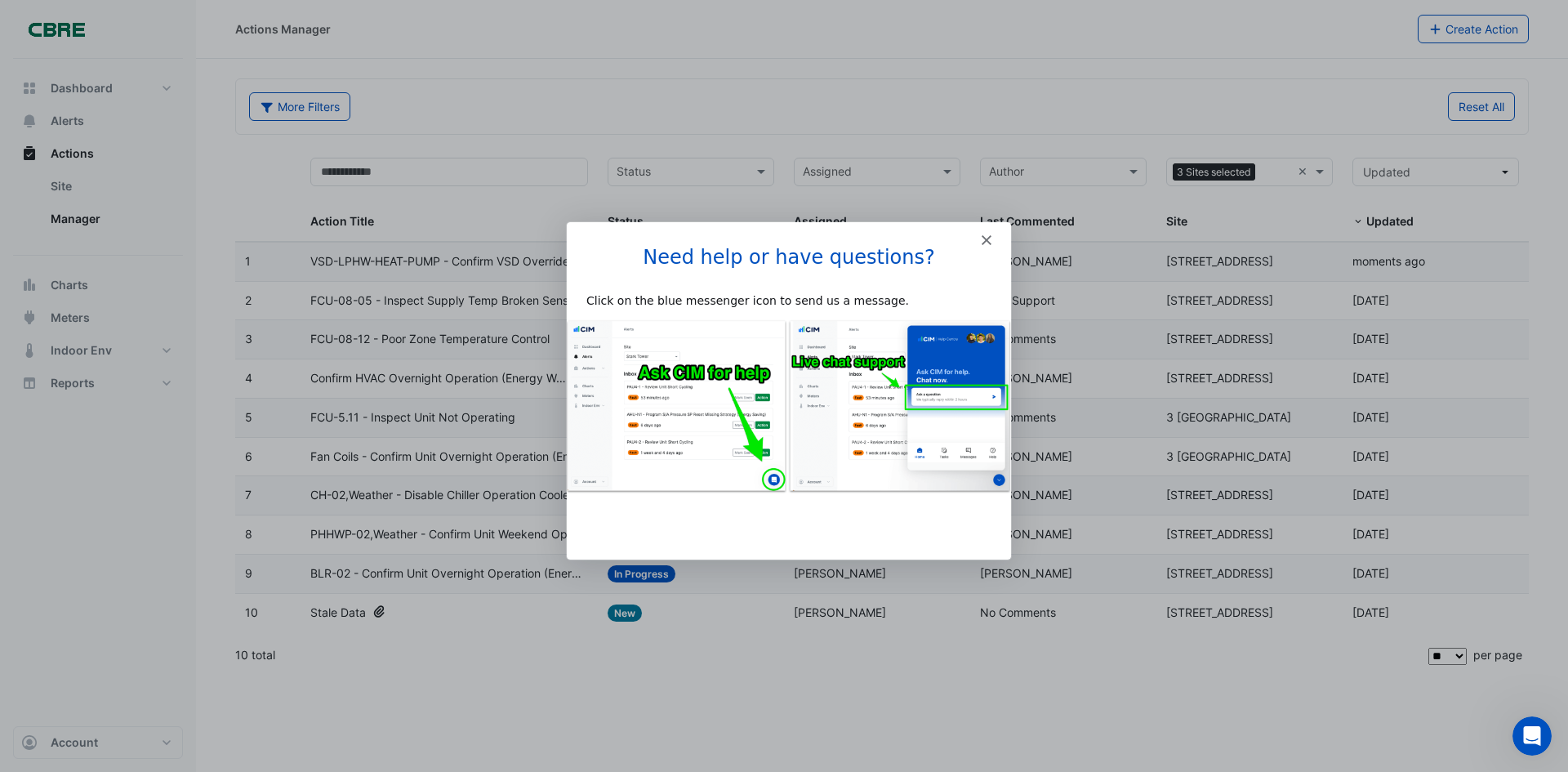
click at [990, 237] on div "Intercom messenger" at bounding box center [788, 233] width 444 height 23
click at [983, 237] on polygon "Close" at bounding box center [986, 240] width 9 height 9
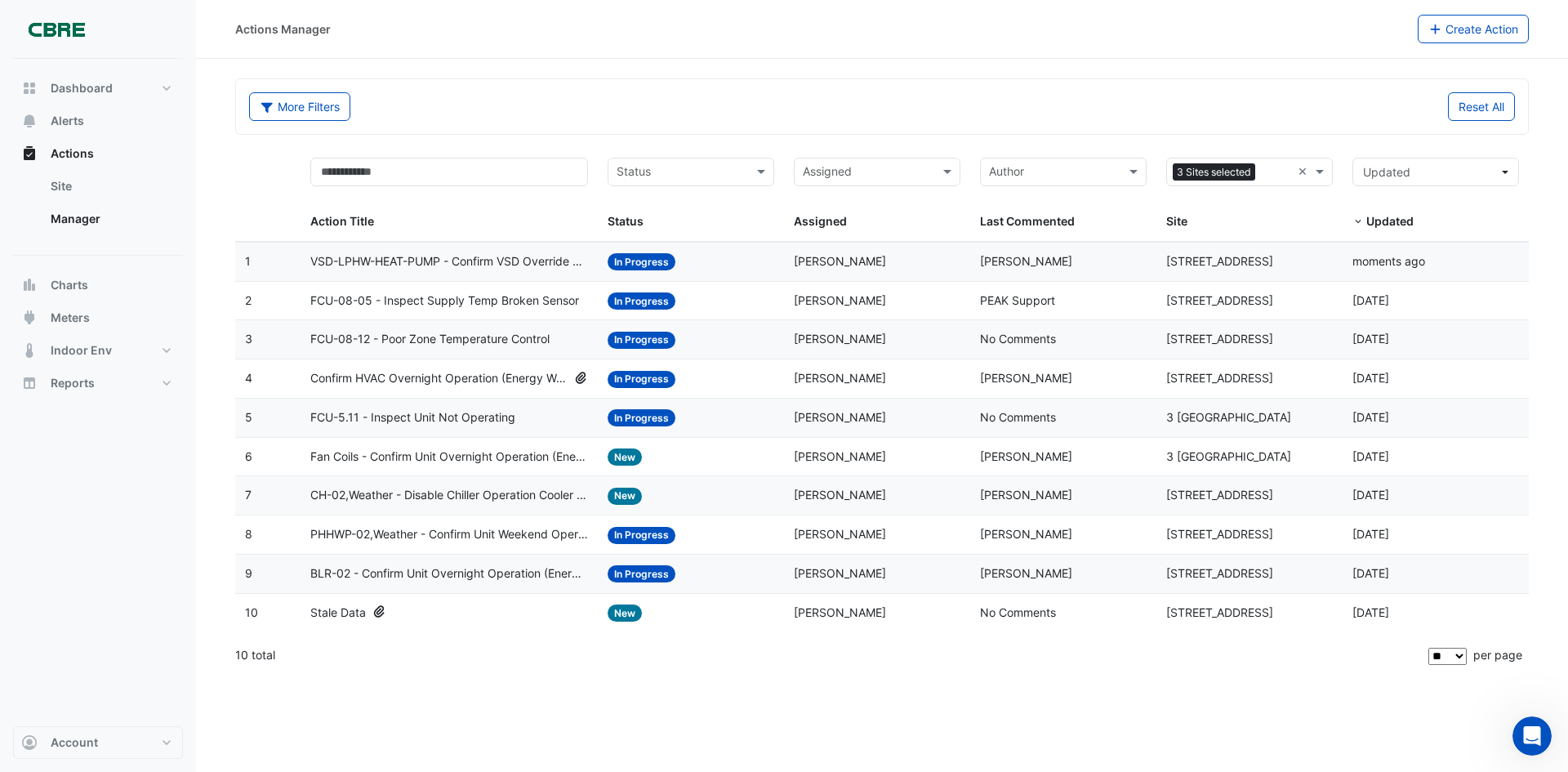
click at [1026, 265] on span "Neil Stapleton" at bounding box center [1025, 260] width 92 height 14
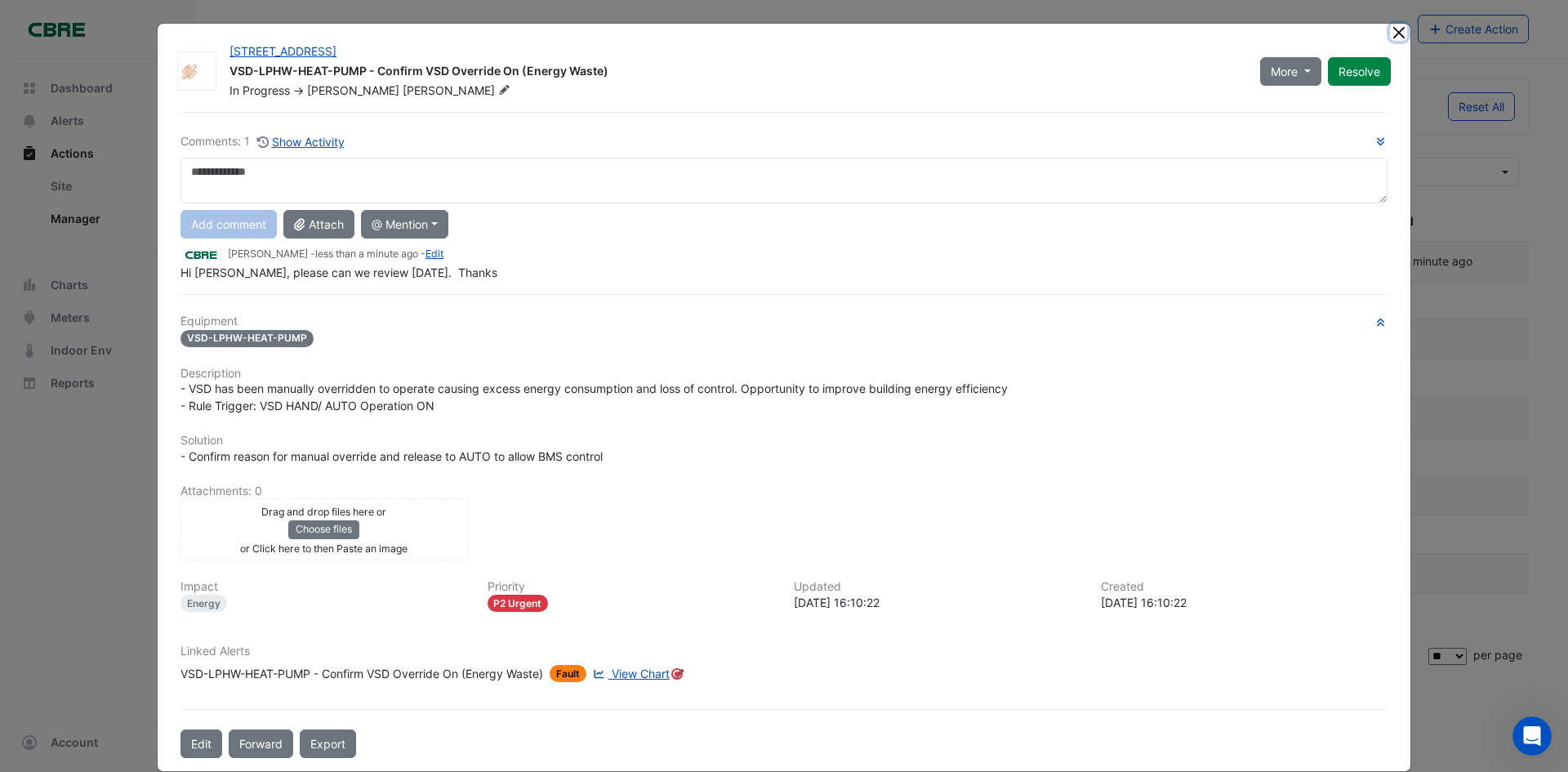
click at [1396, 37] on button "Close" at bounding box center [1399, 32] width 17 height 17
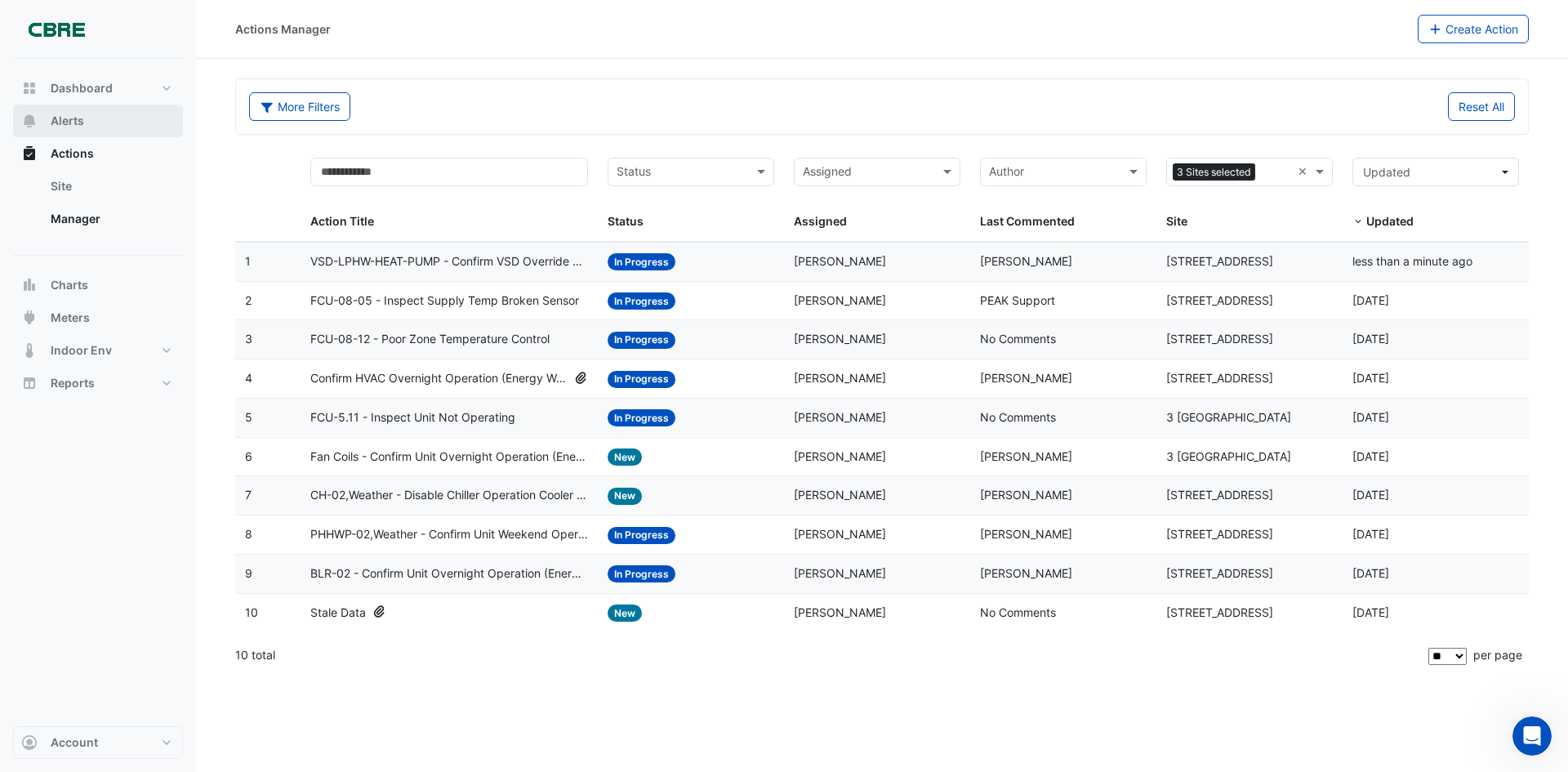
click at [103, 128] on button "Alerts" at bounding box center [98, 120] width 169 height 33
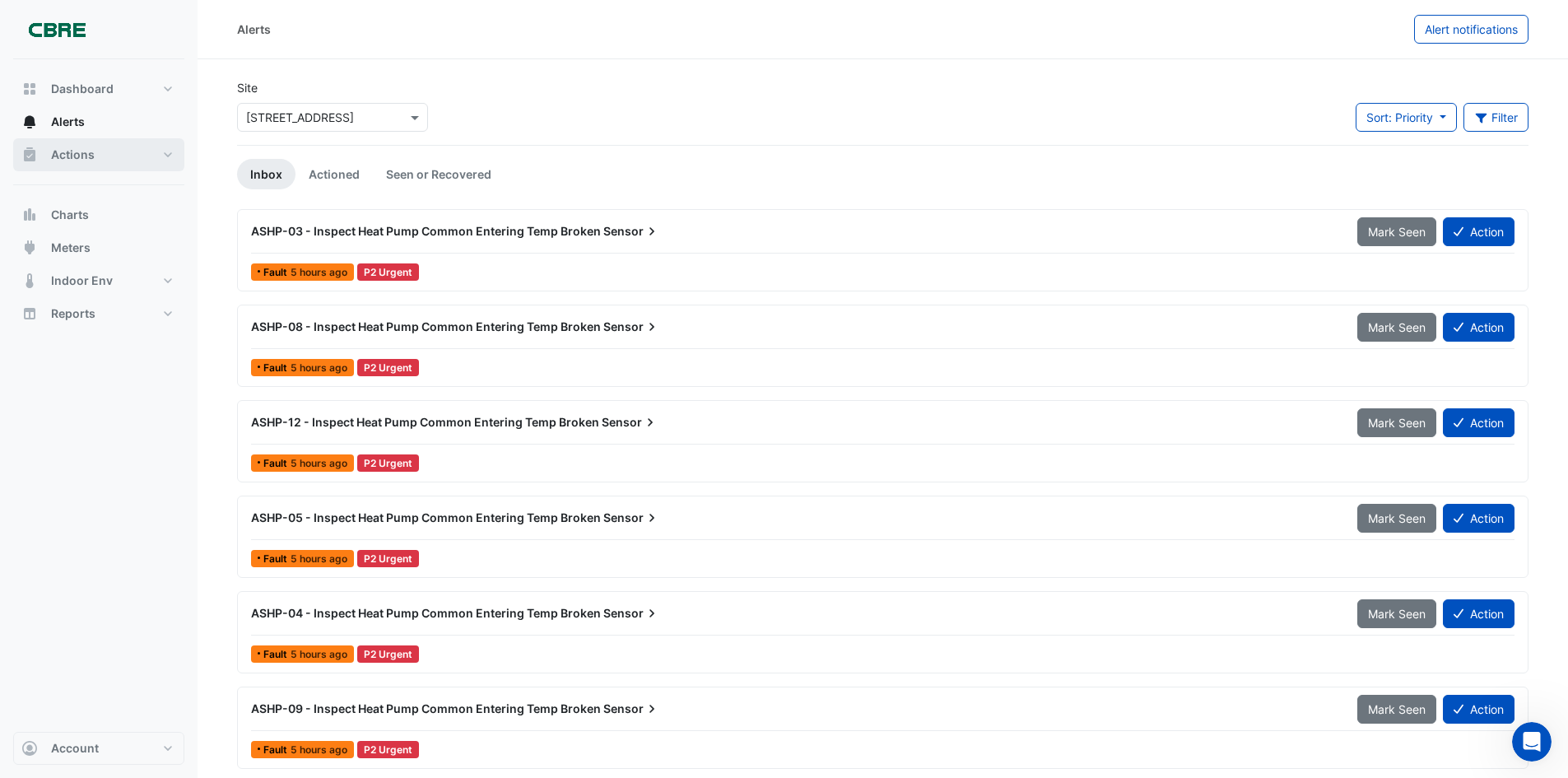
click at [89, 158] on span "Actions" at bounding box center [73, 155] width 44 height 16
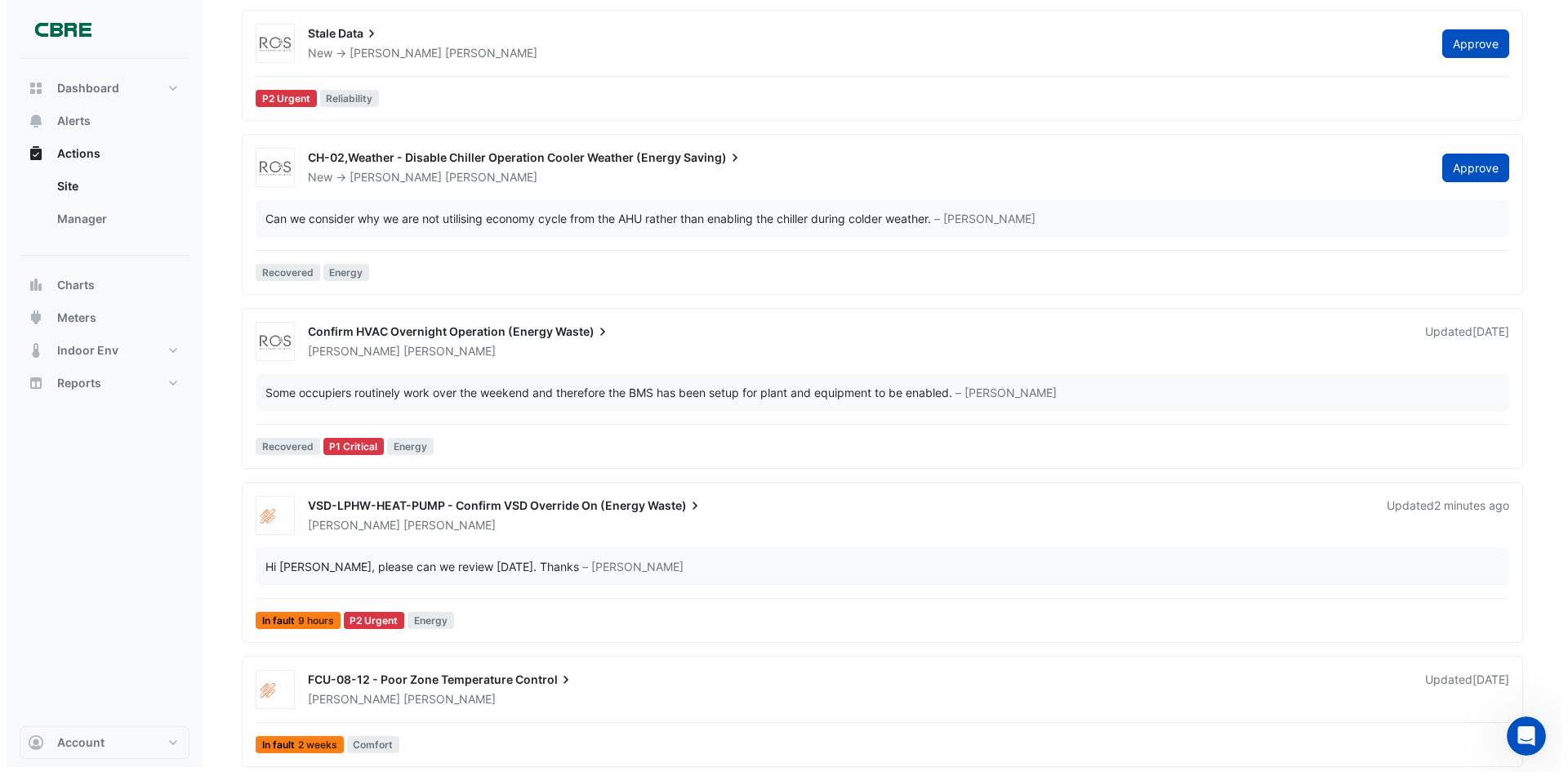
scroll to position [206, 0]
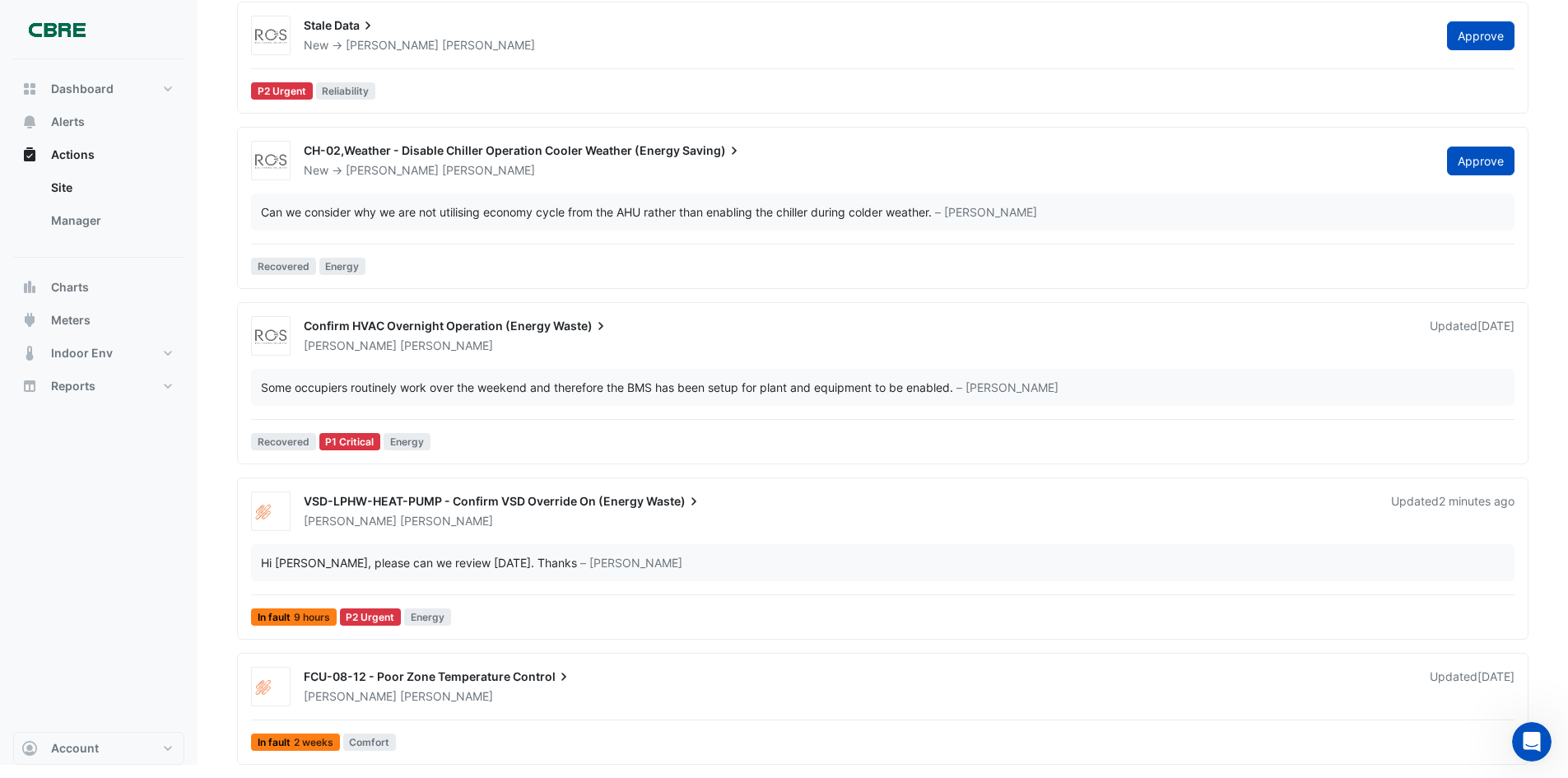
click at [446, 540] on div "VSD-LPHW-HEAT-PUMP - Confirm VSD Override On (Energy Waste) Gary Ellis Updated …" at bounding box center [883, 561] width 1277 height 140
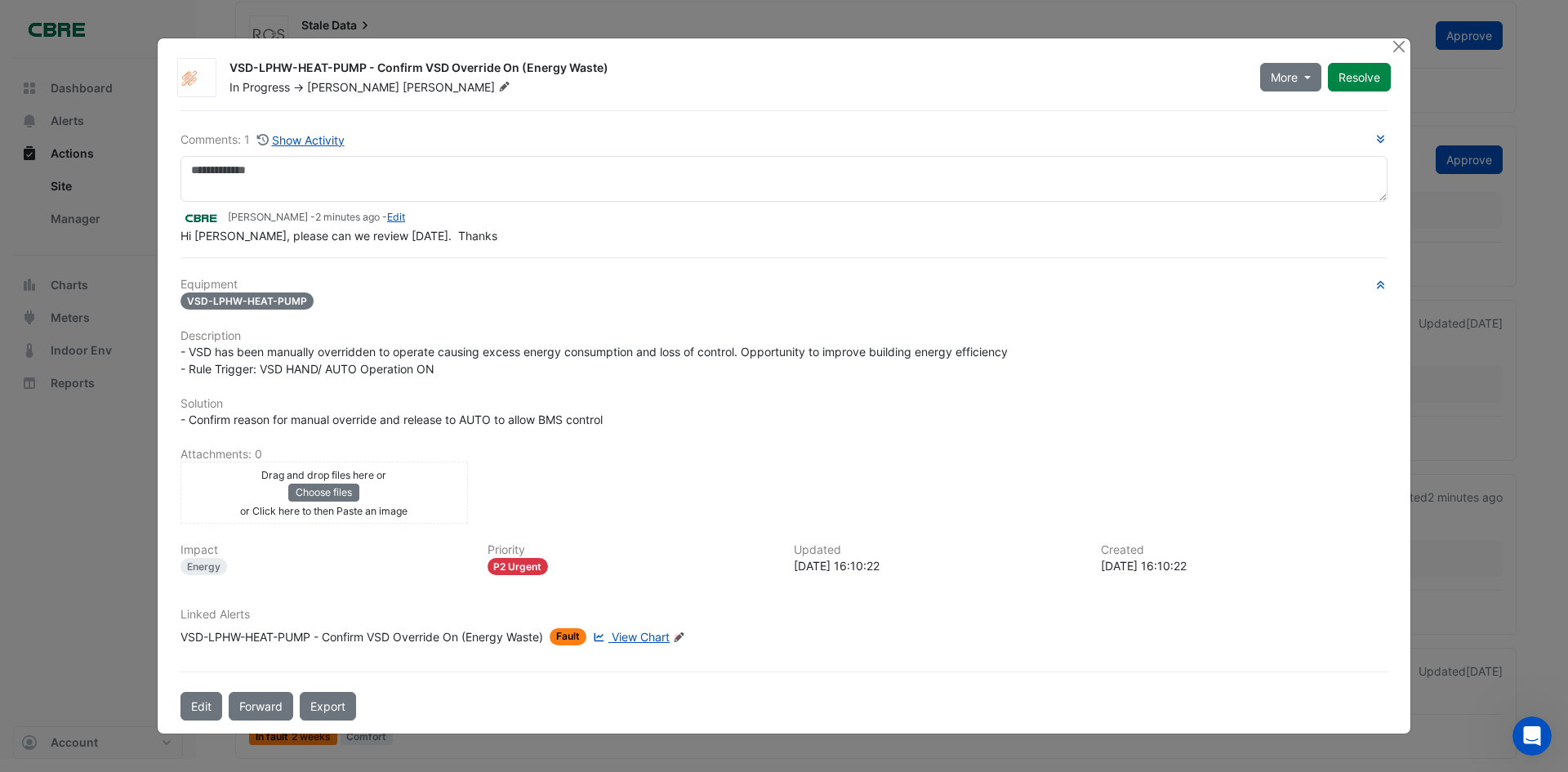
click at [495, 92] on fa-icon at bounding box center [505, 87] width 19 height 16
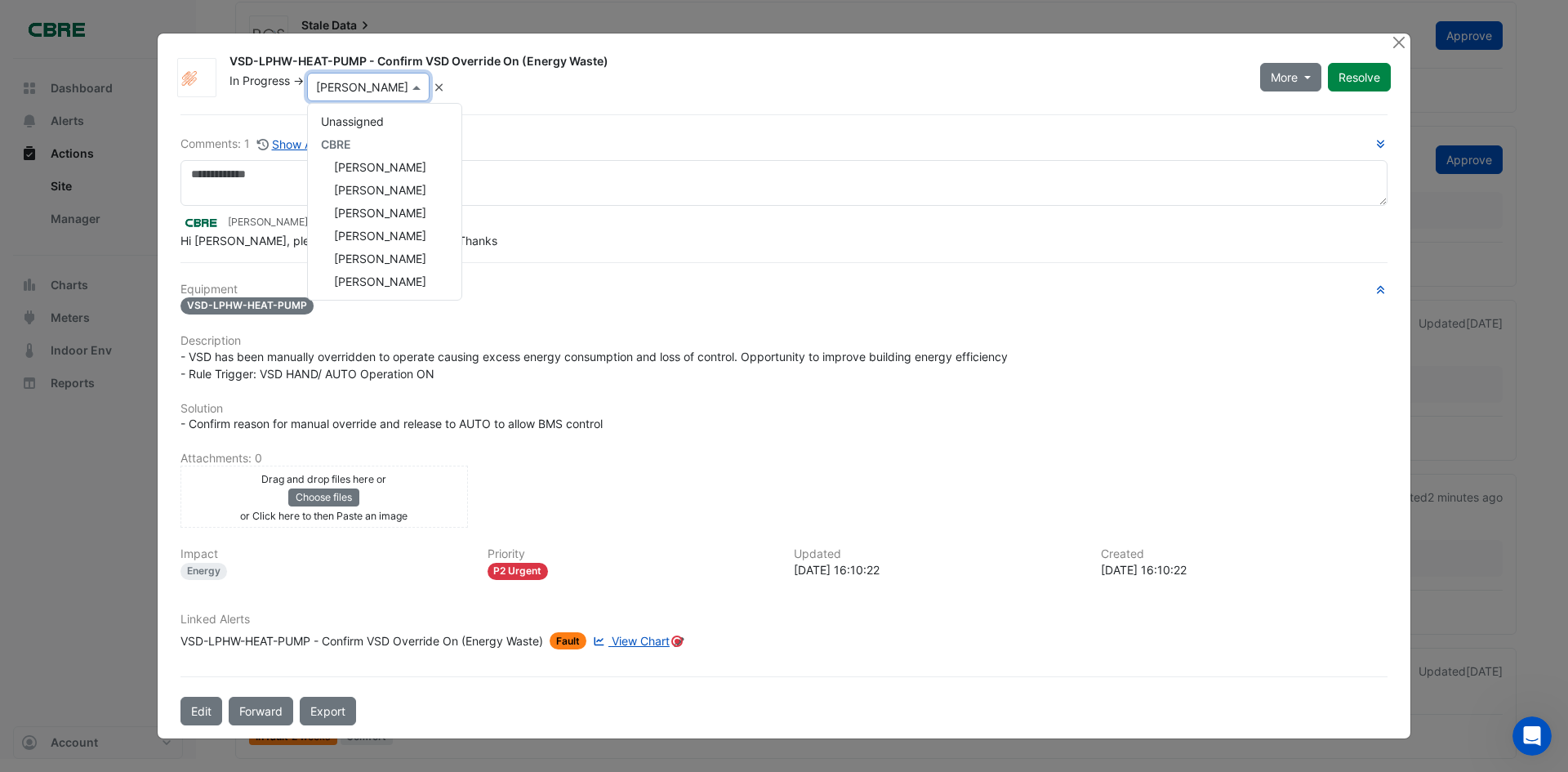
scroll to position [252, 0]
click at [580, 130] on div "Comments: 1 Show Activity Neil Stapleton - 2 minutes ago - Edit Hi Gary, please…" at bounding box center [784, 420] width 1227 height 611
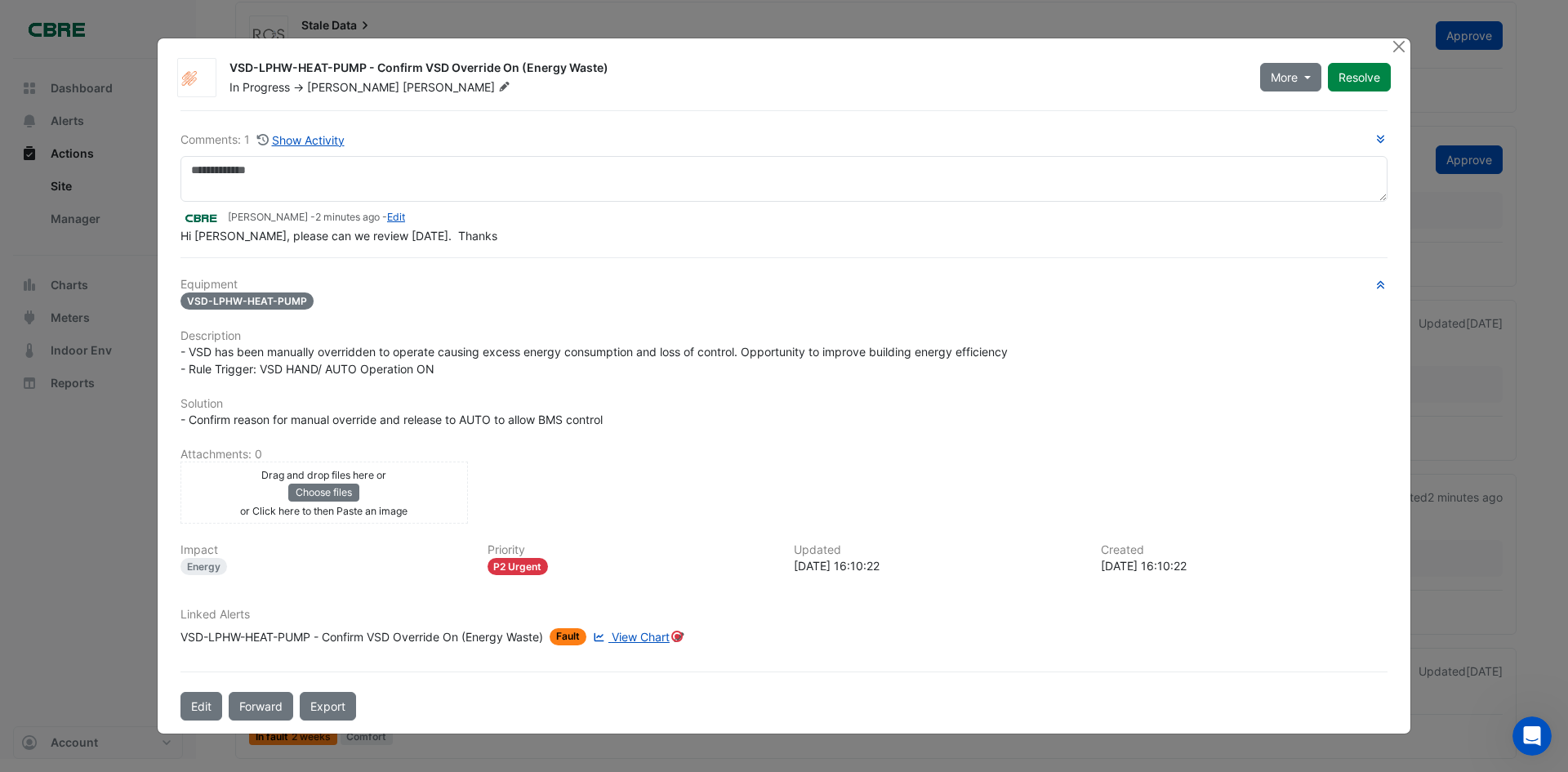
click at [330, 93] on span "Gary" at bounding box center [352, 87] width 92 height 14
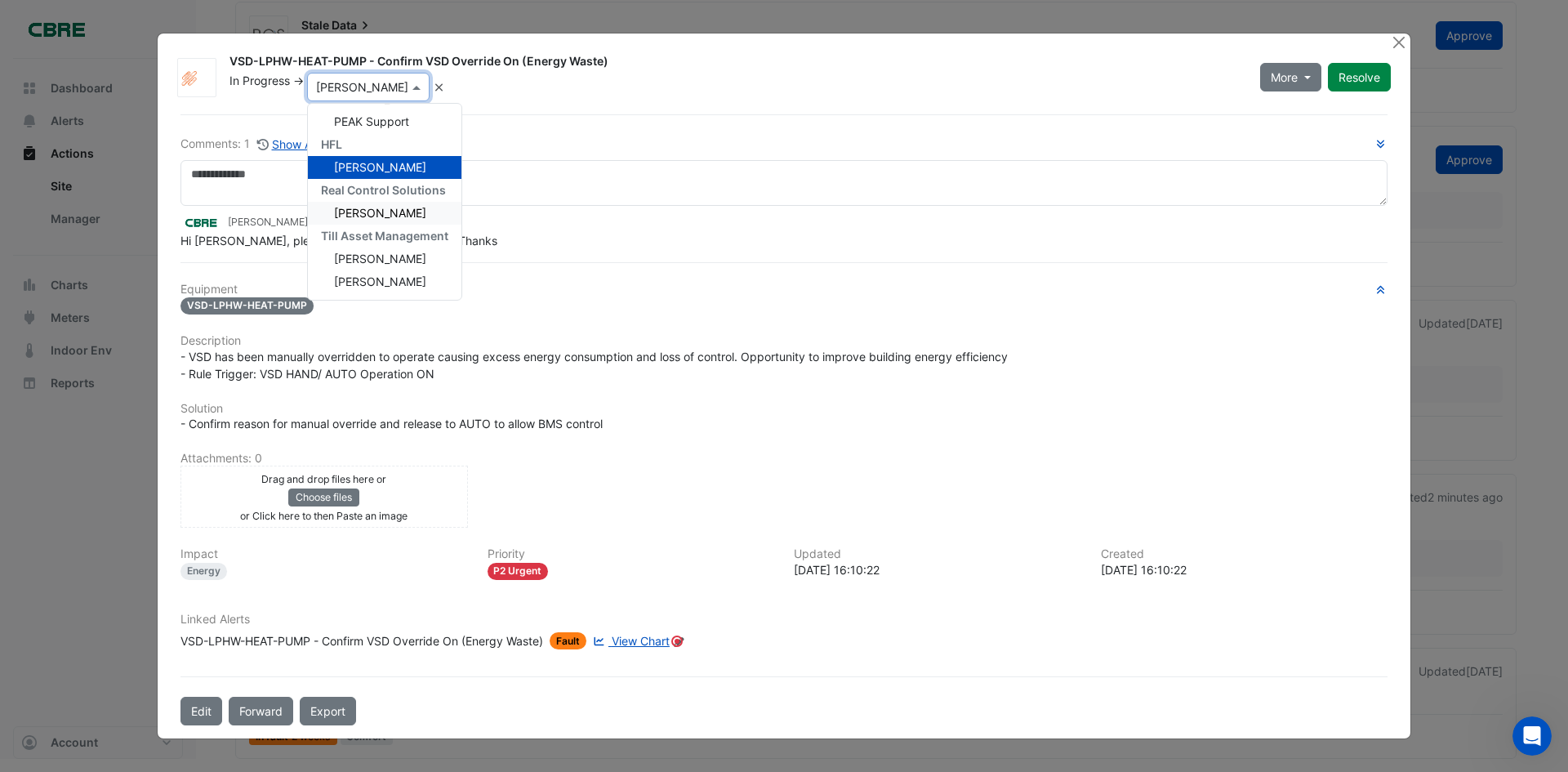
click at [603, 114] on div "VSD-LPHW-HEAT-PUMP - Confirm VSD Override On (Energy Waste) In Progress -> × Ga…" at bounding box center [783, 386] width 1253 height 705
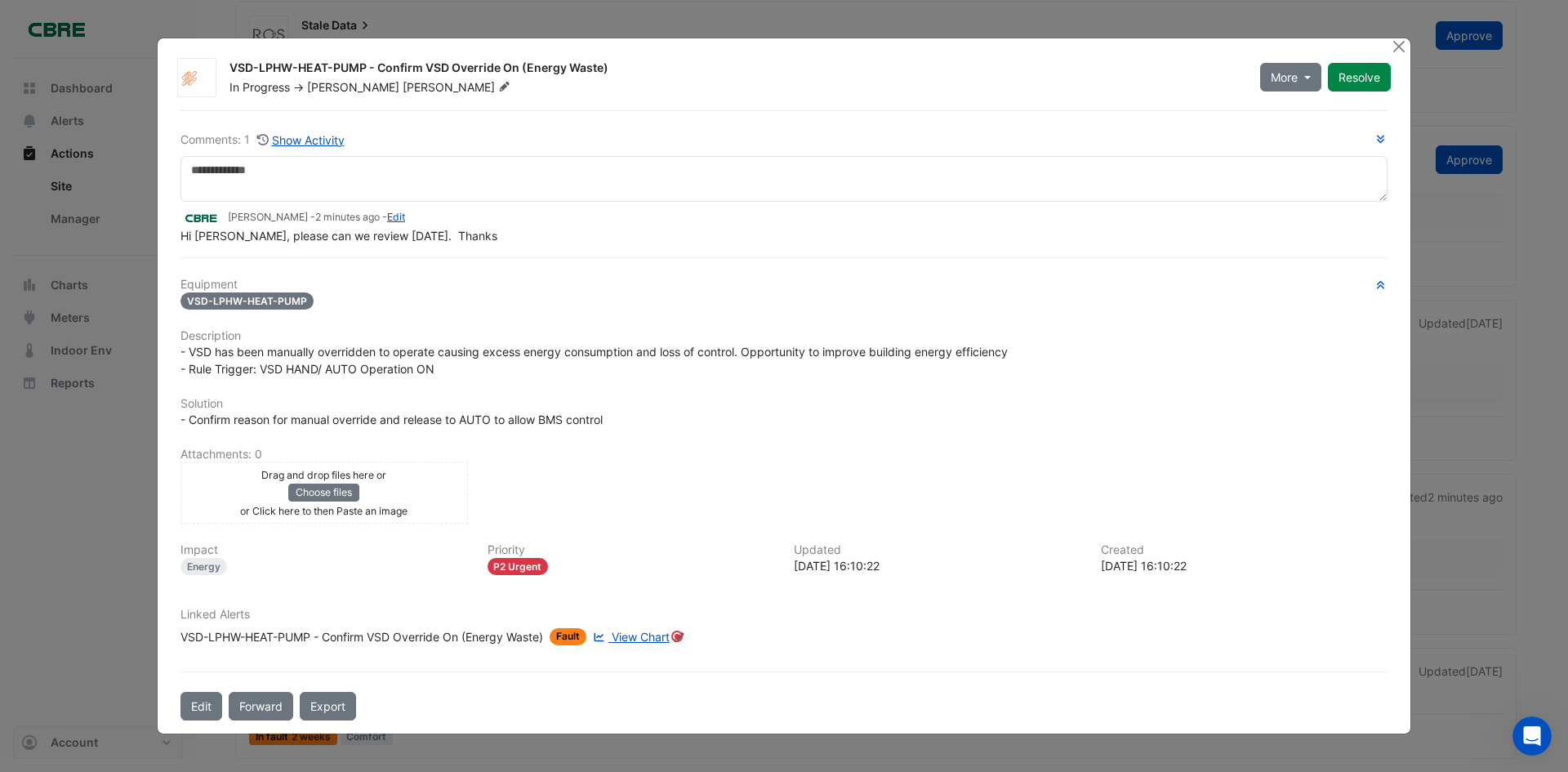
click at [1409, 45] on div at bounding box center [1400, 48] width 21 height 19
click at [1387, 45] on div "VSD-LPHW-HEAT-PUMP - Confirm VSD Override On (Energy Waste) In Progress -> Gary…" at bounding box center [783, 386] width 1253 height 696
click at [1396, 45] on button "Close" at bounding box center [1399, 47] width 17 height 17
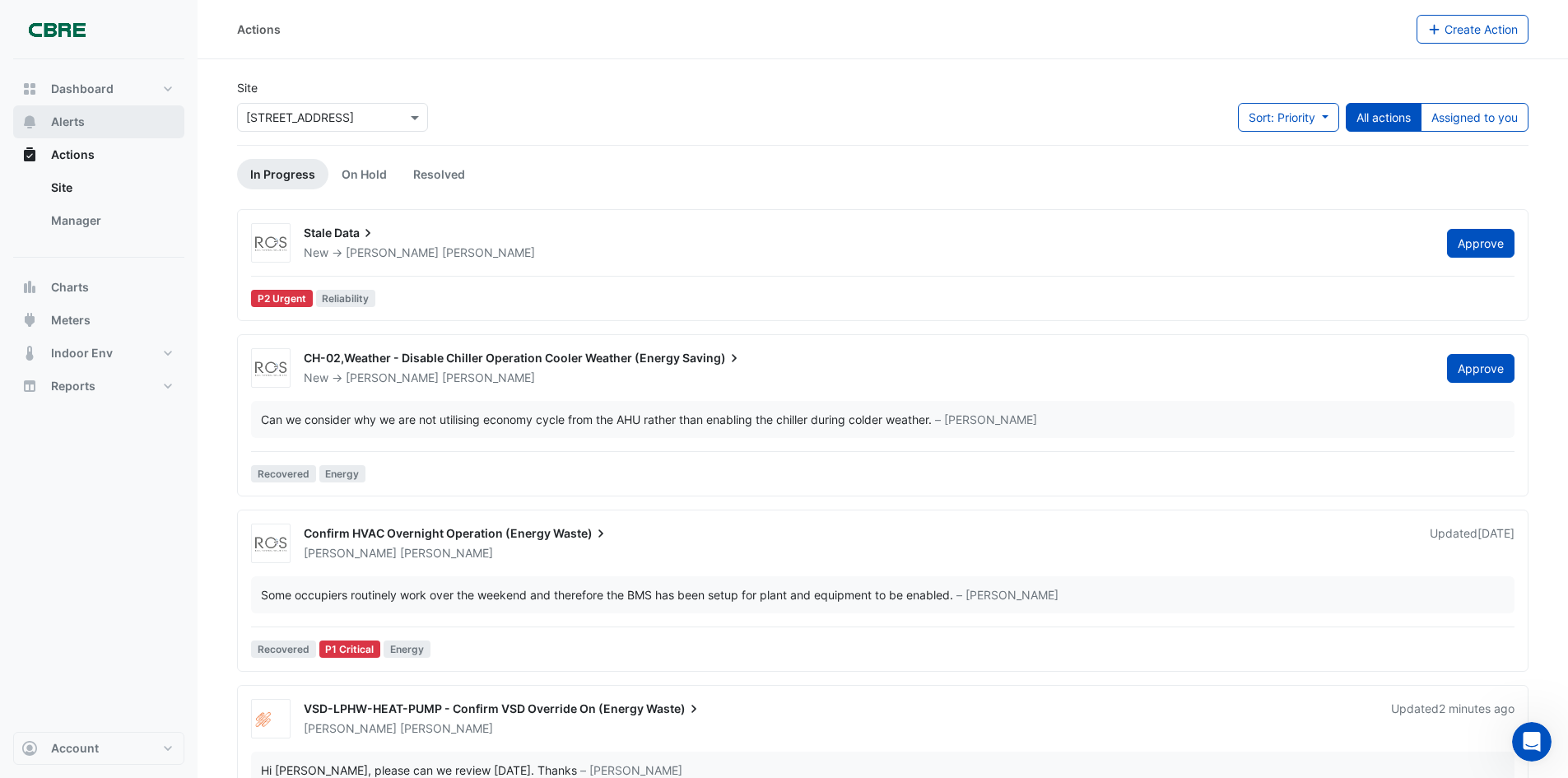
click at [73, 133] on button "Alerts" at bounding box center [98, 121] width 171 height 33
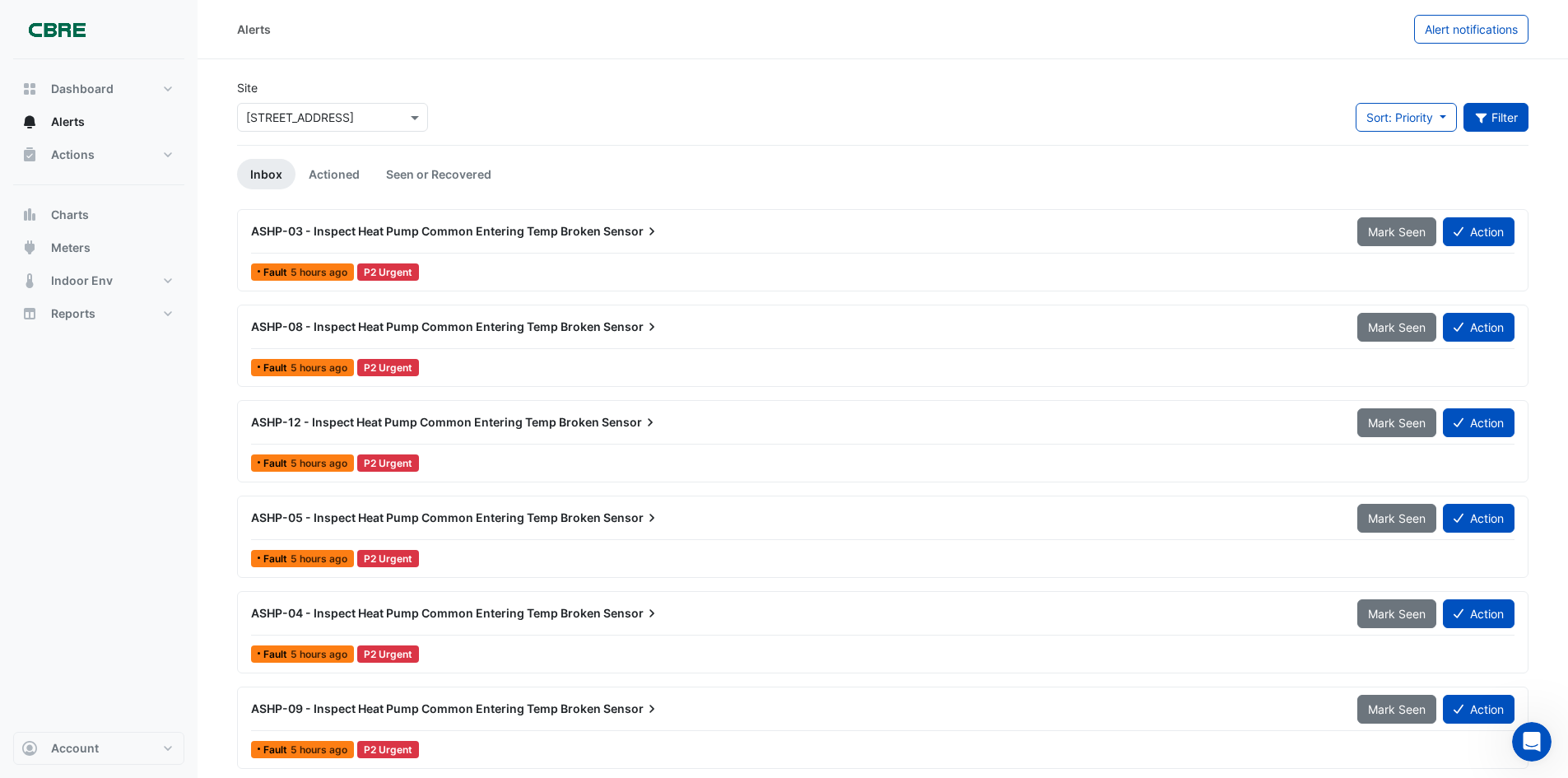
click at [1519, 108] on button "Filter" at bounding box center [1496, 117] width 66 height 29
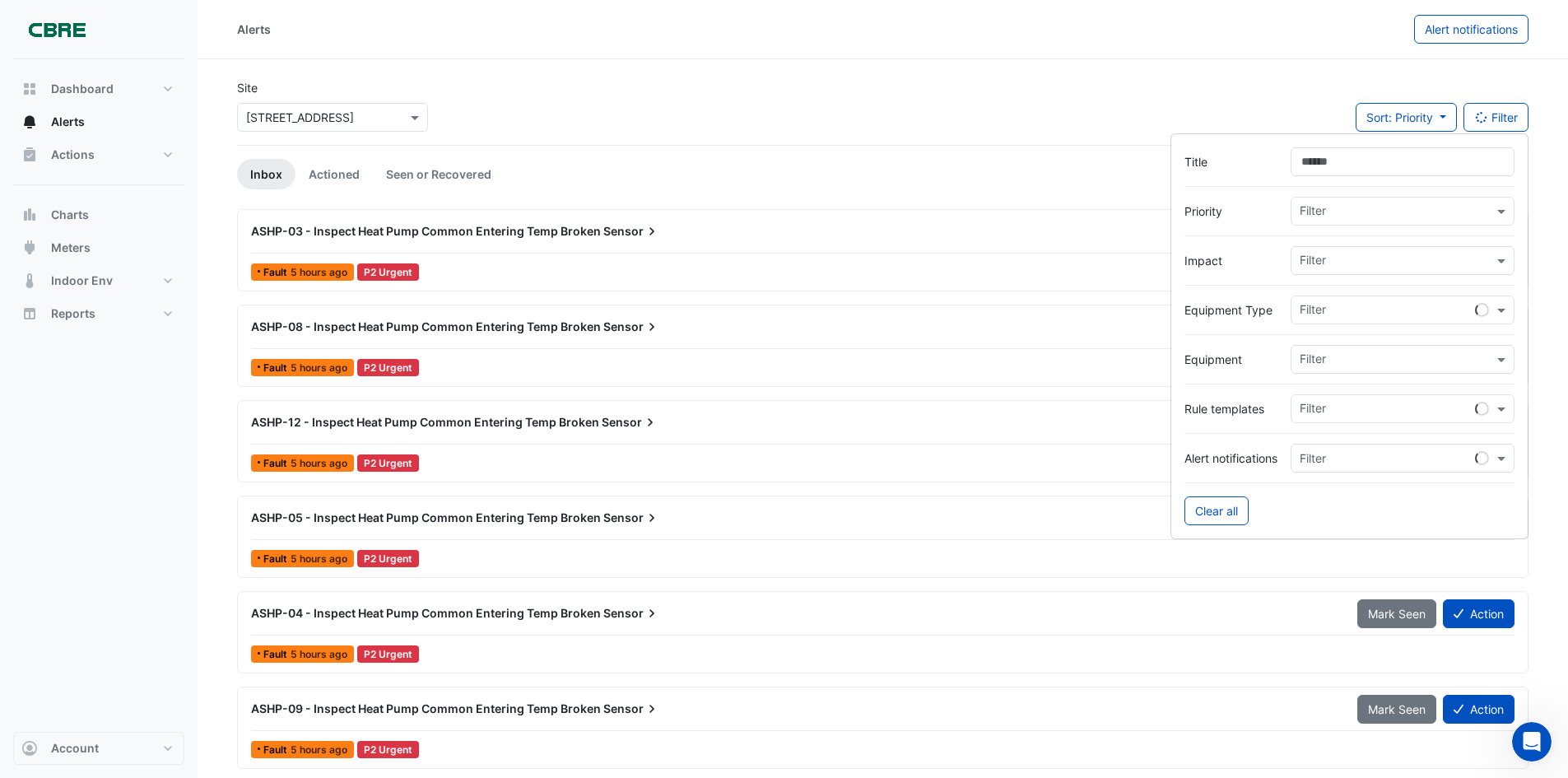
click at [1190, 53] on div "Alerts Alert notifications" at bounding box center [883, 30] width 1370 height 59
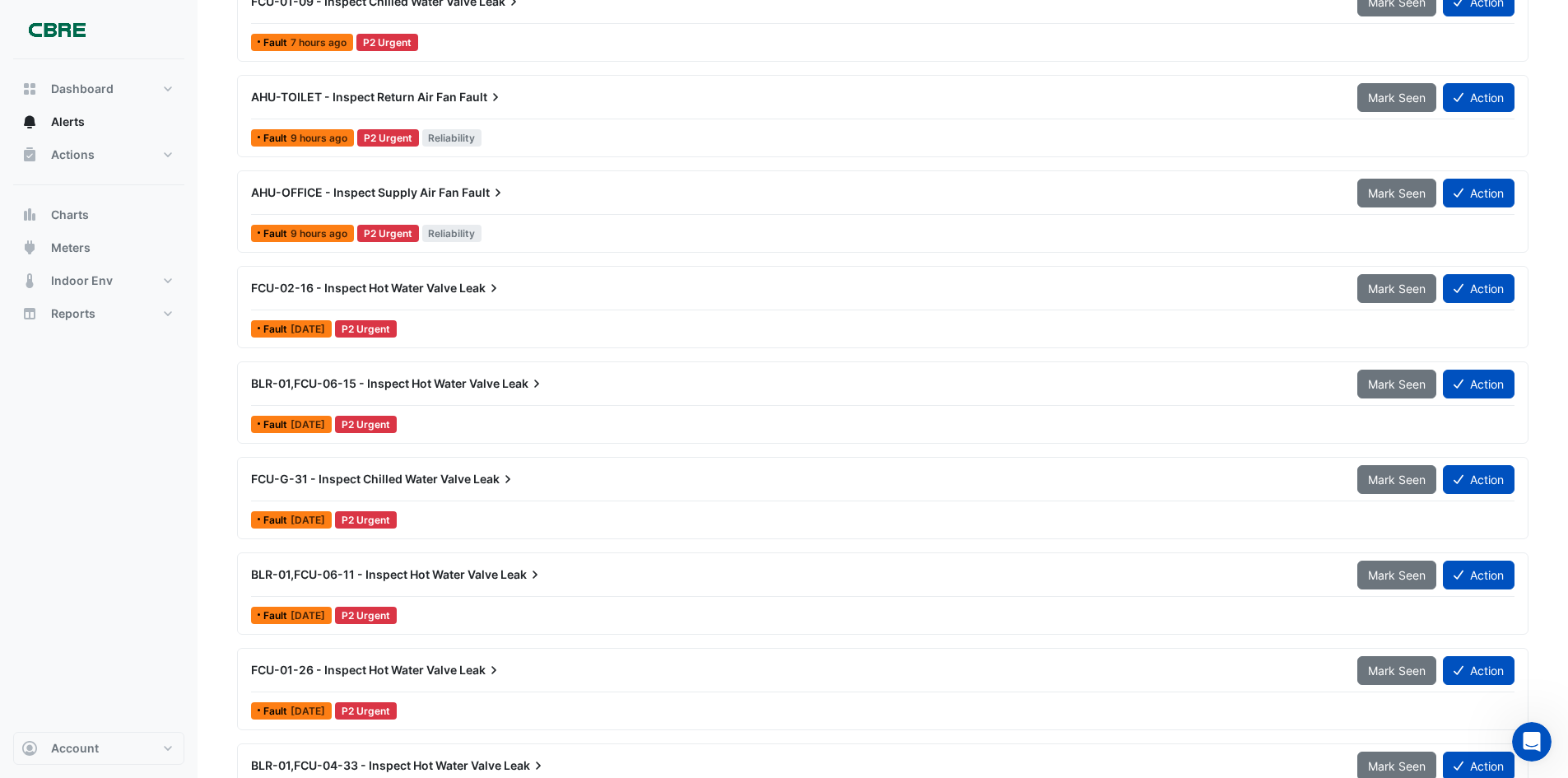
scroll to position [1663, 0]
click at [409, 184] on span "AHU-OFFICE - Inspect Supply Air Fan" at bounding box center [355, 191] width 208 height 14
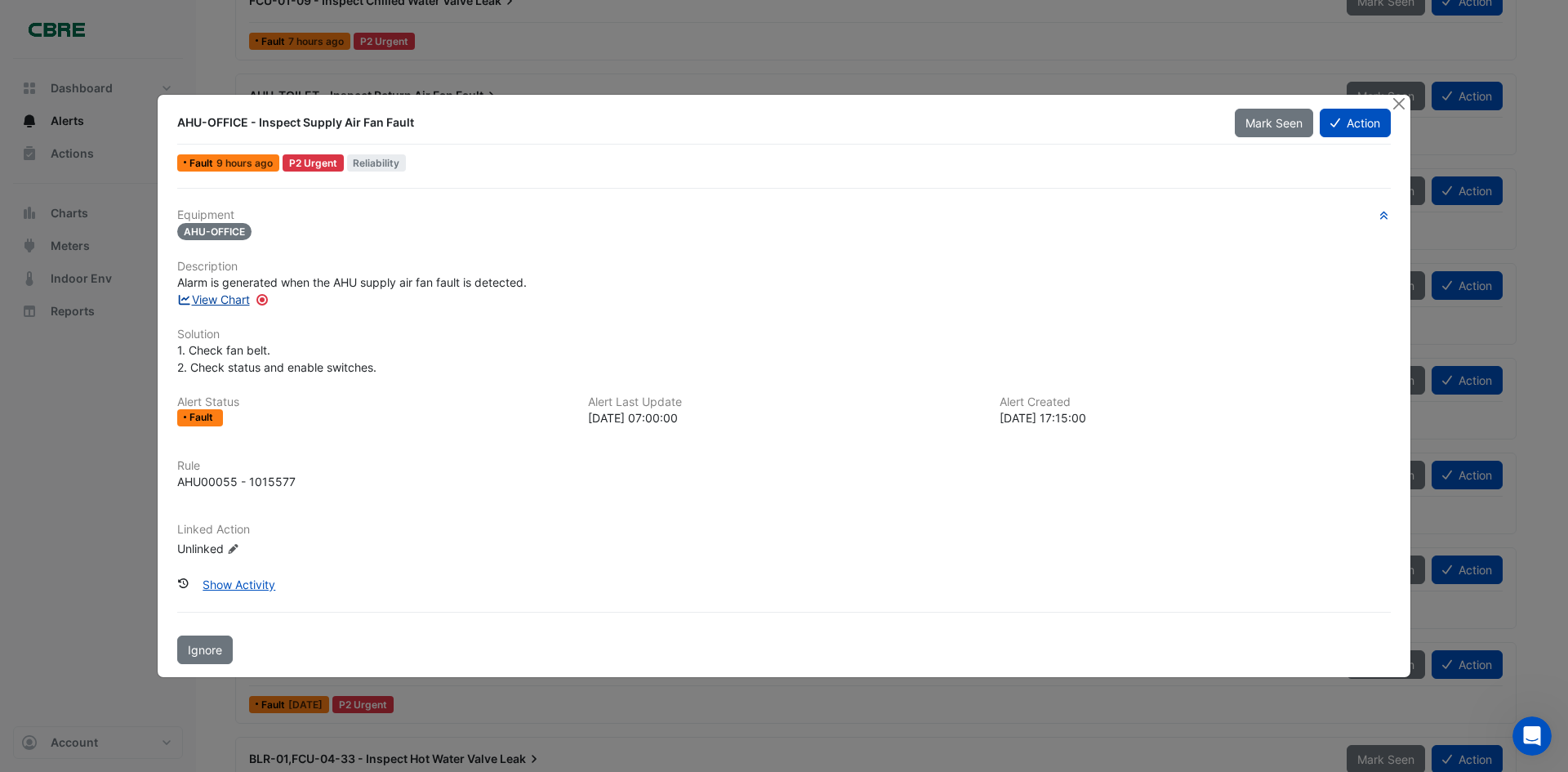
click at [216, 298] on link "View Chart" at bounding box center [213, 299] width 73 height 14
click at [129, 484] on ngb-modal-window "AHU-OFFICE - Inspect Supply Air Fan Fault Mark Seen Action Fault 9 hours ago P2…" at bounding box center [784, 386] width 1568 height 772
click at [1399, 100] on button "Close" at bounding box center [1399, 103] width 17 height 17
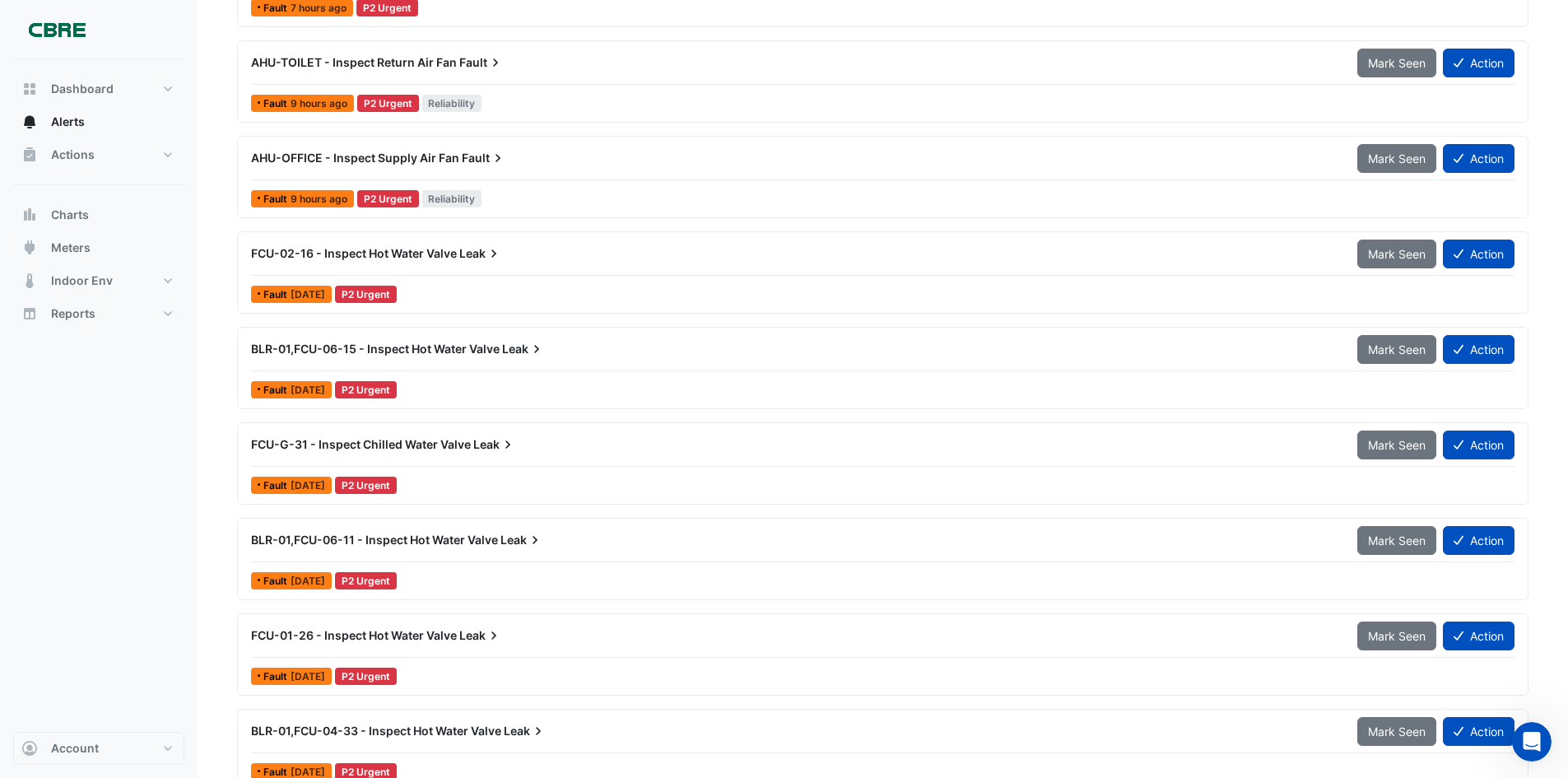
scroll to position [1696, 0]
